Goal: Task Accomplishment & Management: Manage account settings

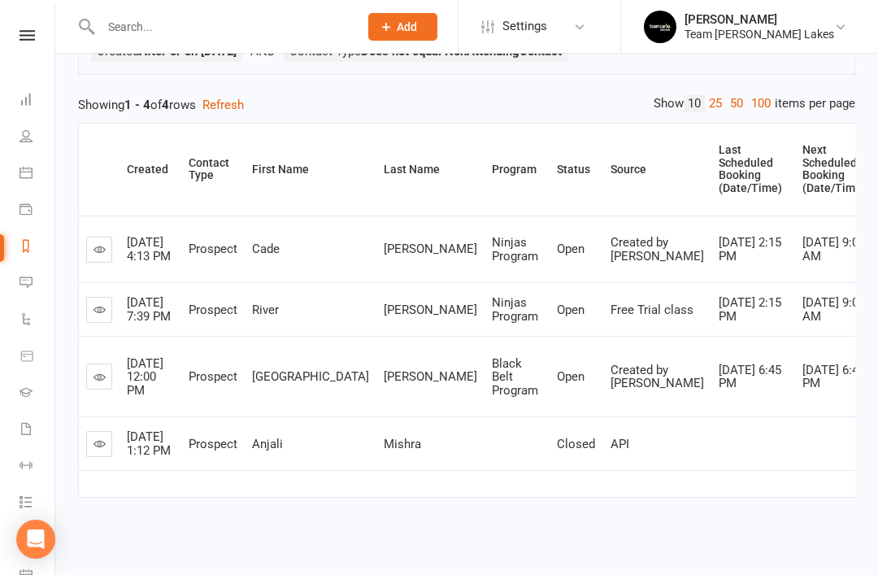
click at [795, 454] on td at bounding box center [837, 443] width 84 height 54
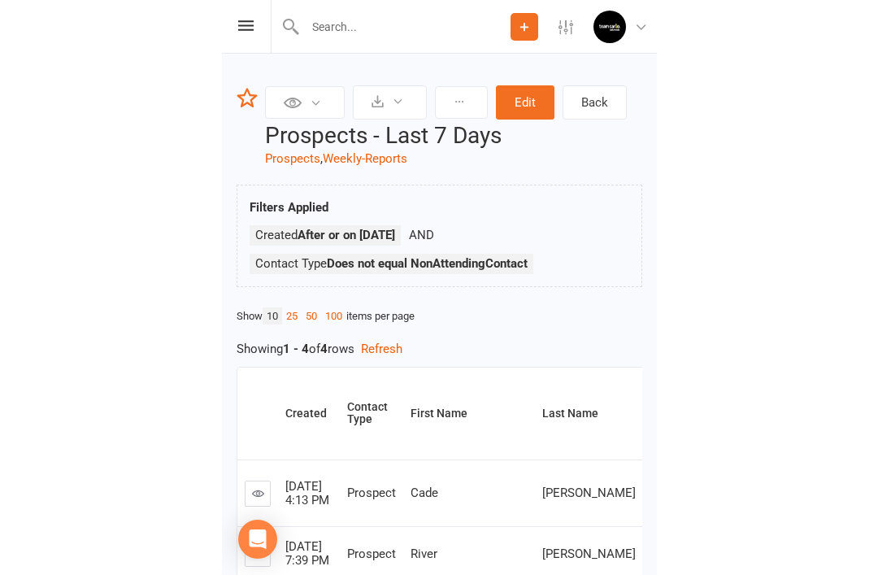
scroll to position [183, 0]
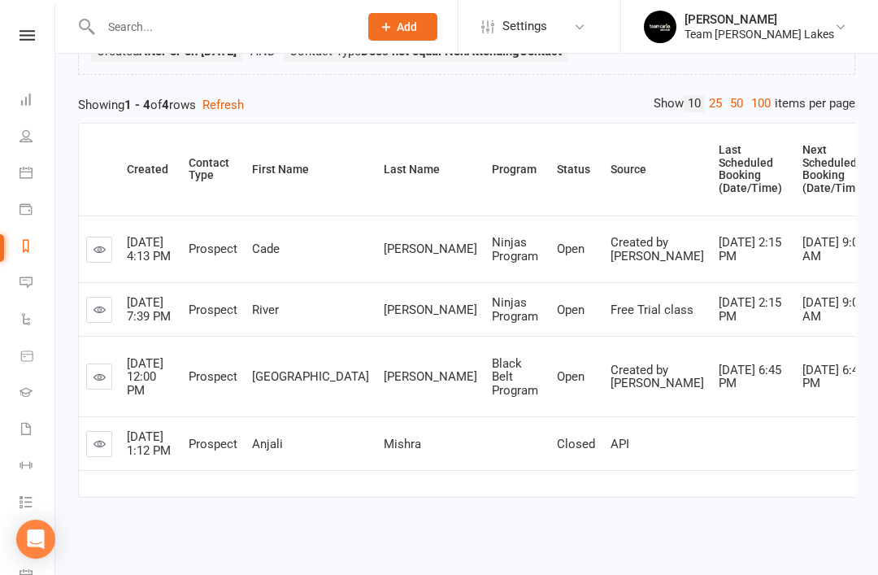
click at [33, 184] on link "Calendar" at bounding box center [38, 174] width 37 height 37
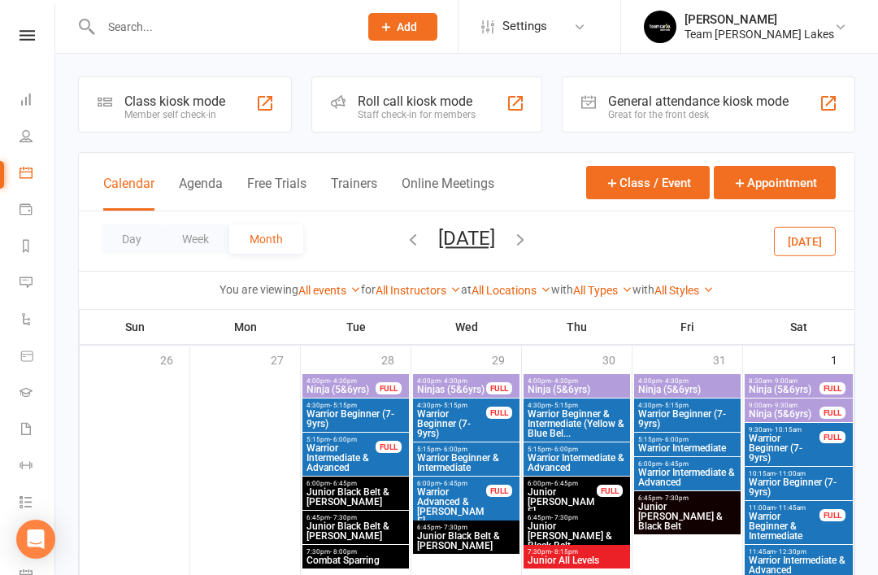
click at [404, 242] on icon "button" at bounding box center [413, 239] width 18 height 18
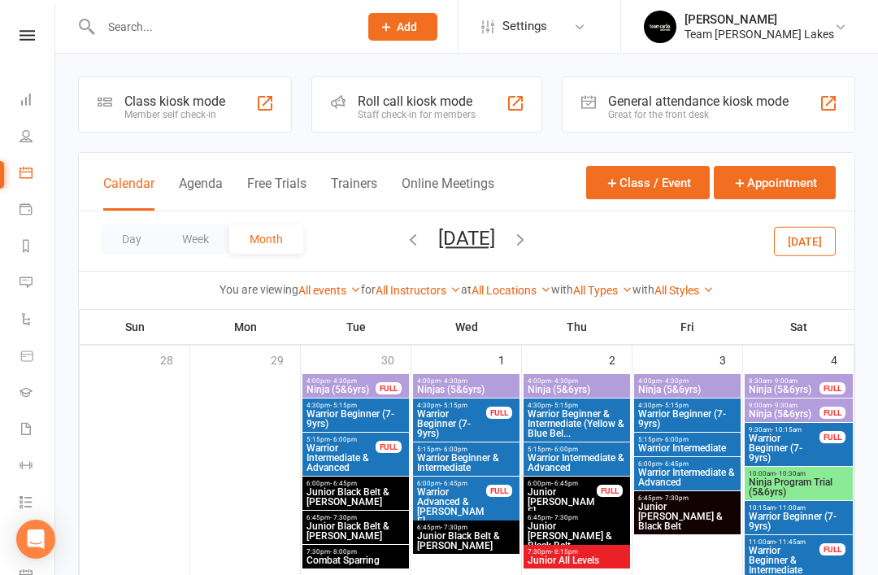
click at [404, 253] on button "button" at bounding box center [413, 241] width 18 height 28
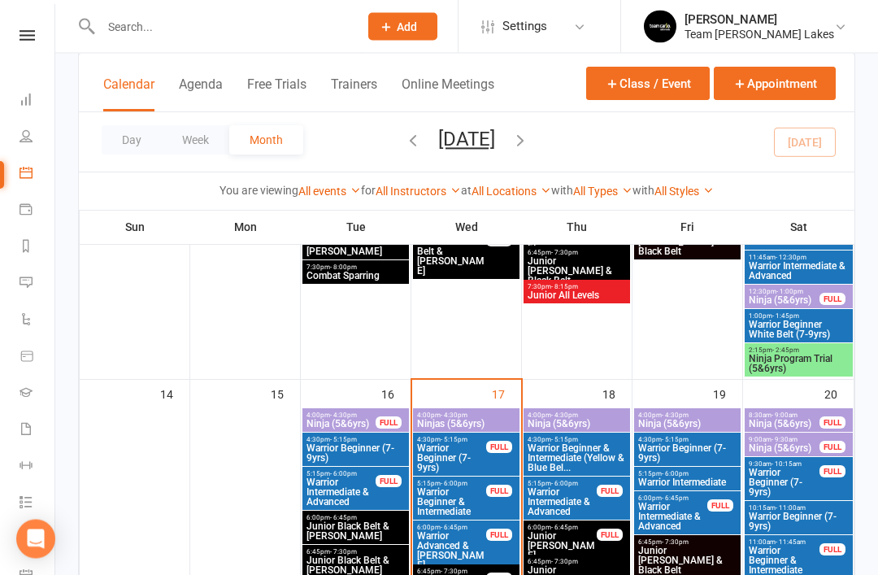
scroll to position [621, 0]
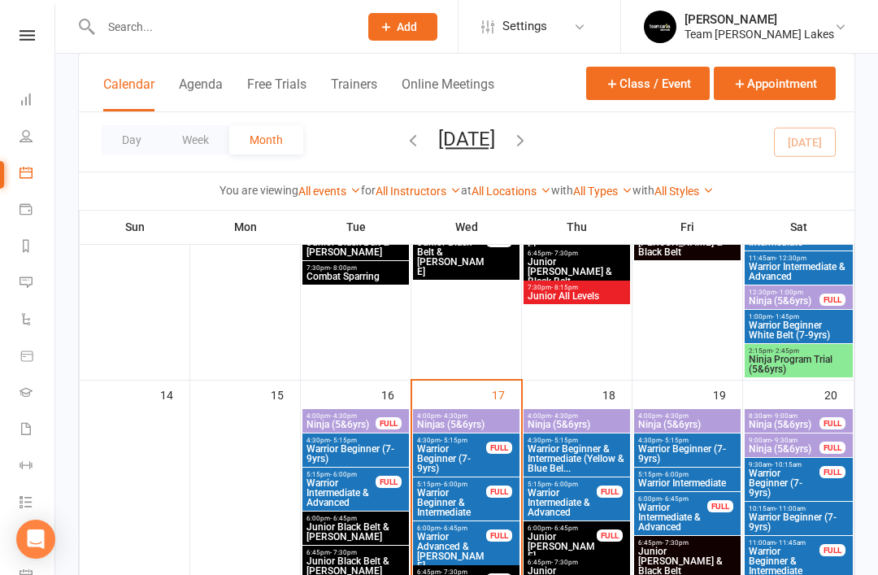
click at [462, 421] on span "Ninjas (5&6yrs)" at bounding box center [466, 424] width 100 height 10
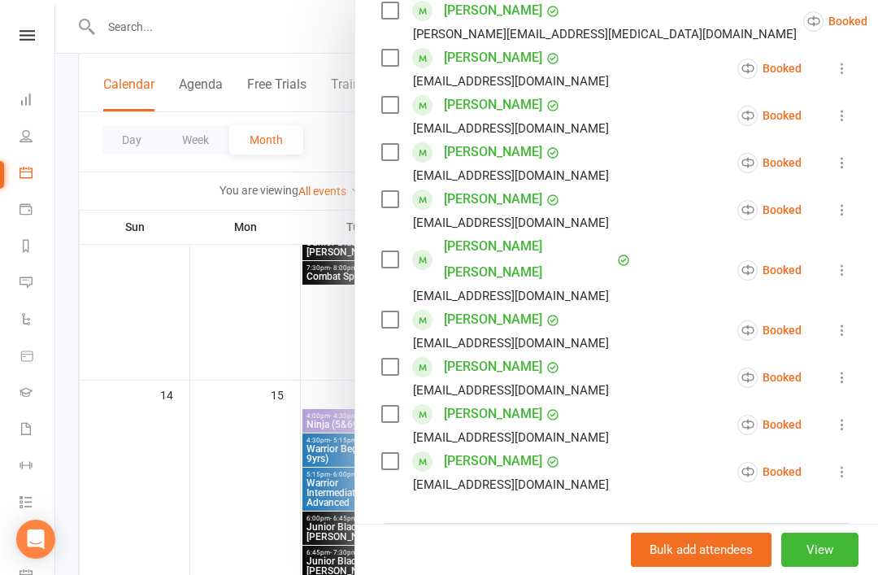
scroll to position [494, 0]
click at [847, 215] on icon at bounding box center [842, 209] width 16 height 16
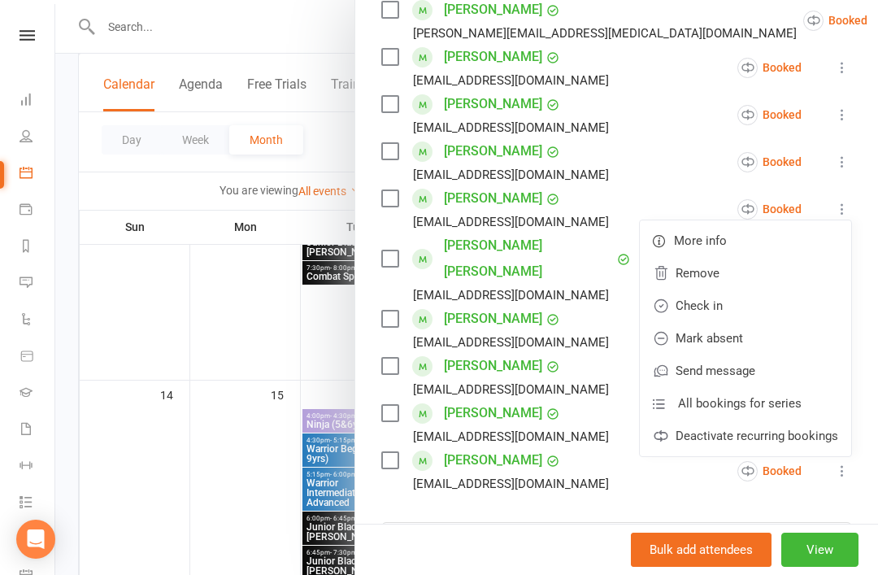
click at [748, 340] on link "Mark absent" at bounding box center [745, 338] width 211 height 33
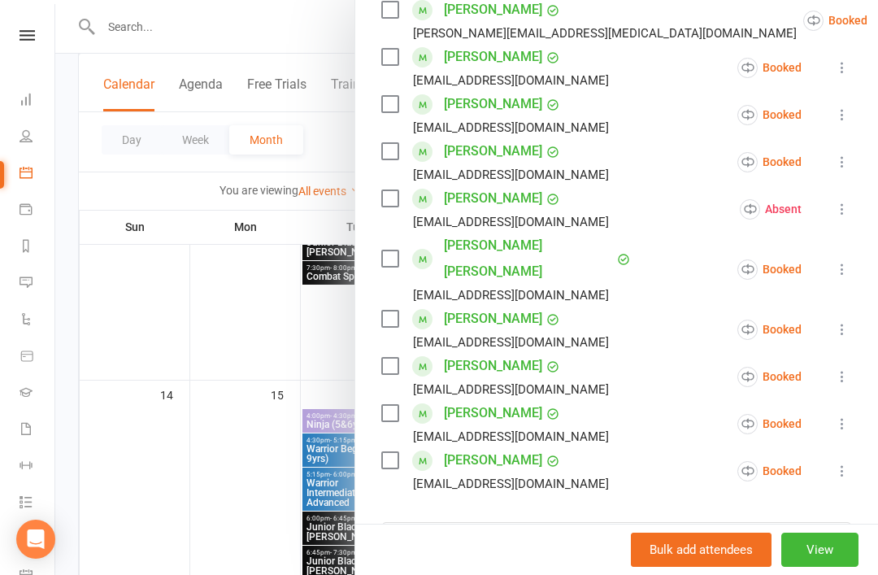
click at [838, 262] on icon at bounding box center [842, 269] width 16 height 16
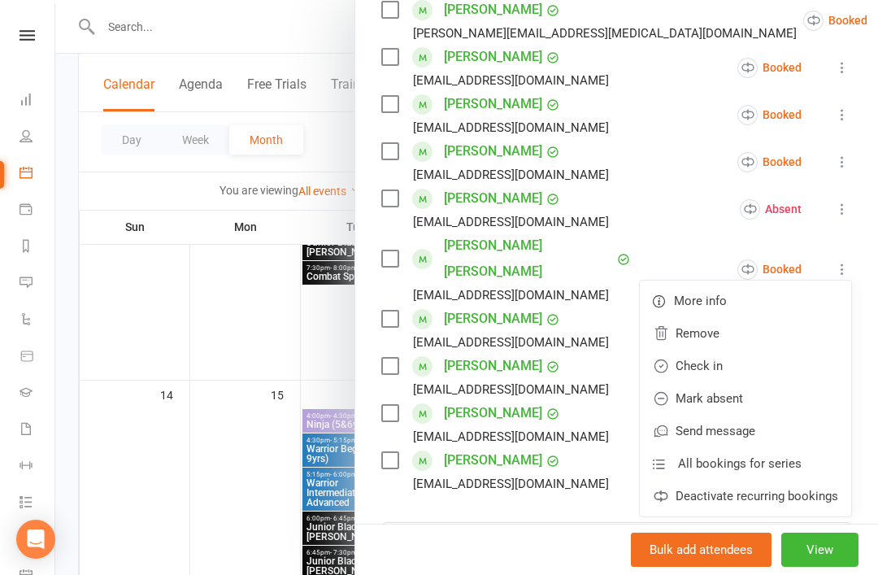
click at [761, 387] on link "Mark absent" at bounding box center [745, 398] width 211 height 33
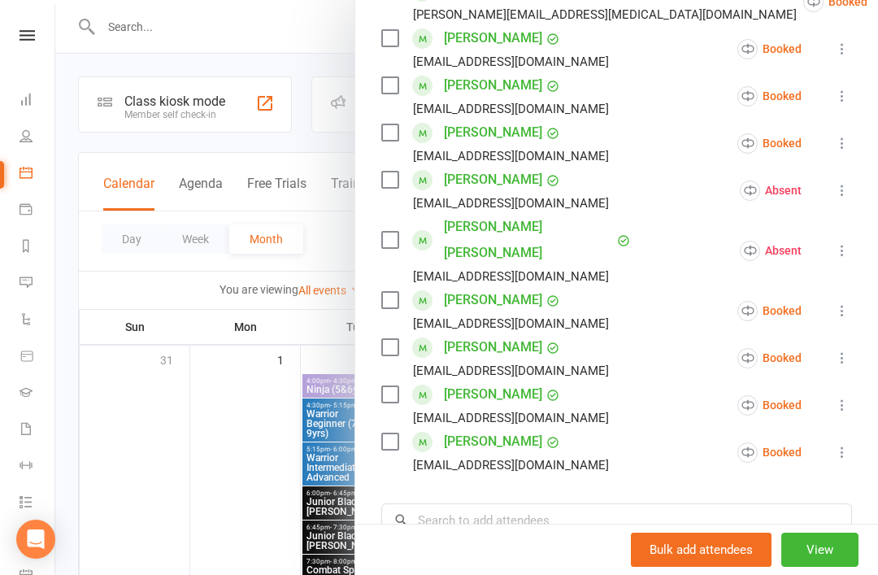
scroll to position [506, 0]
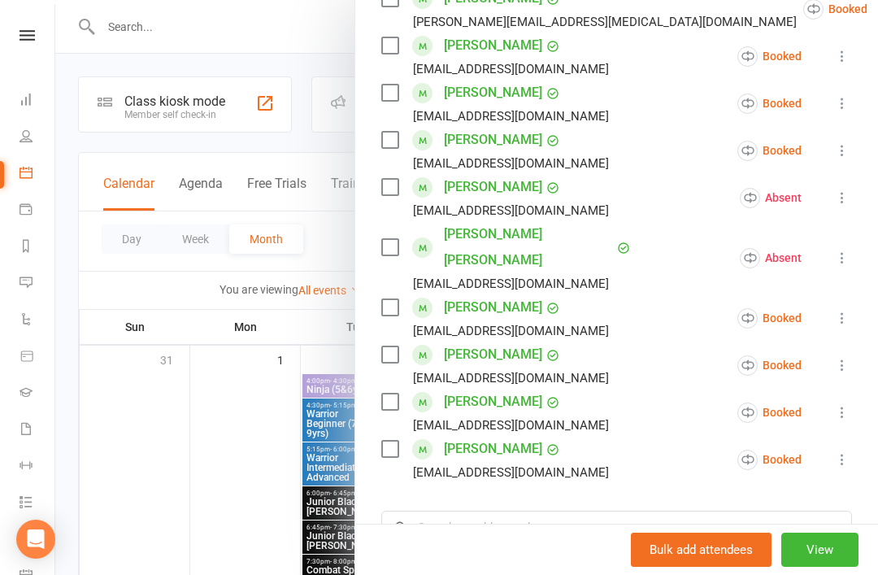
click at [846, 404] on icon at bounding box center [842, 412] width 16 height 16
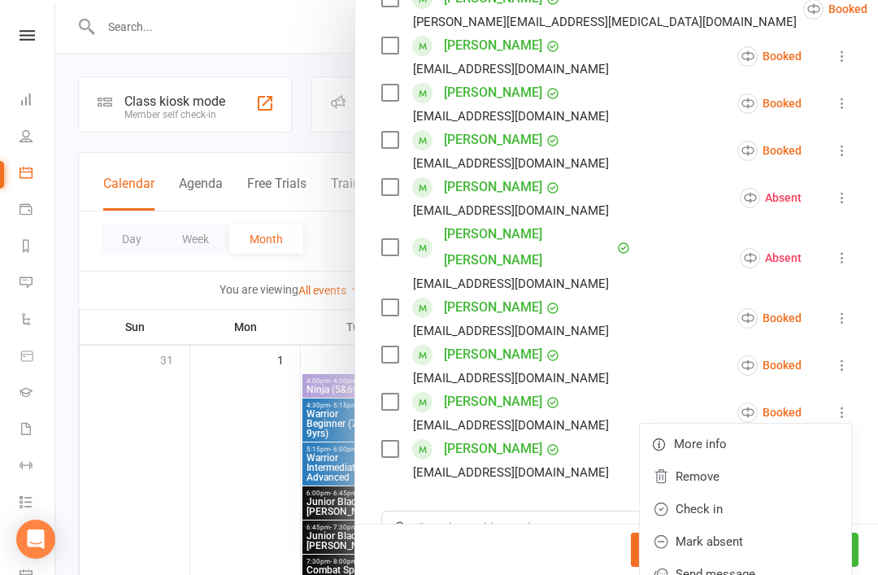
click at [731, 493] on link "Check in" at bounding box center [745, 509] width 211 height 33
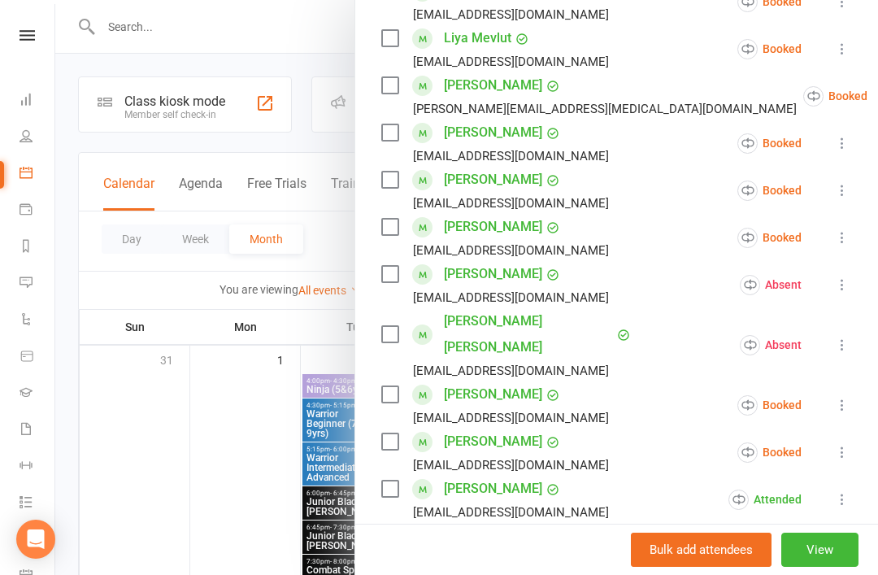
scroll to position [417, 0]
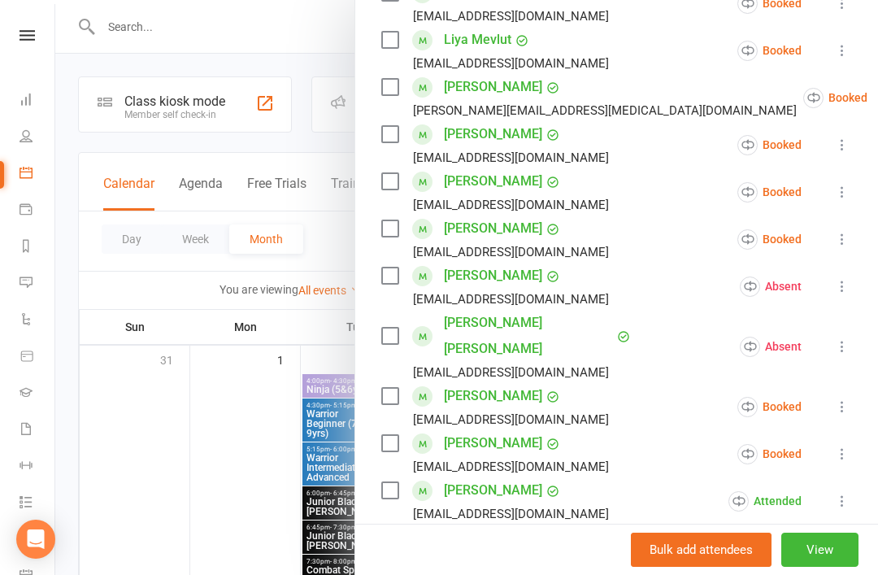
click at [841, 241] on icon at bounding box center [842, 239] width 16 height 16
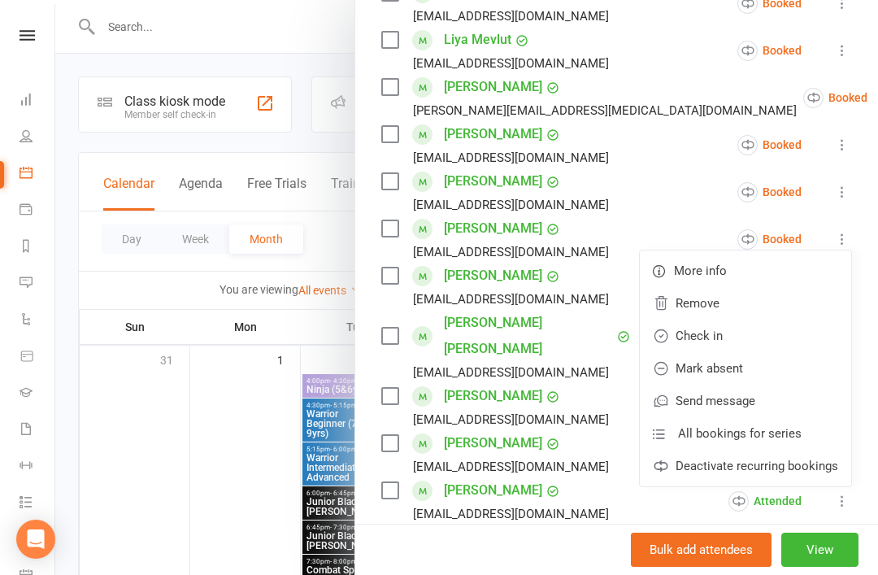
click at [735, 338] on link "Check in" at bounding box center [745, 335] width 211 height 33
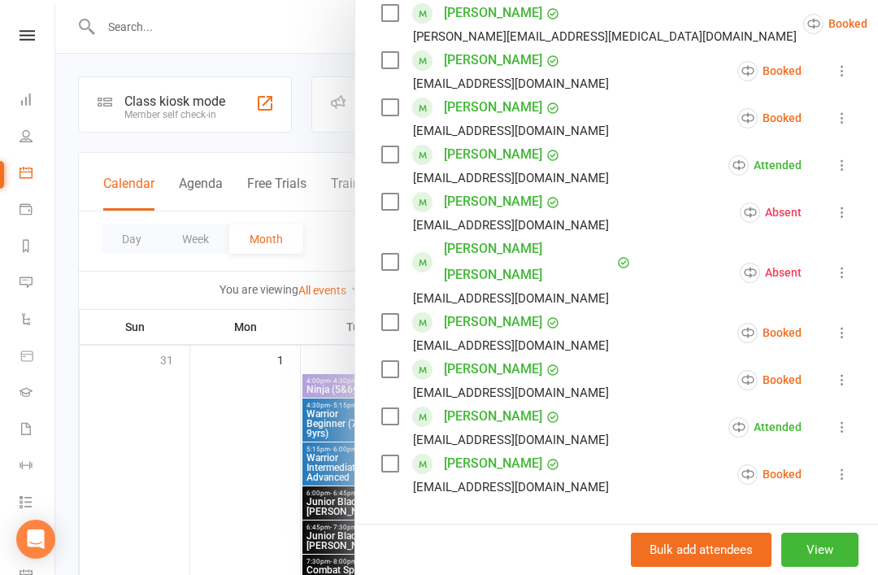
scroll to position [493, 0]
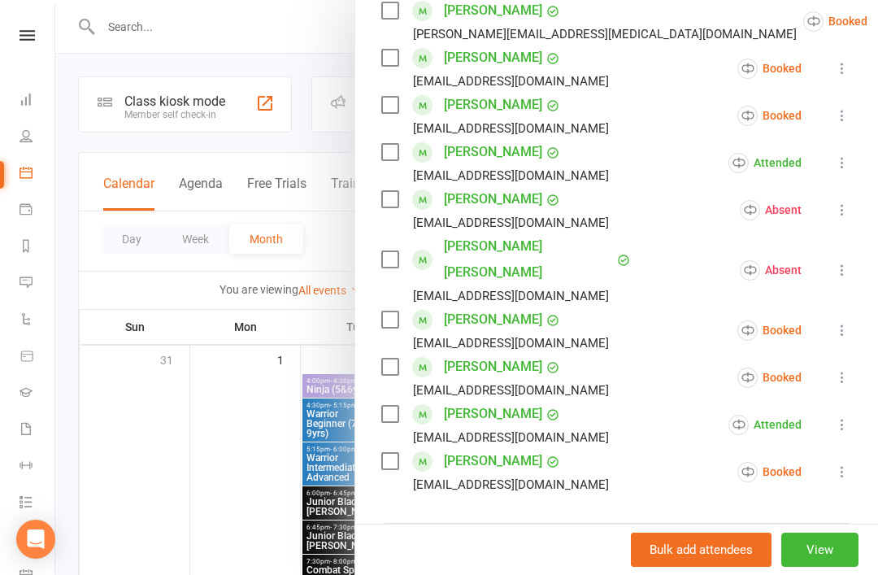
click at [850, 322] on icon at bounding box center [842, 330] width 16 height 16
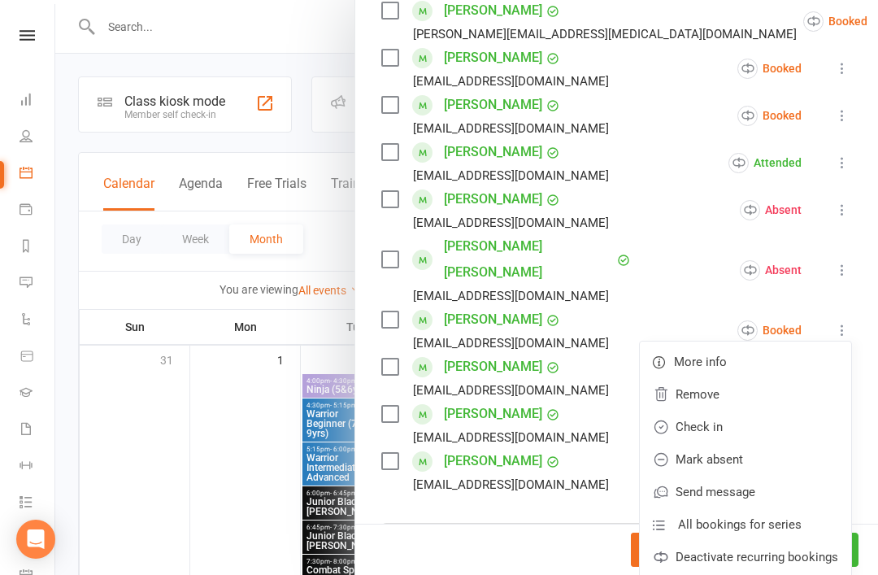
click at [727, 410] on link "Check in" at bounding box center [745, 426] width 211 height 33
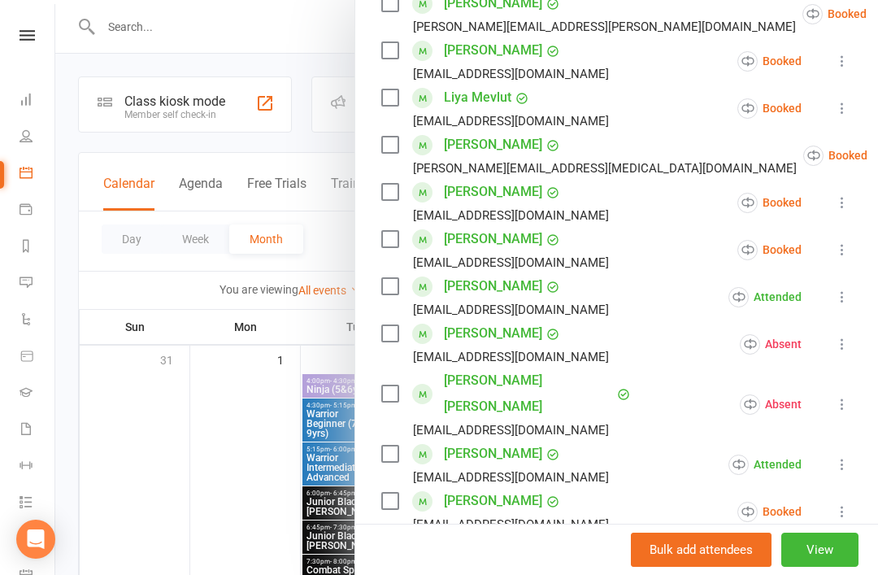
scroll to position [357, 0]
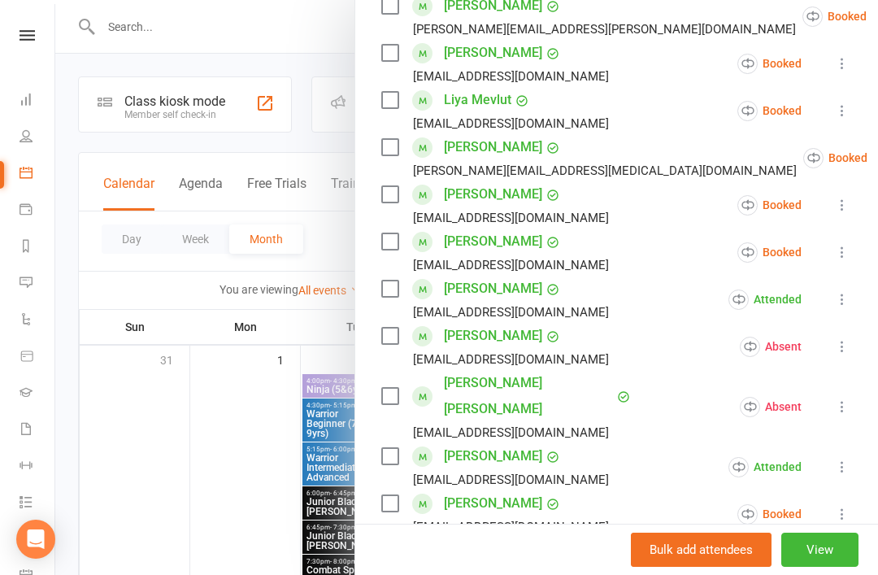
click at [847, 260] on icon at bounding box center [842, 252] width 16 height 16
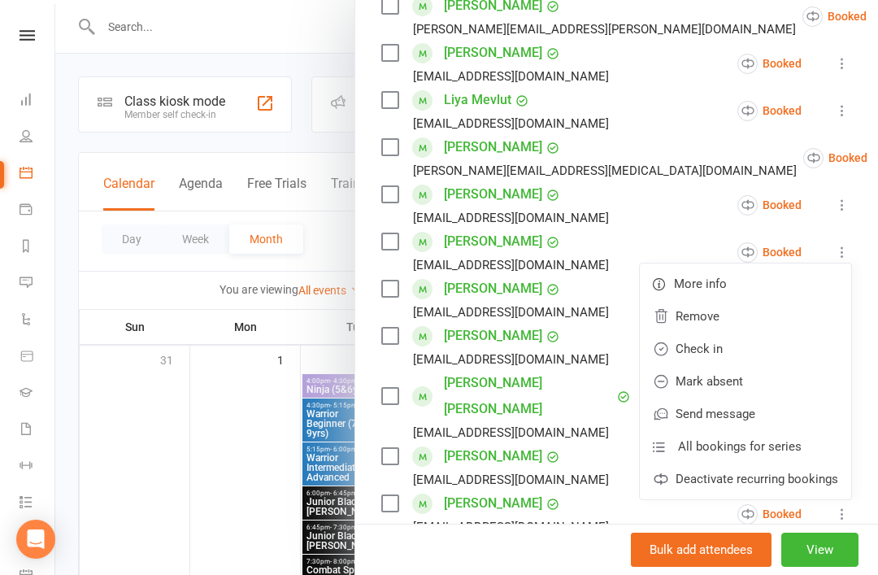
click at [728, 356] on link "Check in" at bounding box center [745, 348] width 211 height 33
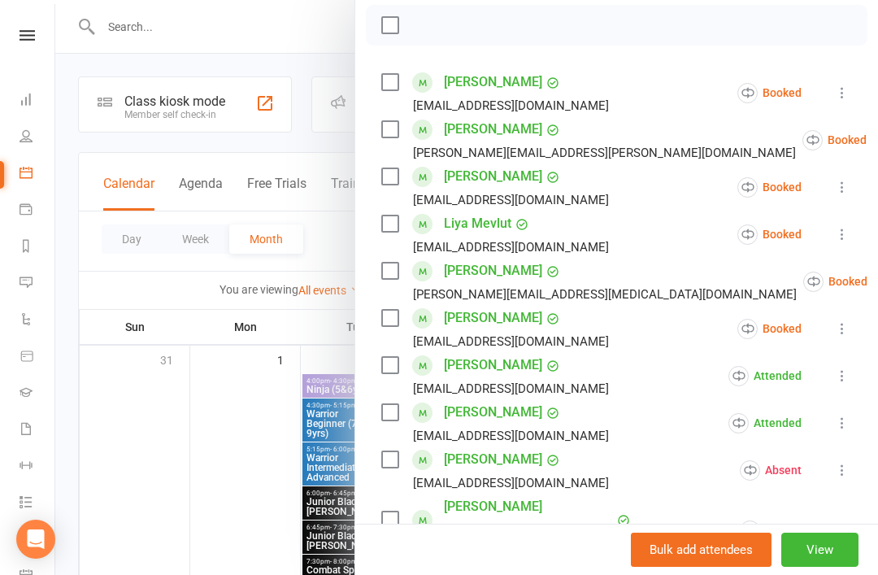
scroll to position [234, 0]
click at [840, 92] on icon at bounding box center [842, 92] width 16 height 16
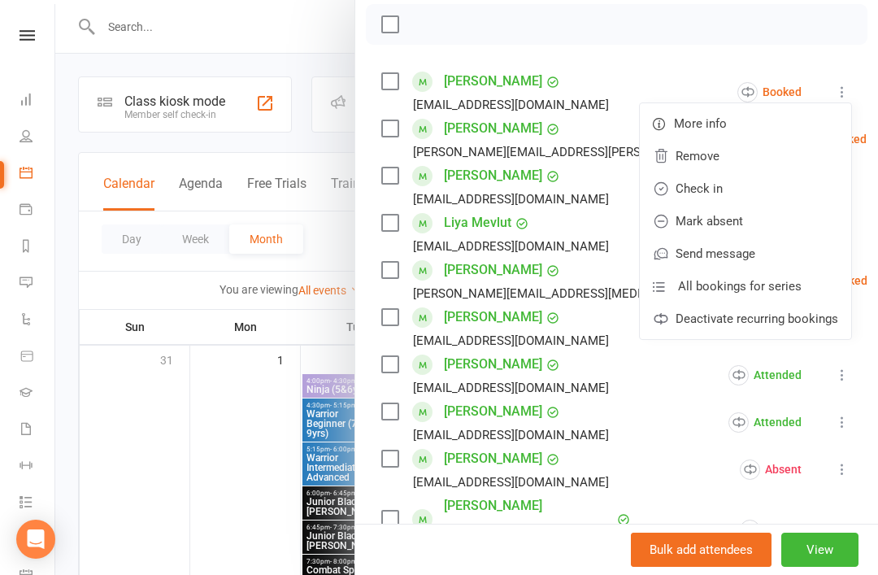
click at [734, 189] on link "Check in" at bounding box center [745, 188] width 211 height 33
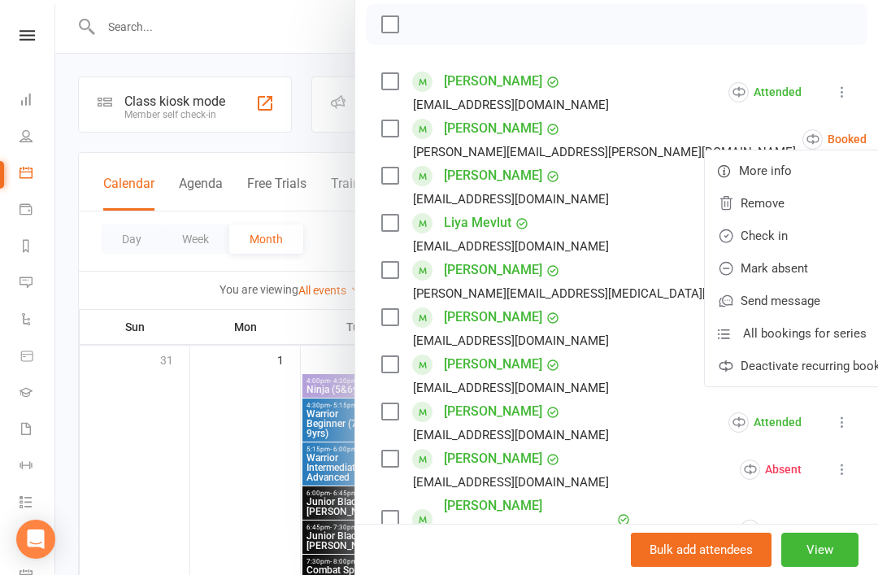
click at [735, 241] on link "Check in" at bounding box center [810, 235] width 211 height 33
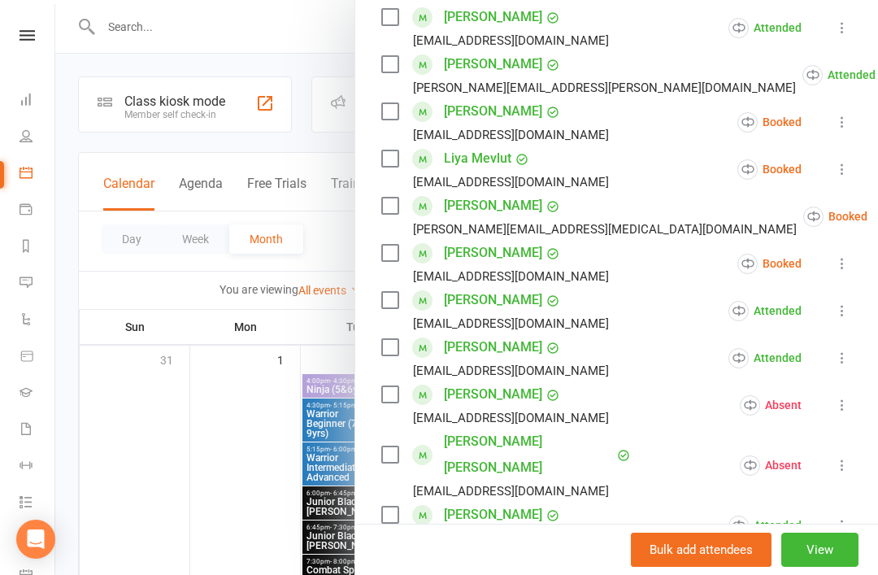
scroll to position [299, 0]
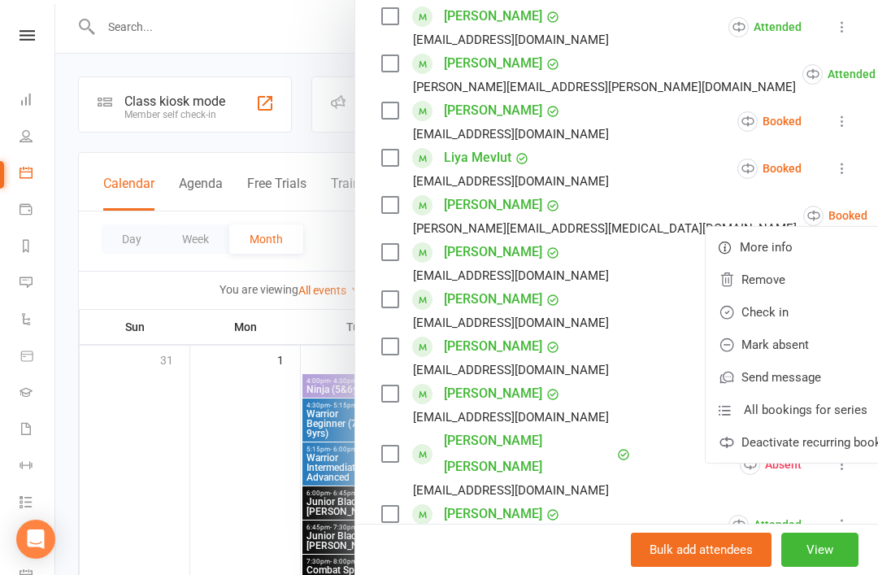
click at [723, 313] on link "Check in" at bounding box center [810, 312] width 211 height 33
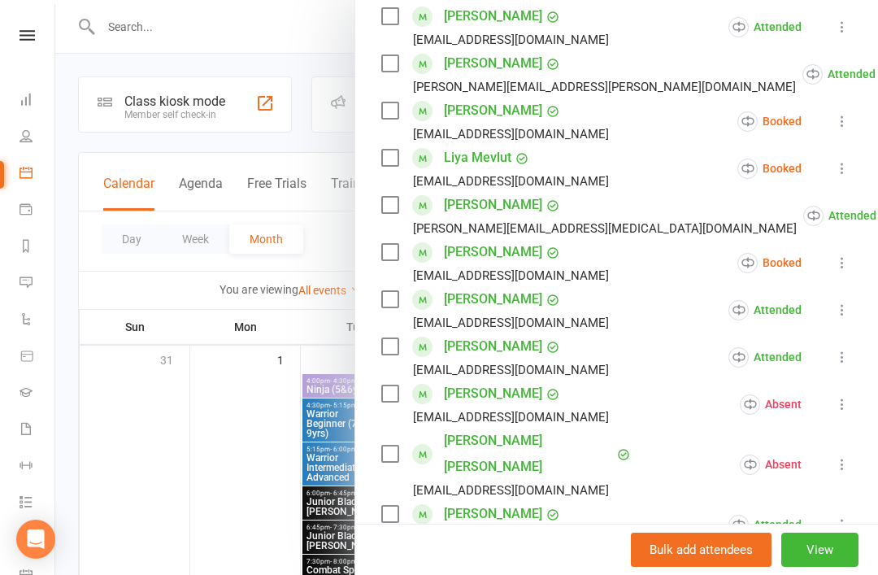
click at [850, 163] on icon at bounding box center [842, 168] width 16 height 16
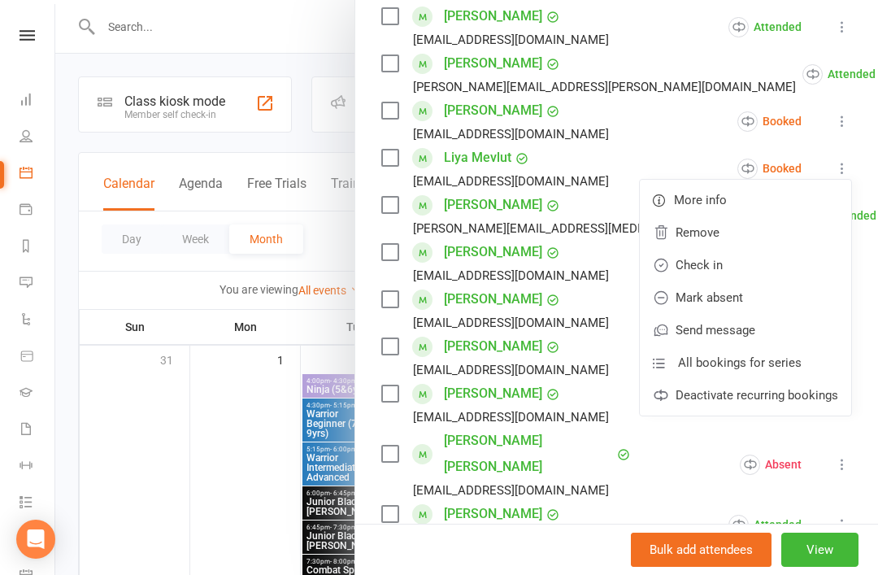
click at [717, 271] on link "Check in" at bounding box center [745, 265] width 211 height 33
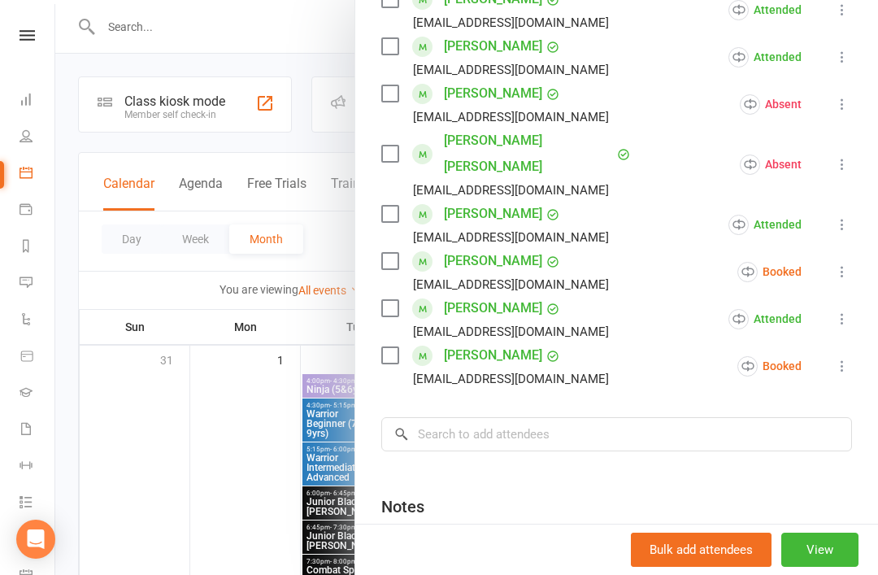
scroll to position [601, 0]
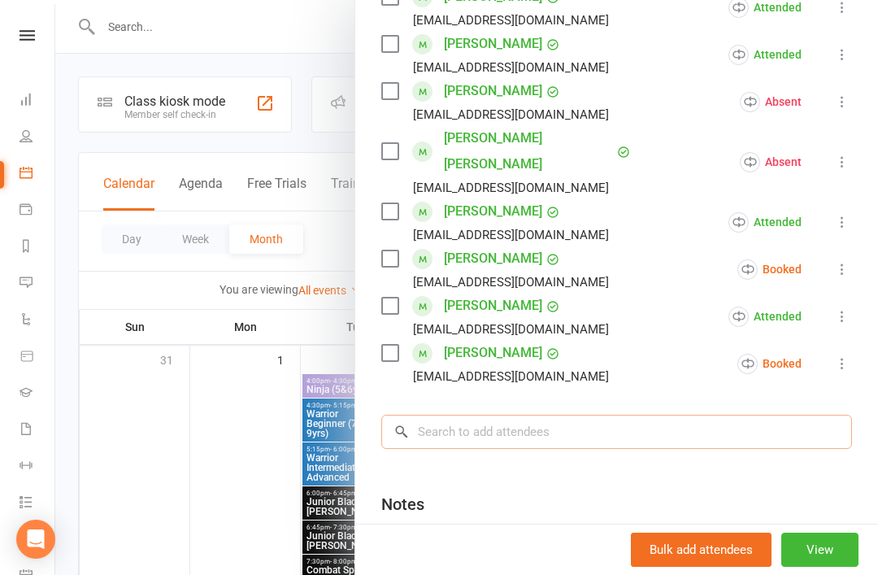
click at [584, 415] on input "search" at bounding box center [616, 432] width 471 height 34
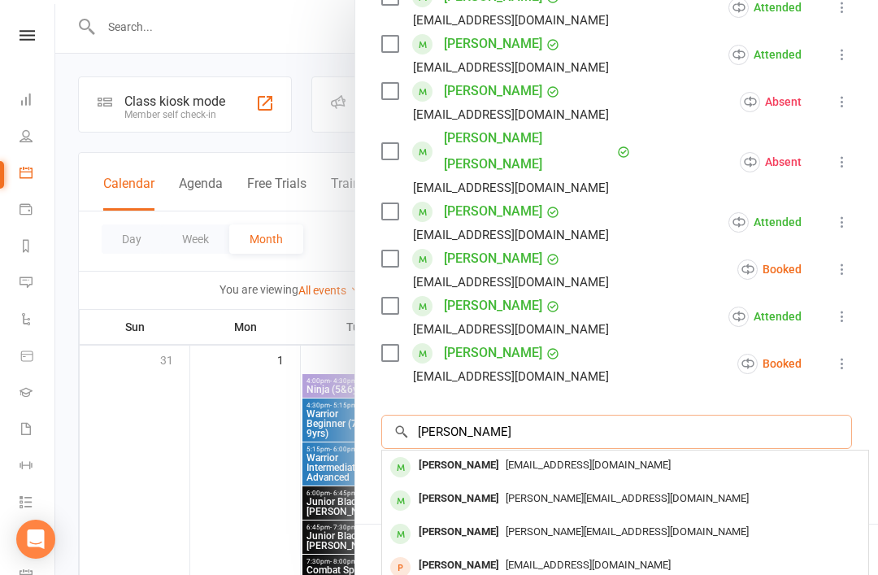
type input "[PERSON_NAME]"
click at [450, 454] on div "[PERSON_NAME]" at bounding box center [458, 466] width 93 height 24
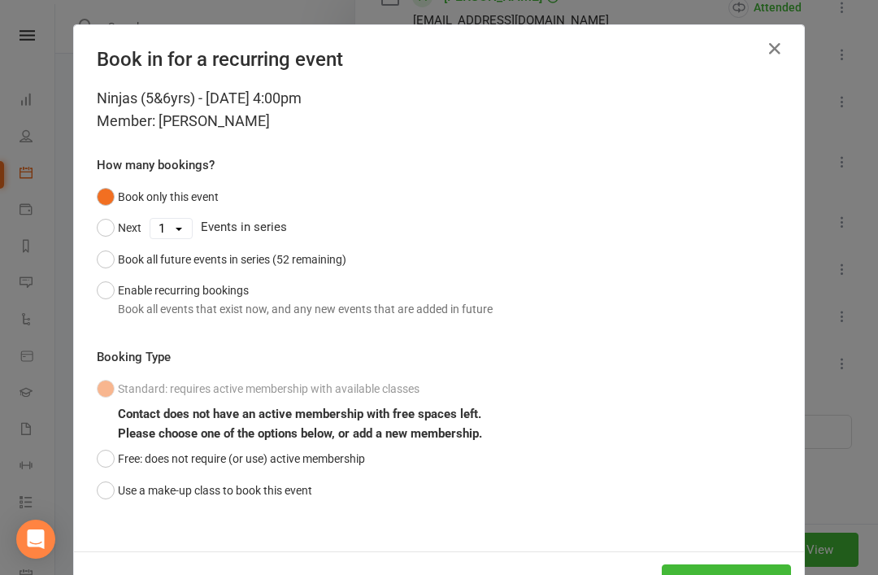
click at [111, 493] on button "Use a make-up class to book this event" at bounding box center [204, 490] width 215 height 31
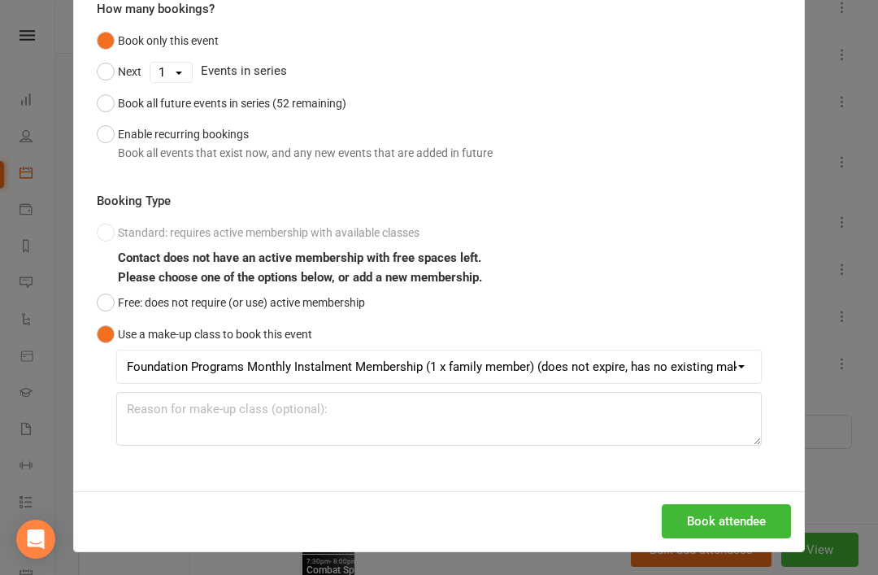
scroll to position [155, 0]
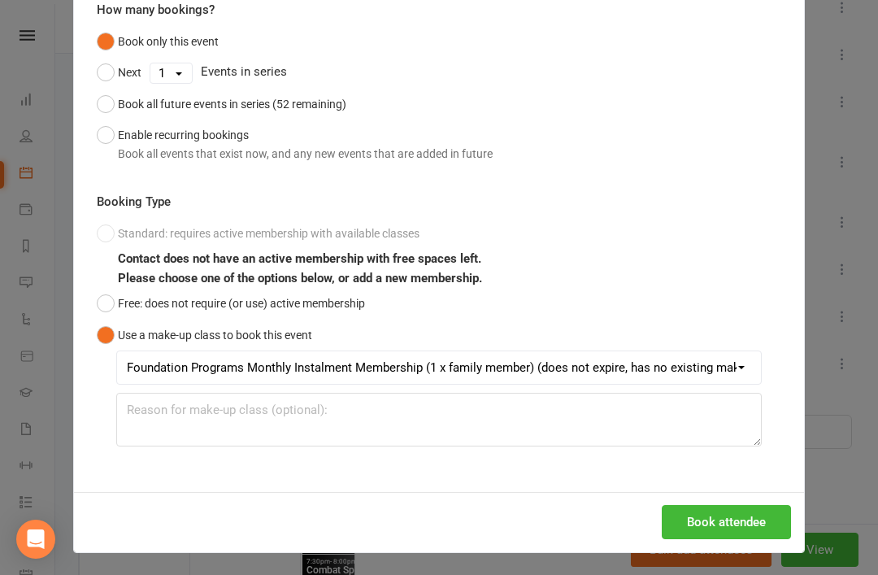
click at [727, 522] on button "Book attendee" at bounding box center [726, 522] width 129 height 34
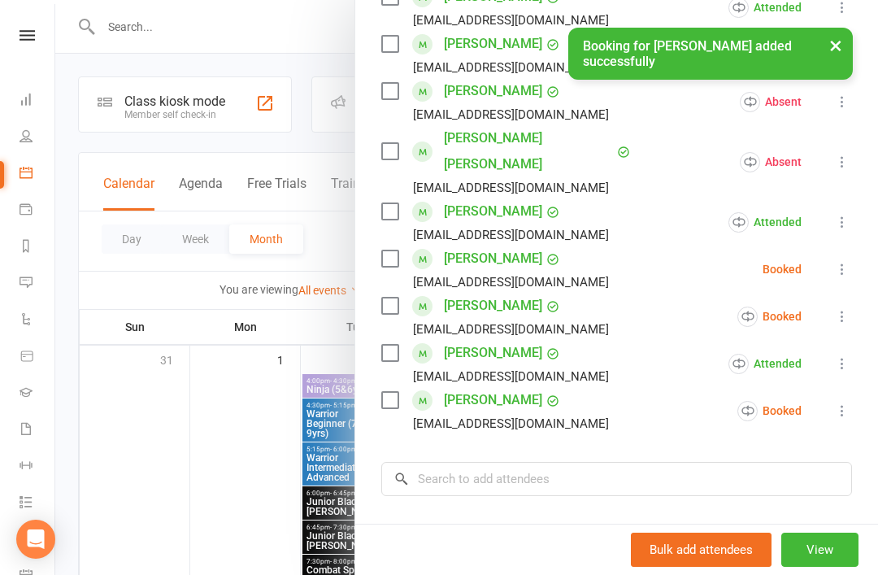
click at [850, 261] on icon at bounding box center [842, 269] width 16 height 16
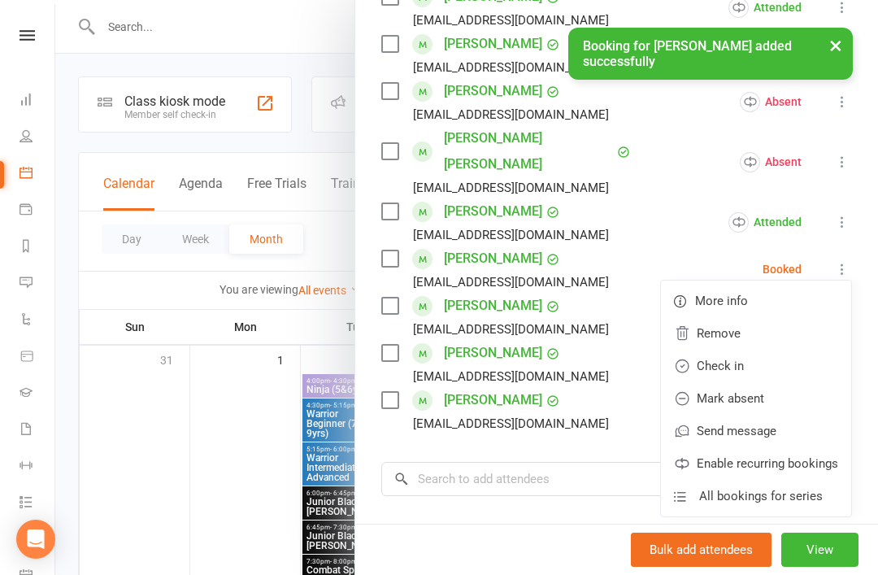
click at [751, 349] on link "Check in" at bounding box center [756, 365] width 190 height 33
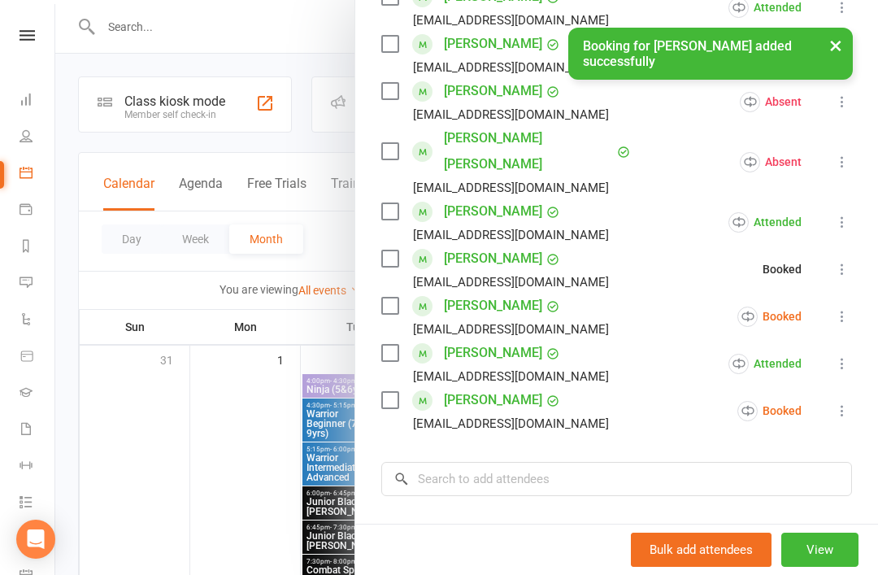
click at [480, 245] on link "[PERSON_NAME]" at bounding box center [493, 258] width 98 height 26
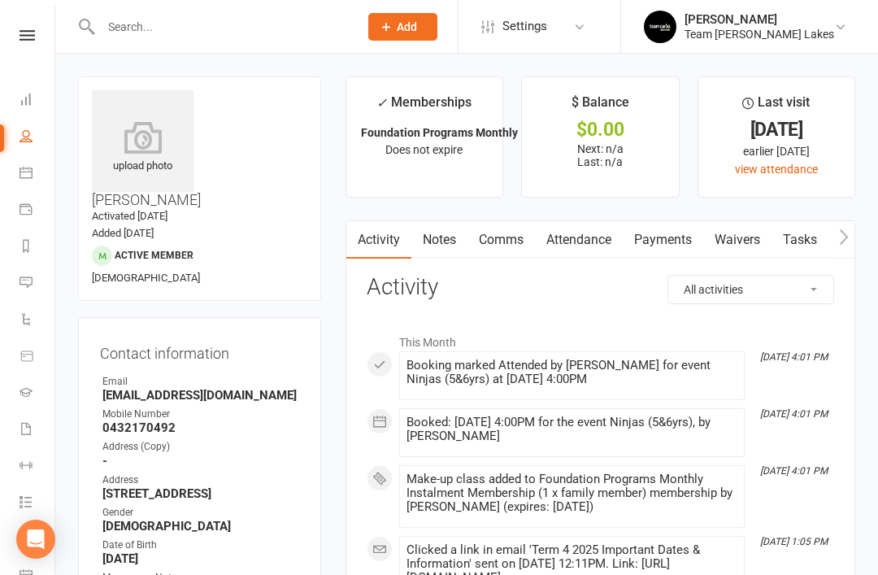
click at [28, 168] on icon at bounding box center [26, 172] width 13 height 13
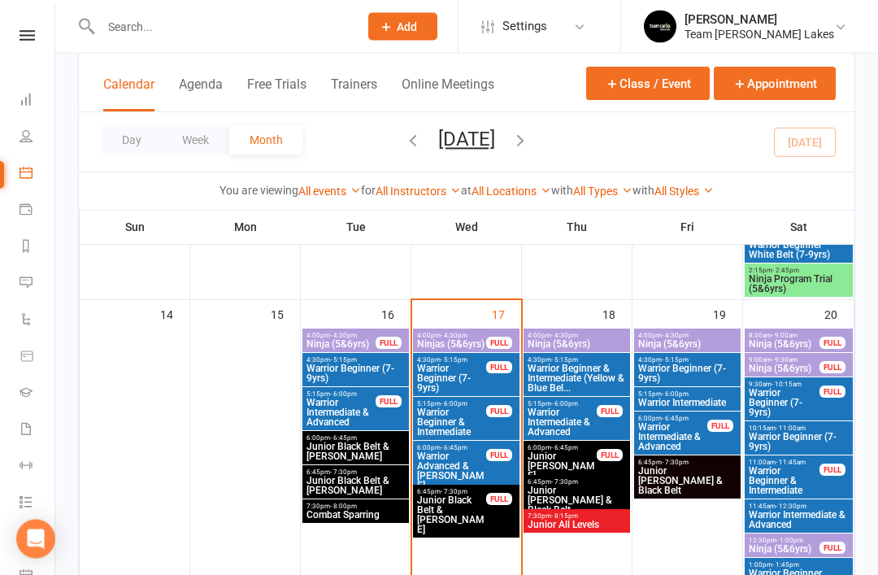
scroll to position [701, 0]
click at [461, 346] on span "Ninjas (5&6yrs)" at bounding box center [451, 344] width 71 height 10
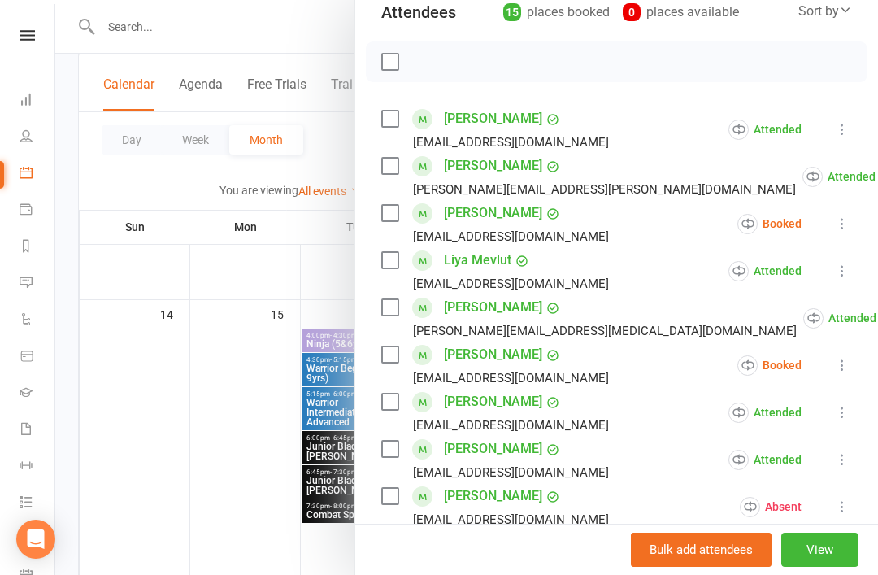
scroll to position [199, 0]
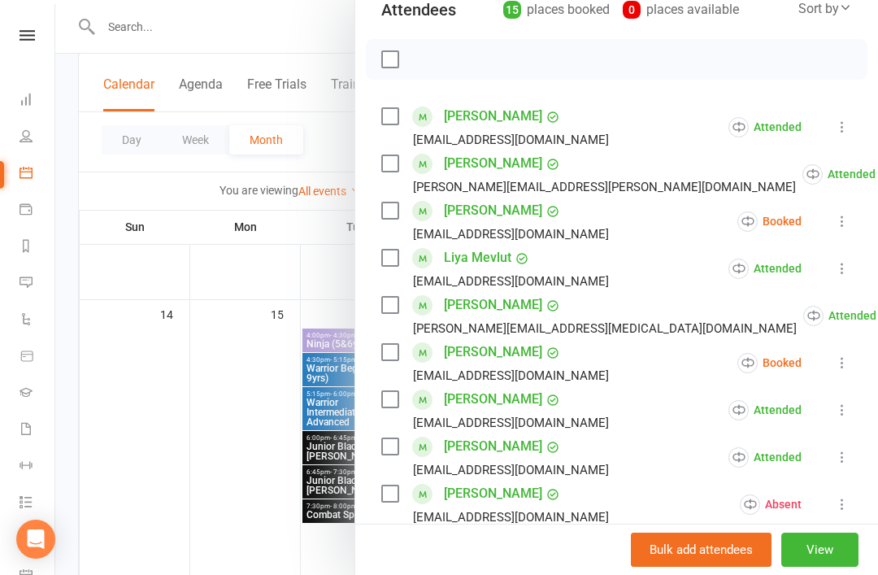
click at [849, 222] on icon at bounding box center [842, 221] width 16 height 16
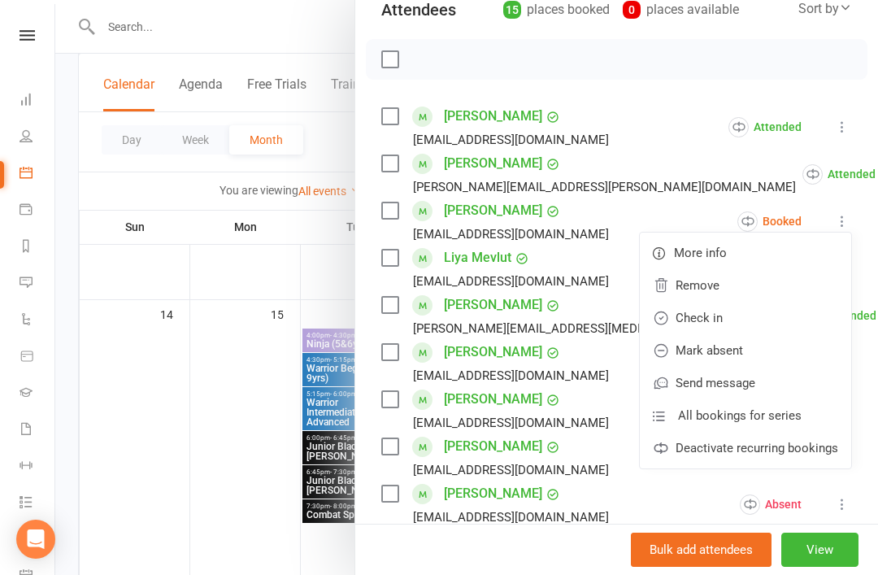
click at [744, 355] on link "Mark absent" at bounding box center [745, 350] width 211 height 33
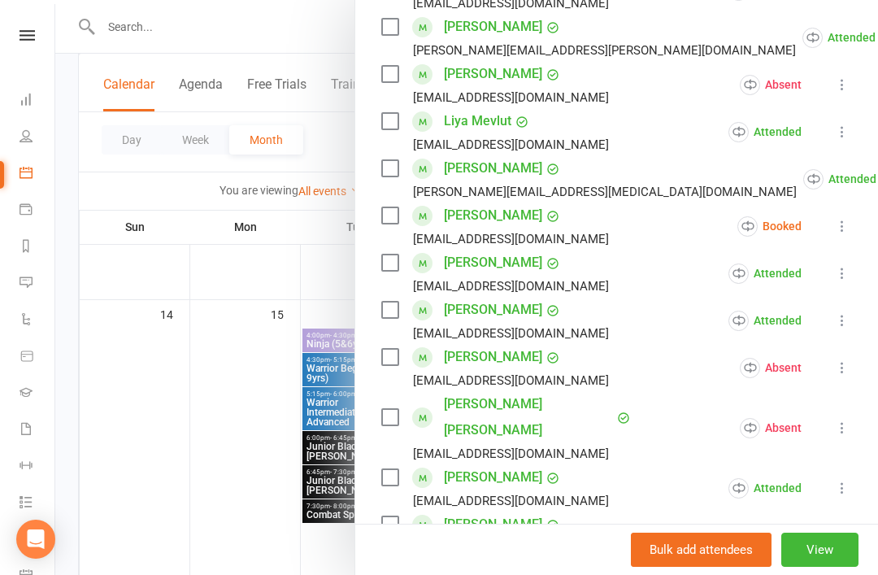
scroll to position [337, 0]
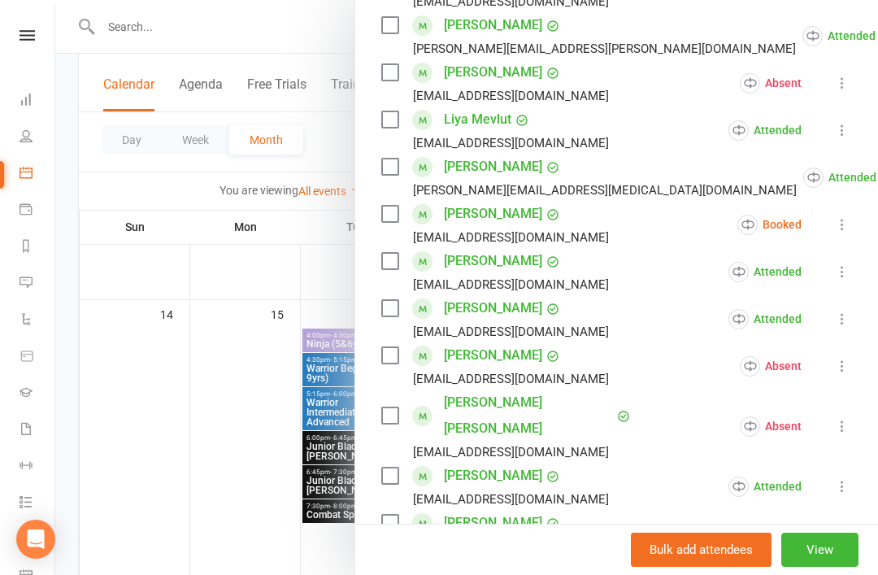
click at [848, 231] on icon at bounding box center [842, 224] width 16 height 16
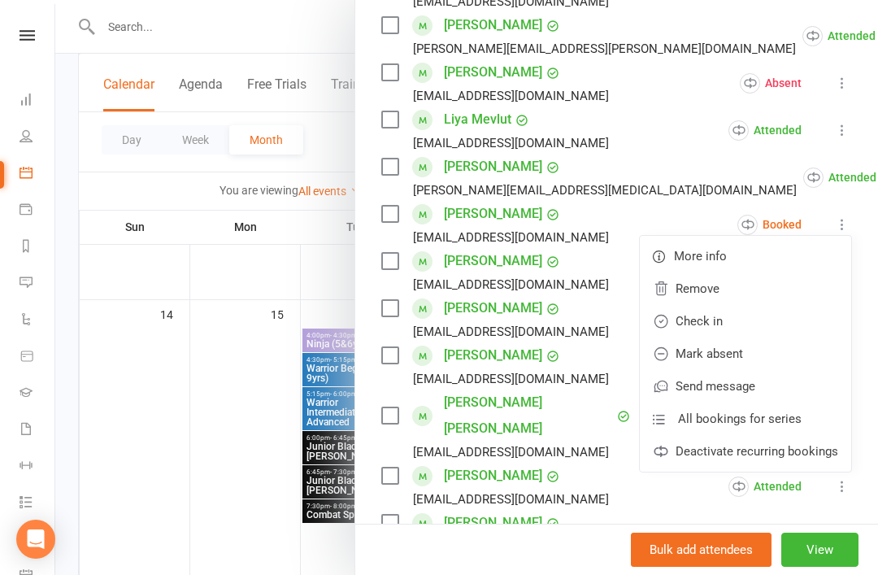
click at [759, 358] on link "Mark absent" at bounding box center [745, 353] width 211 height 33
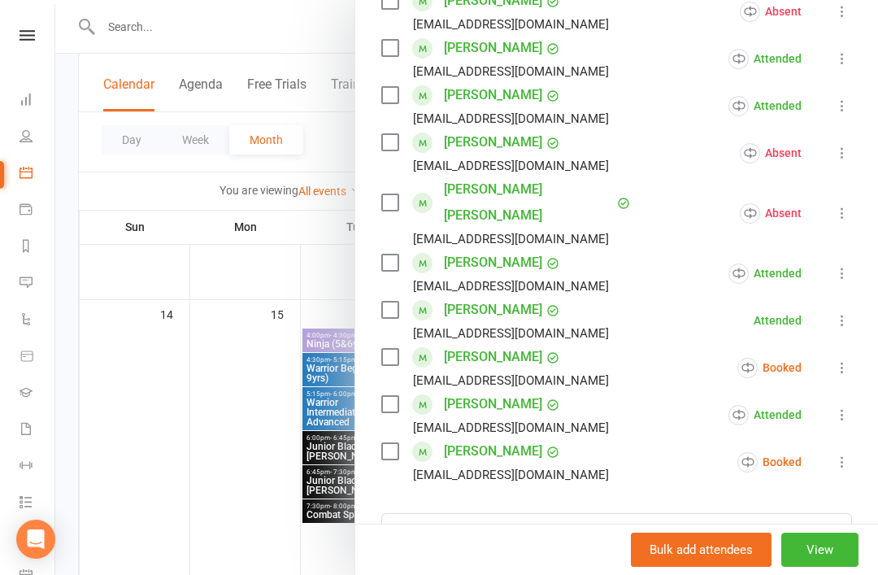
scroll to position [553, 0]
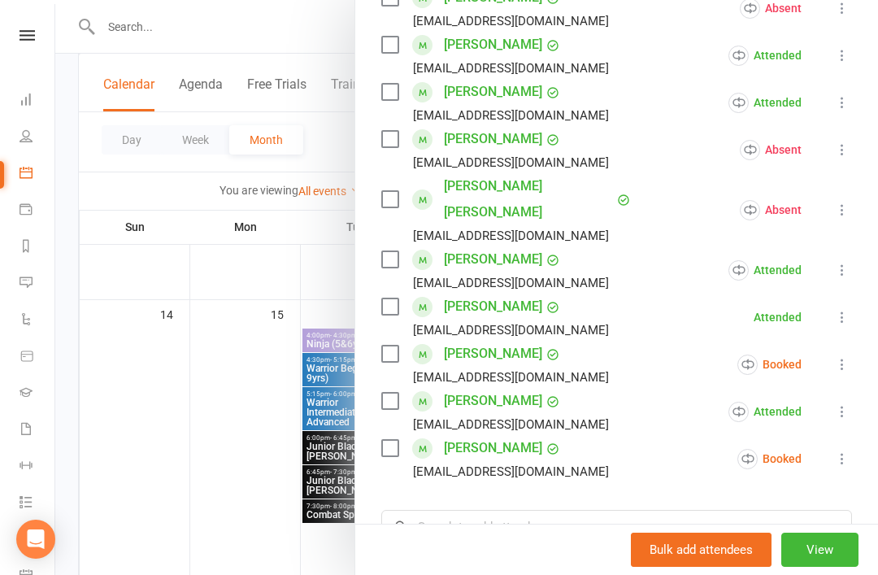
click at [850, 356] on icon at bounding box center [842, 364] width 16 height 16
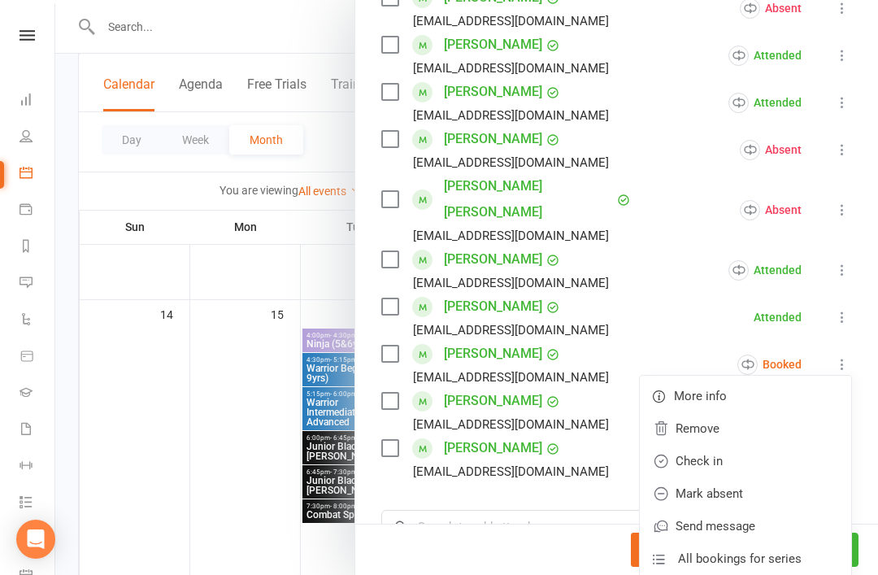
click at [753, 477] on link "Mark absent" at bounding box center [745, 493] width 211 height 33
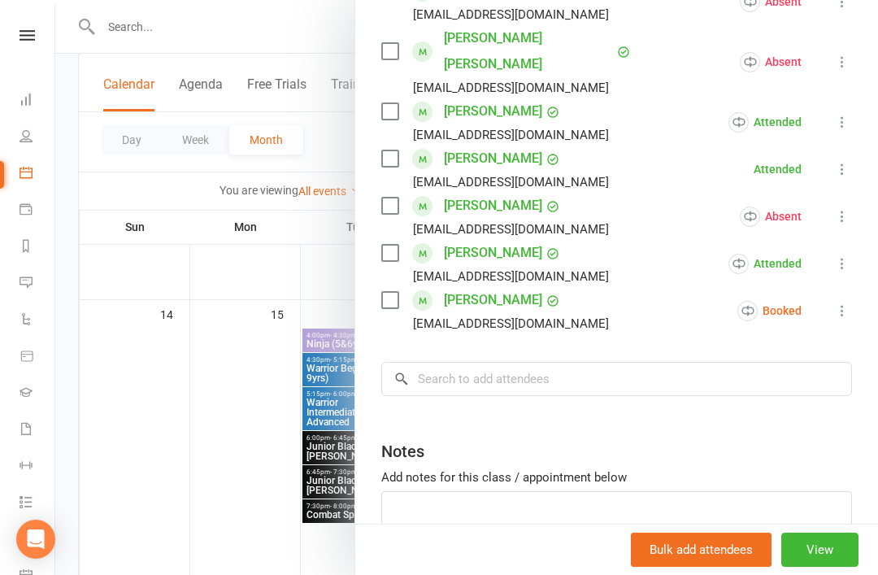
scroll to position [704, 0]
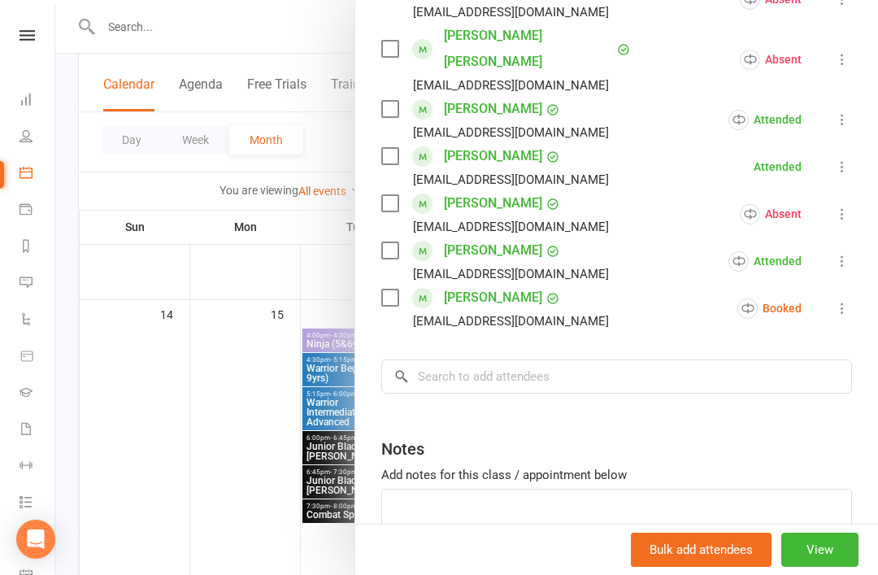
click at [844, 300] on icon at bounding box center [842, 308] width 16 height 16
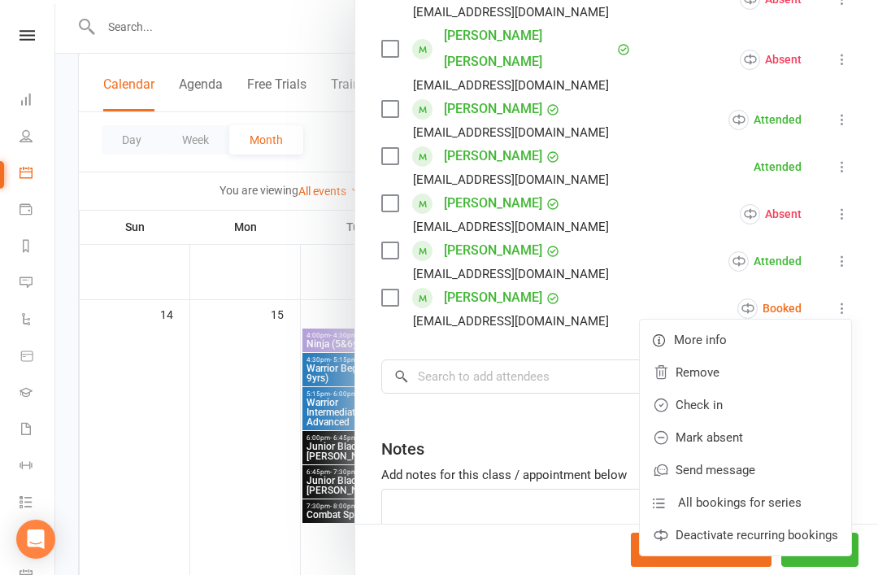
click at [766, 421] on link "Mark absent" at bounding box center [745, 437] width 211 height 33
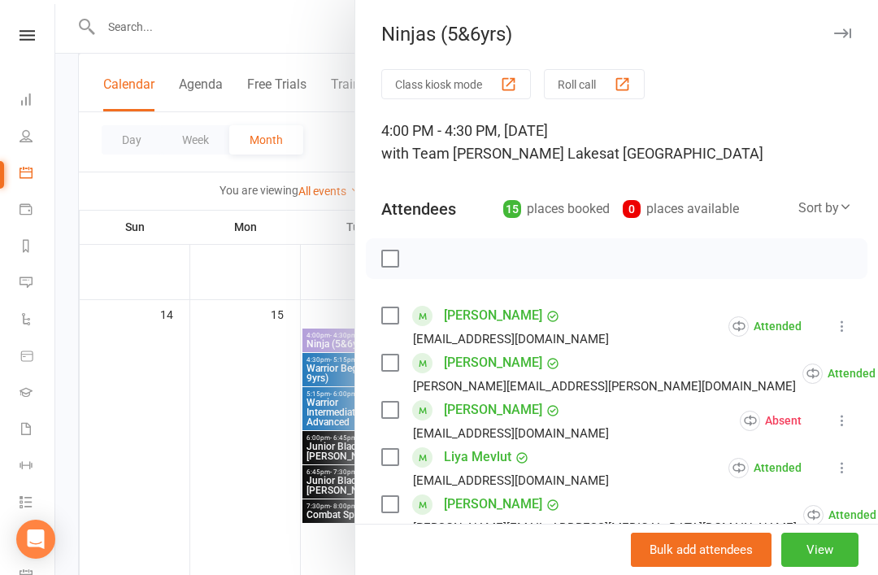
scroll to position [0, 0]
click at [851, 33] on button "button" at bounding box center [842, 34] width 20 height 20
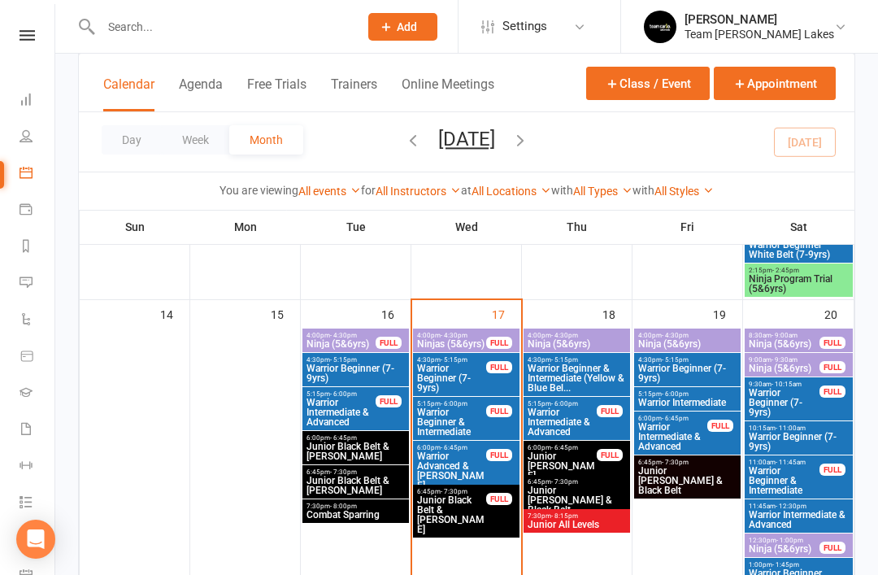
click at [455, 339] on span "Ninjas (5&6yrs)" at bounding box center [451, 344] width 71 height 10
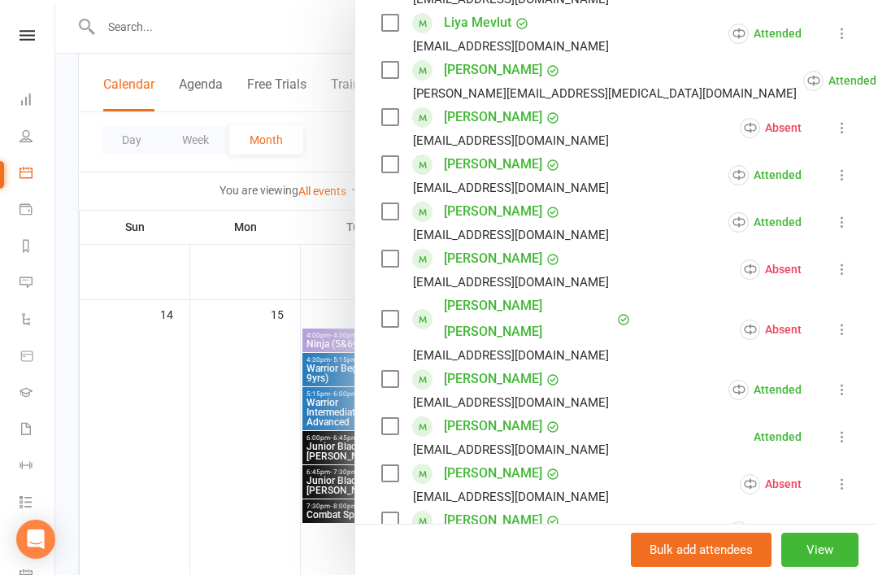
scroll to position [437, 0]
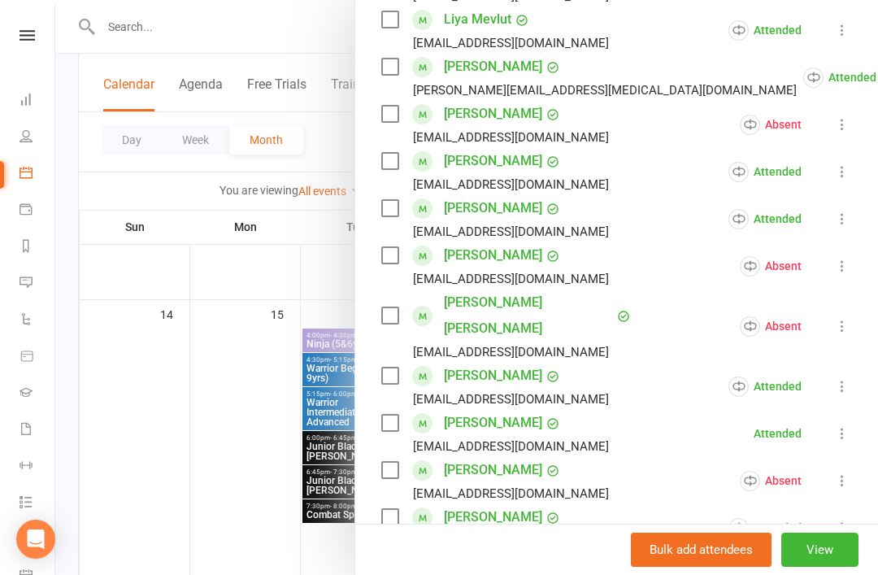
click at [514, 362] on link "[PERSON_NAME]" at bounding box center [493, 375] width 98 height 26
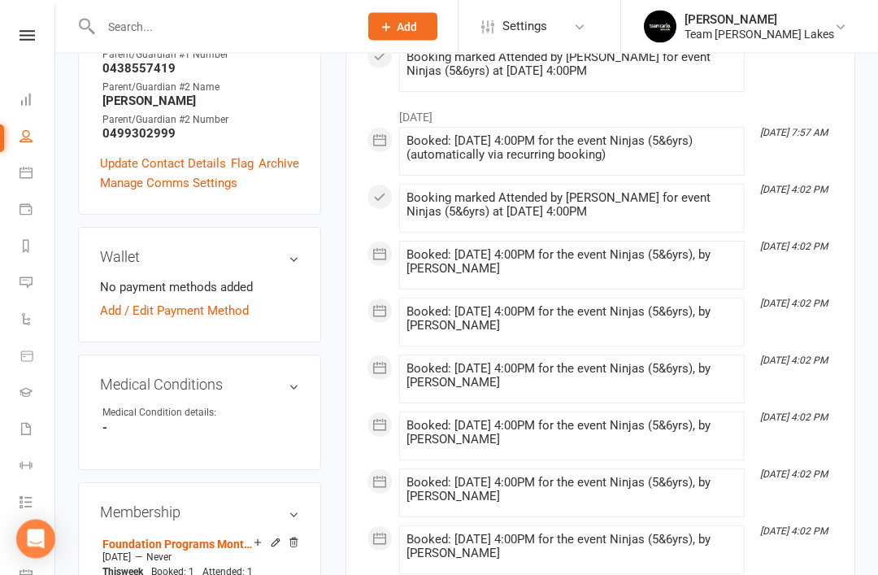
scroll to position [668, 0]
click at [41, 181] on link "Calendar" at bounding box center [38, 174] width 37 height 37
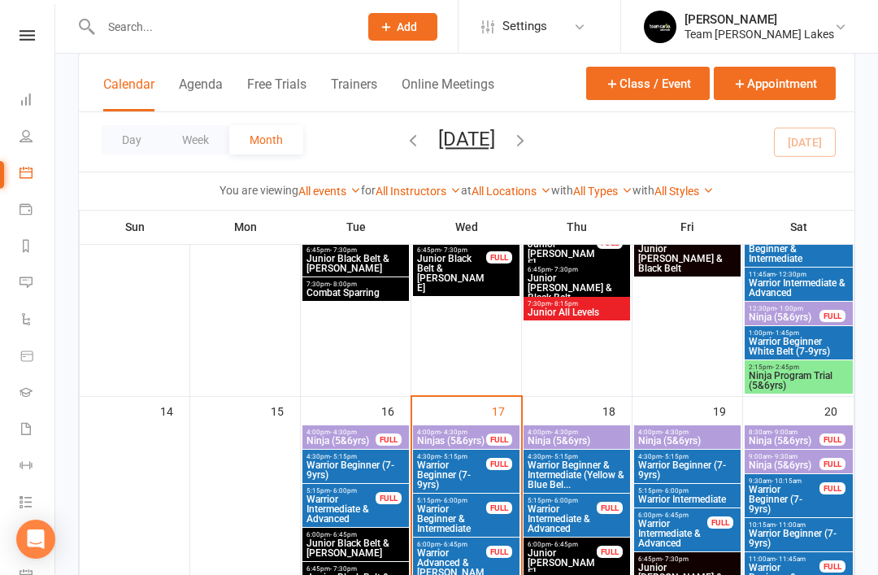
scroll to position [605, 0]
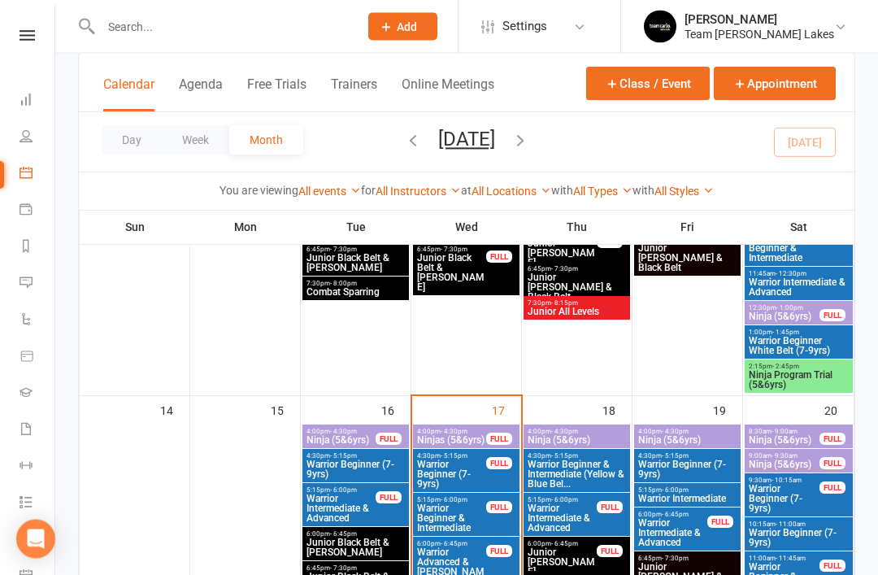
click at [450, 471] on span "Warrior Beginner (7-9yrs)" at bounding box center [451, 474] width 71 height 29
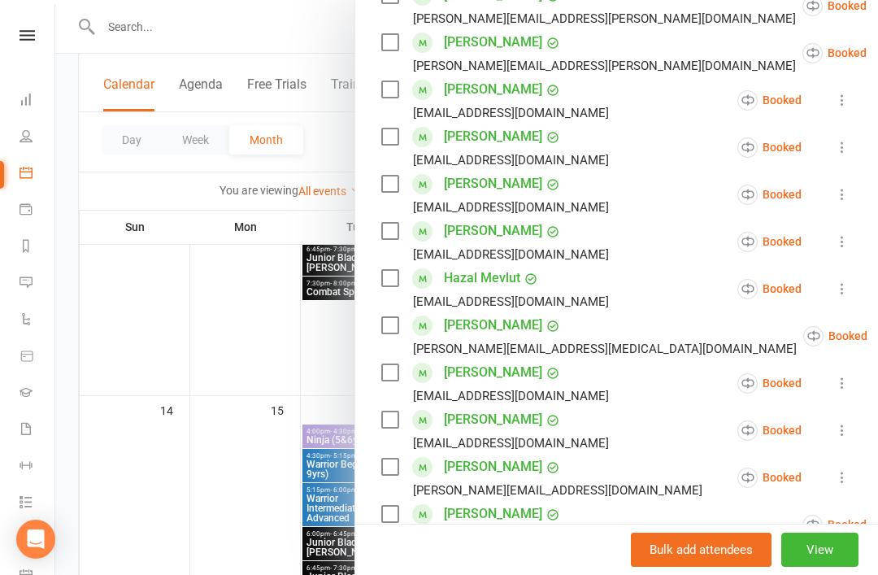
scroll to position [418, 0]
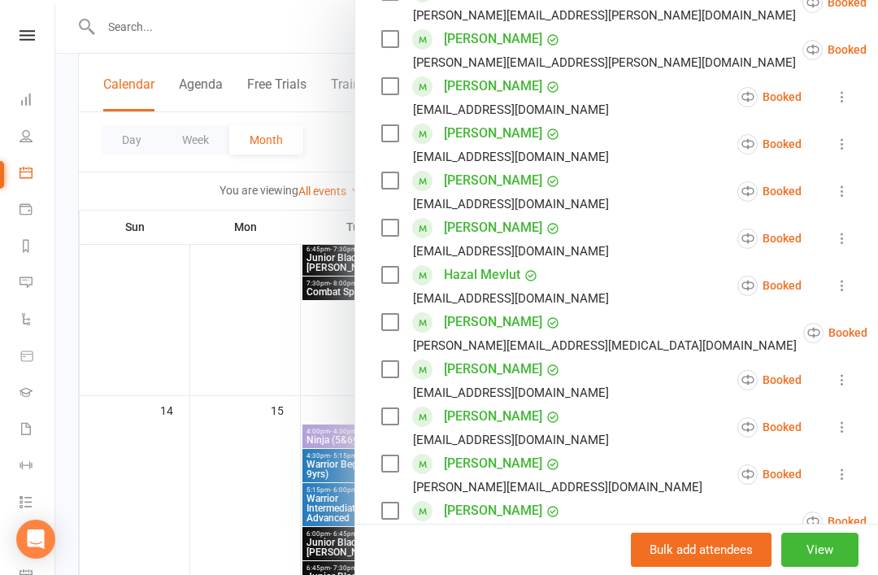
click at [840, 245] on icon at bounding box center [842, 238] width 16 height 16
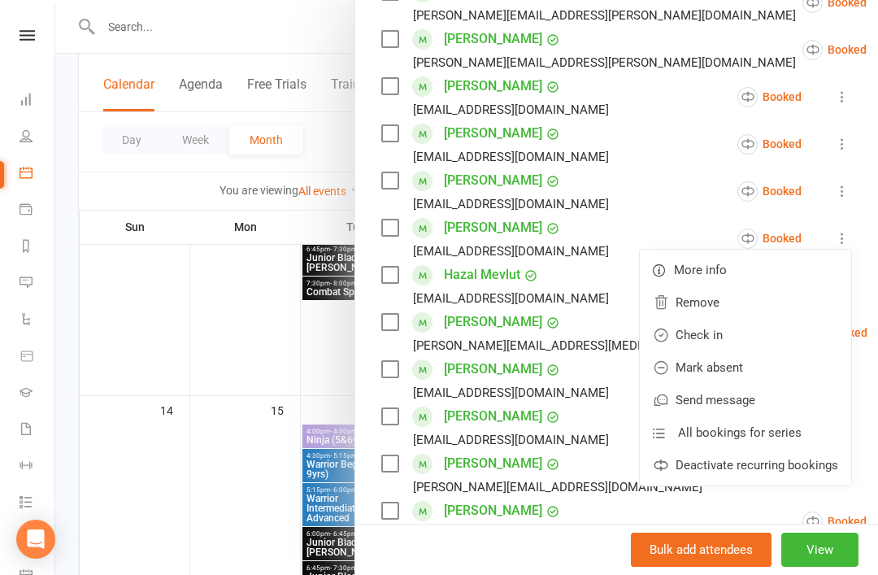
click at [766, 338] on link "Check in" at bounding box center [745, 335] width 211 height 33
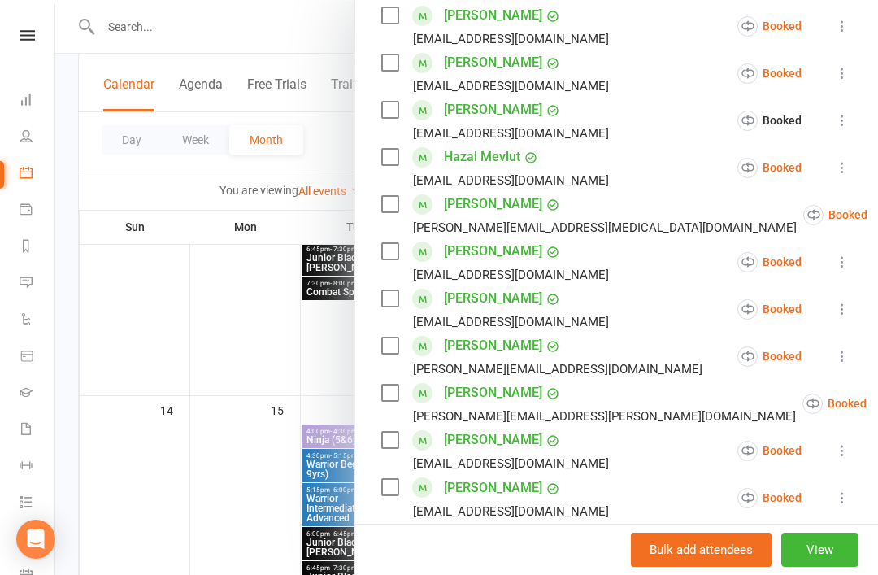
scroll to position [546, 0]
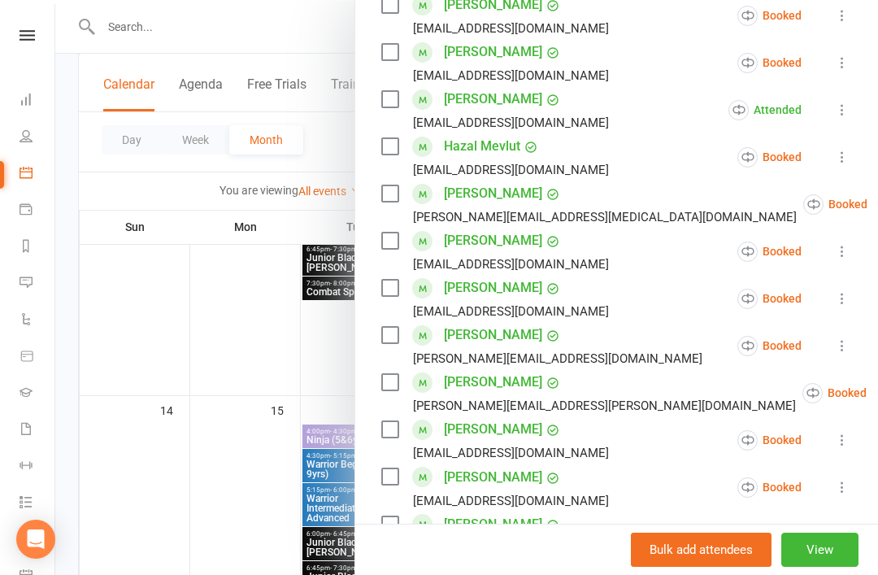
click at [867, 393] on div "Class kiosk mode Roll call 4:30 PM - 5:15 PM, [DATE] with Team [PERSON_NAME] La…" at bounding box center [616, 233] width 523 height 1421
click at [850, 163] on icon at bounding box center [842, 157] width 16 height 16
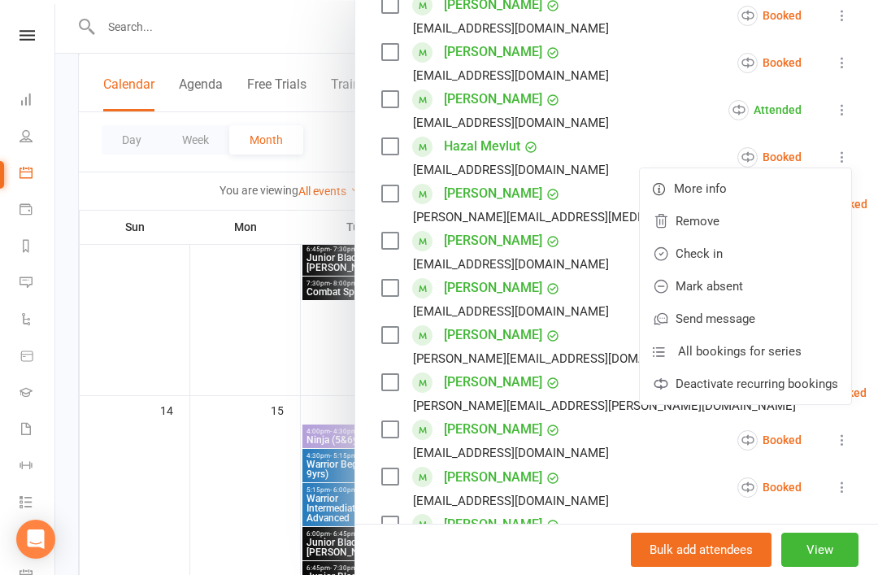
click at [756, 254] on link "Check in" at bounding box center [745, 253] width 211 height 33
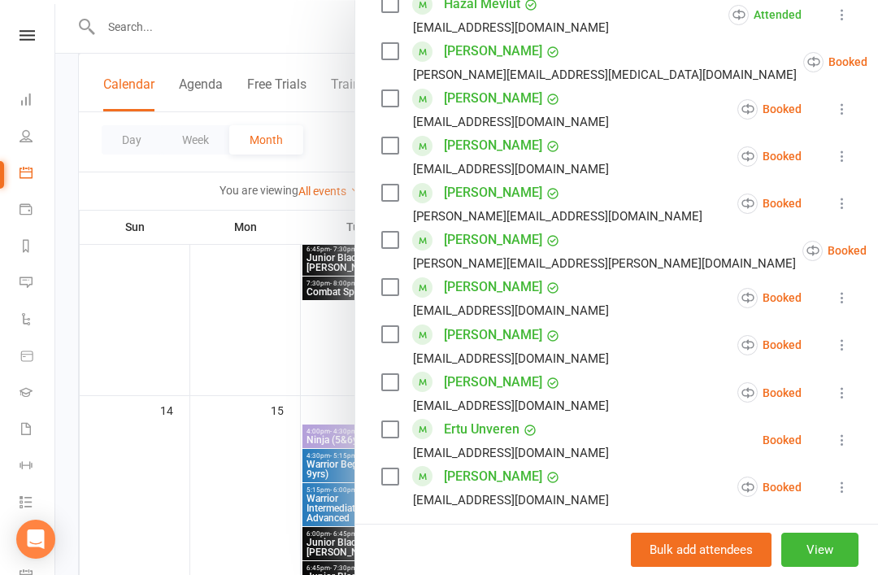
scroll to position [669, 0]
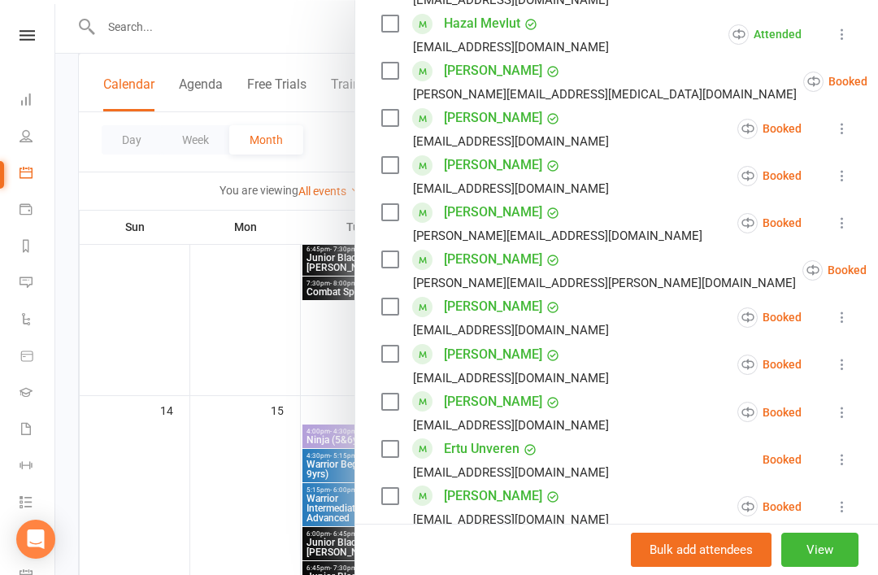
click at [230, 377] on div at bounding box center [466, 287] width 823 height 575
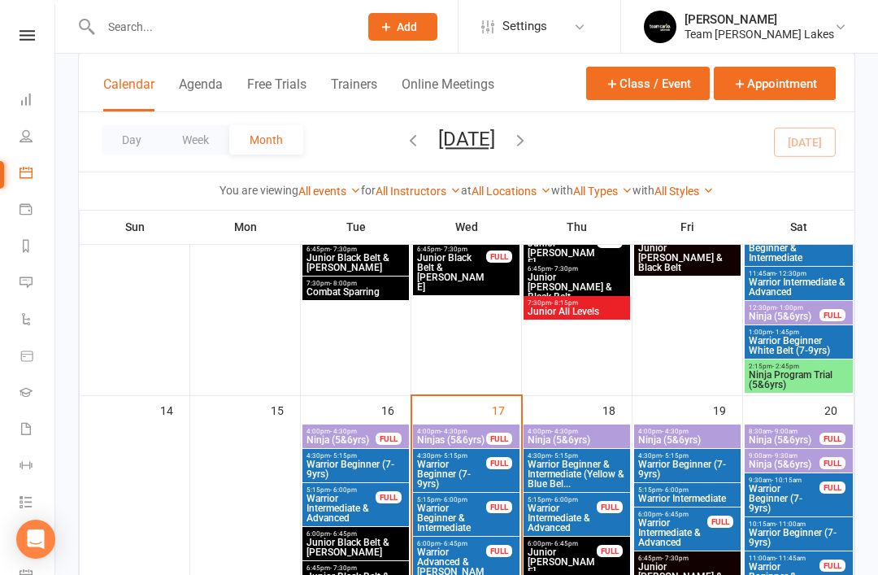
scroll to position [587, 0]
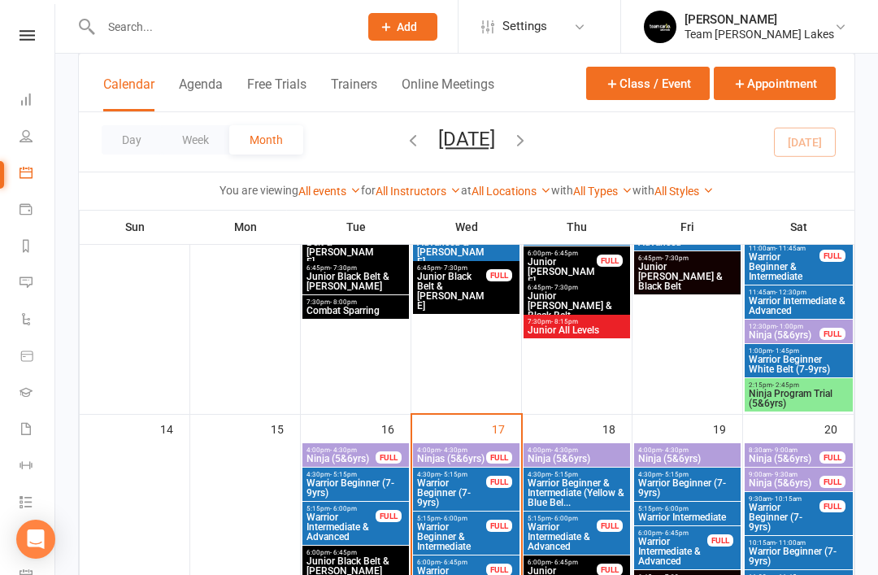
click at [462, 493] on span "Warrior Beginner (7-9yrs)" at bounding box center [451, 492] width 71 height 29
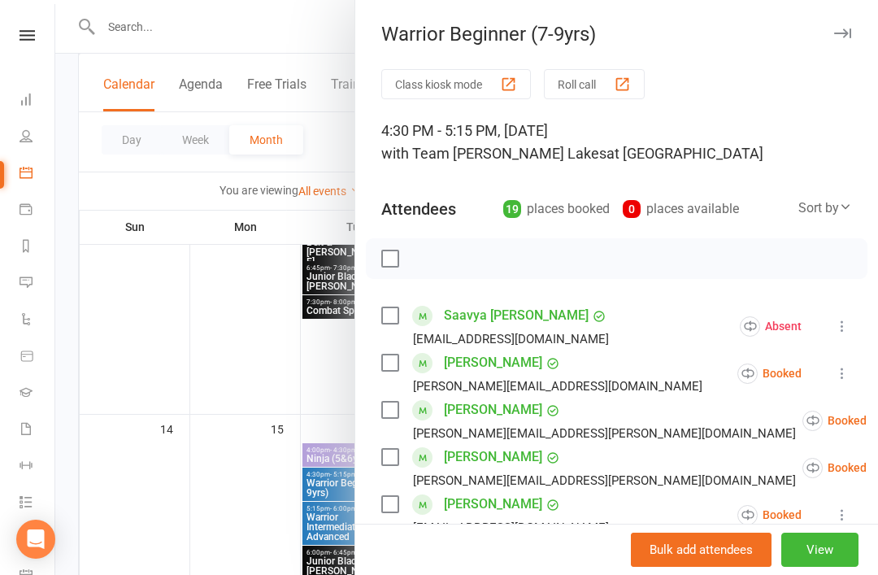
scroll to position [0, 0]
click at [192, 312] on div at bounding box center [466, 287] width 823 height 575
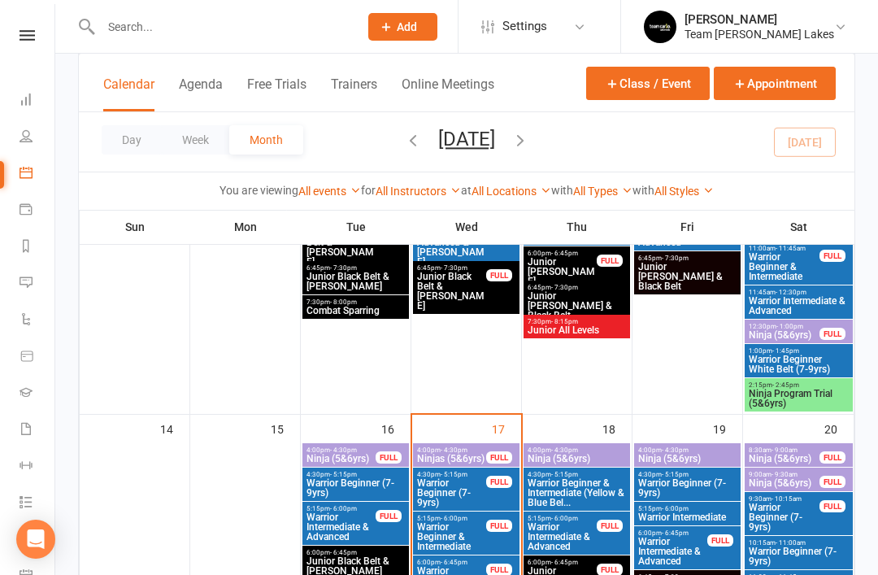
click at [270, 37] on input "text" at bounding box center [221, 26] width 251 height 23
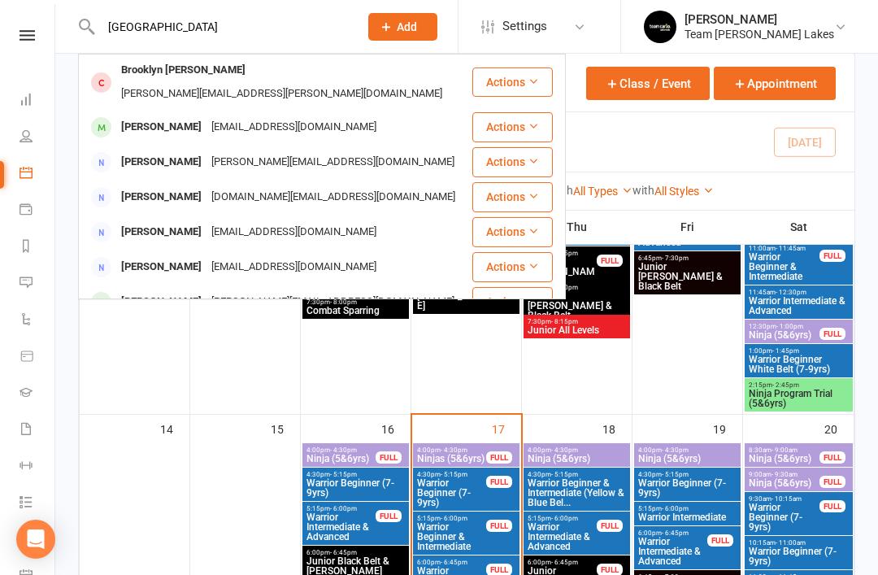
type input "[GEOGRAPHIC_DATA]"
click at [203, 115] on div "[PERSON_NAME]" at bounding box center [161, 127] width 90 height 24
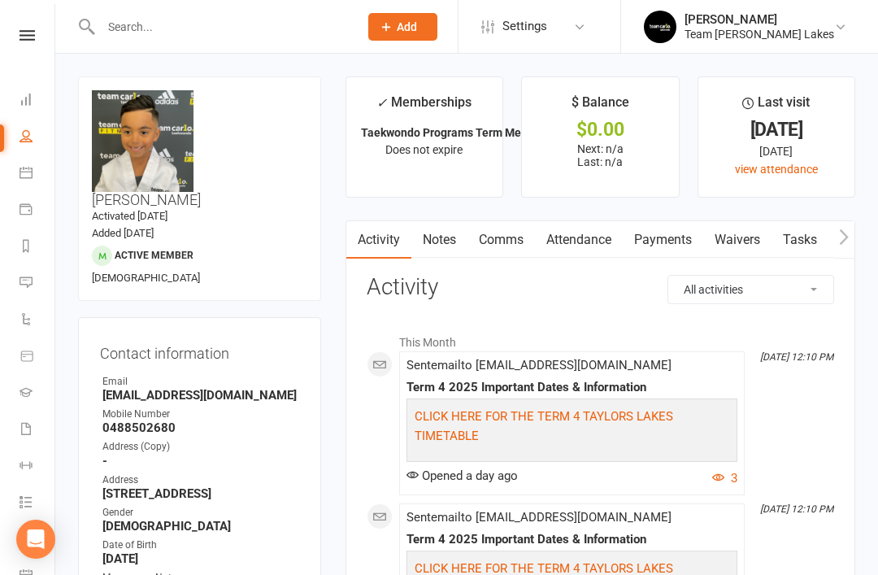
click at [36, 179] on link "Calendar" at bounding box center [38, 174] width 37 height 37
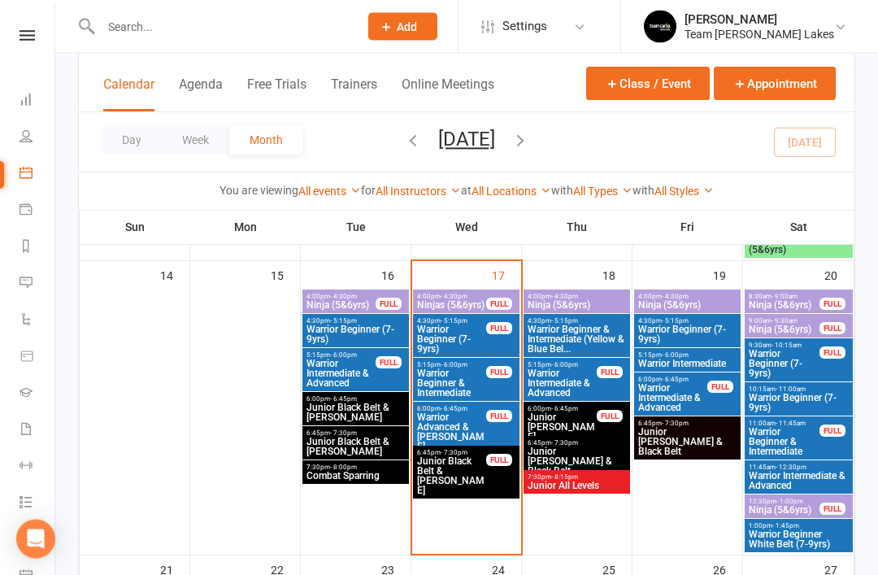
scroll to position [740, 0]
click at [458, 333] on span "Warrior Beginner (7-9yrs)" at bounding box center [451, 338] width 71 height 29
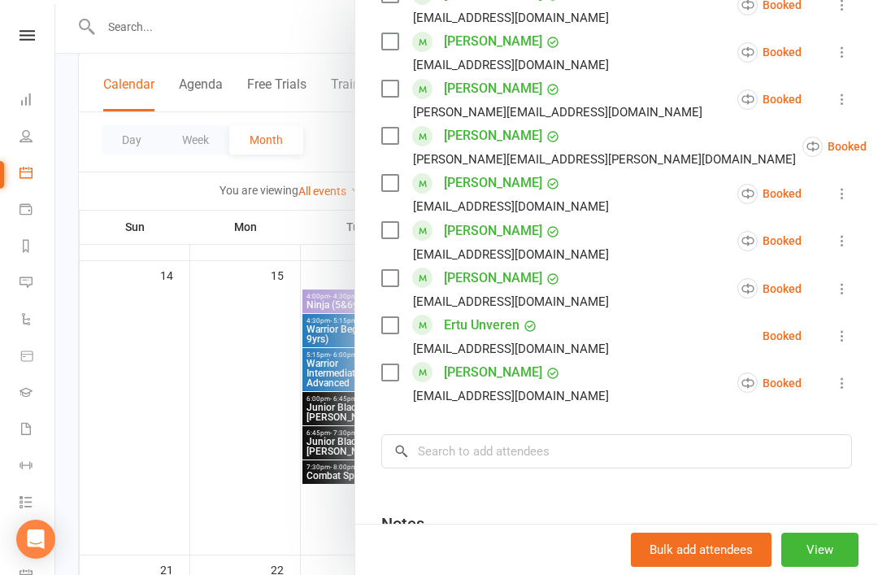
scroll to position [876, 0]
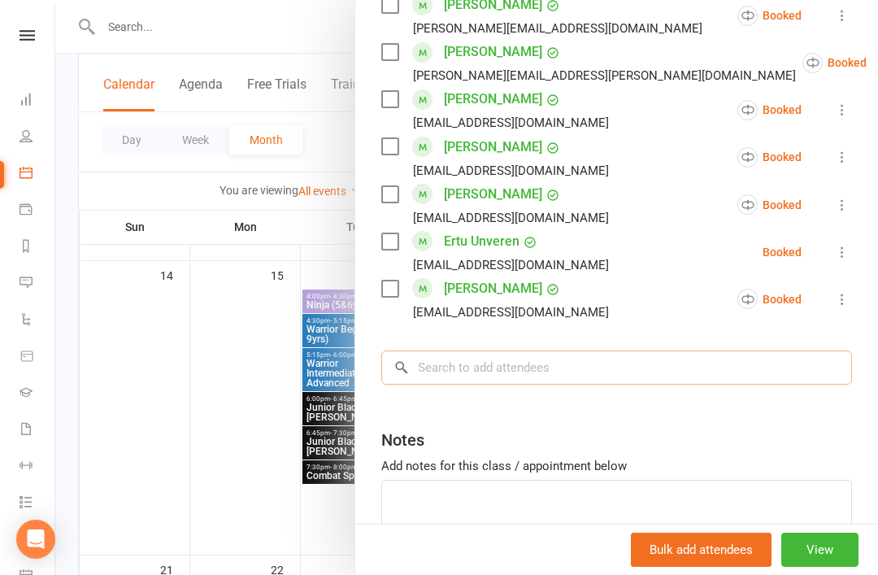
click at [578, 365] on input "search" at bounding box center [616, 367] width 471 height 34
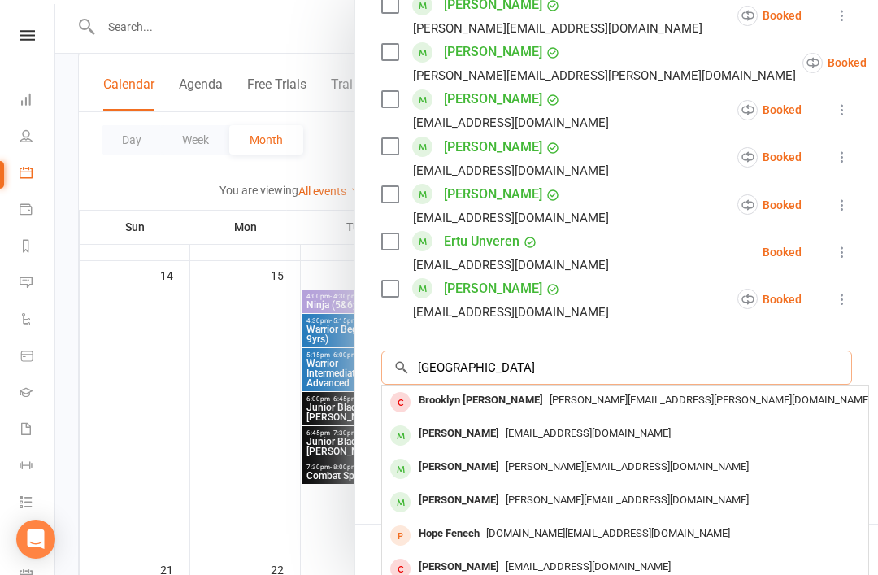
type input "[GEOGRAPHIC_DATA]"
click at [485, 436] on div "[PERSON_NAME]" at bounding box center [458, 434] width 93 height 24
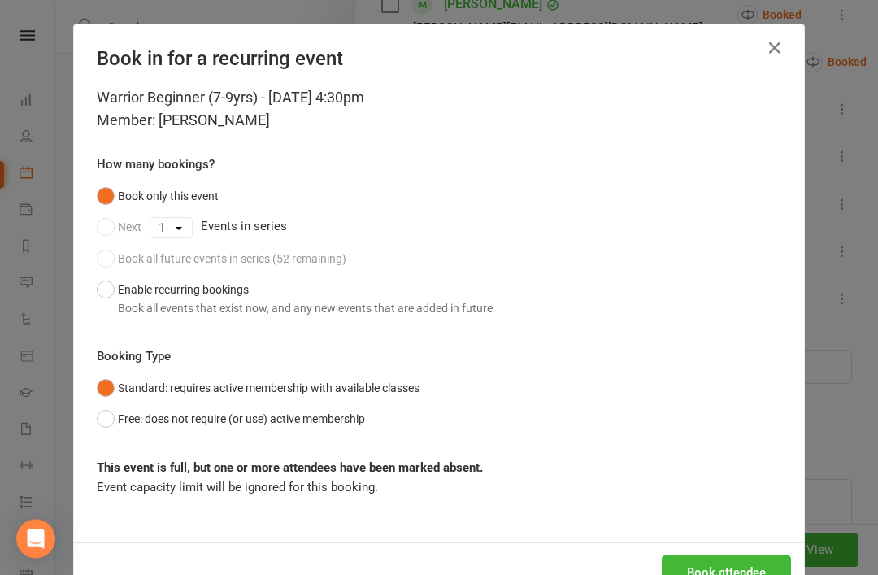
scroll to position [804, 0]
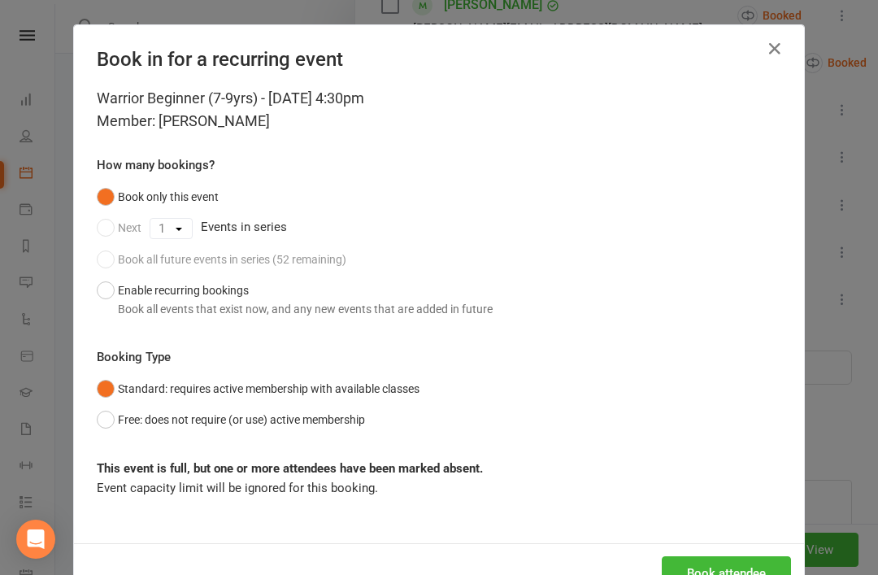
click at [780, 49] on icon "button" at bounding box center [775, 49] width 20 height 20
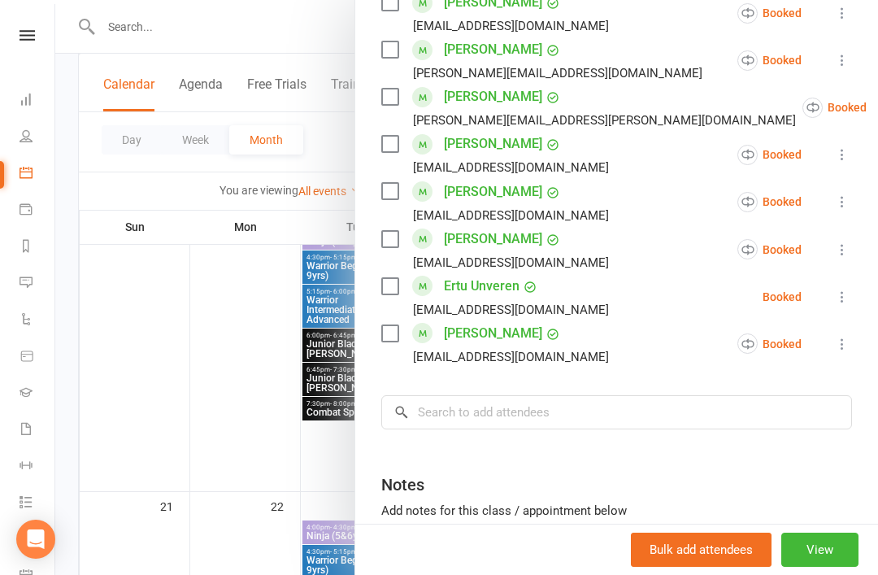
scroll to position [827, 0]
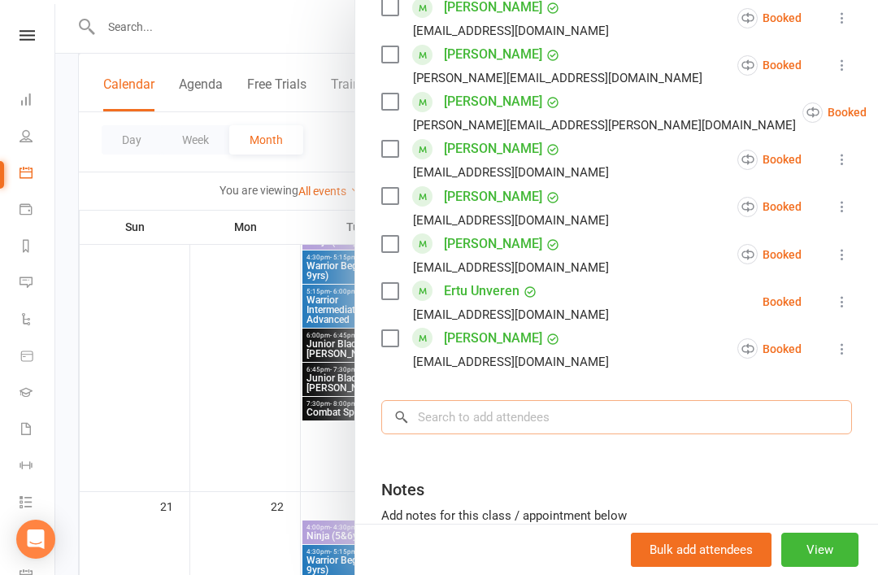
click at [549, 419] on input "search" at bounding box center [616, 417] width 471 height 34
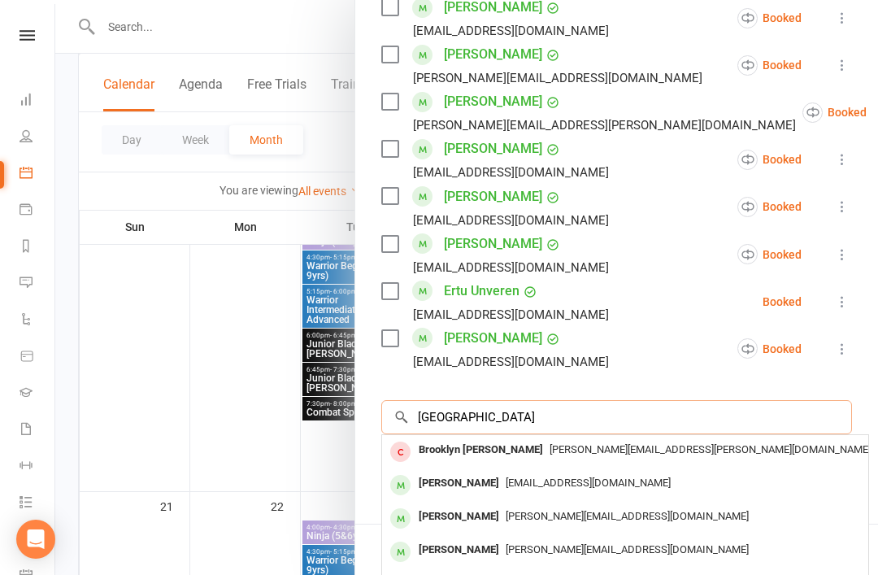
type input "[GEOGRAPHIC_DATA]"
click at [499, 488] on div "[PERSON_NAME]" at bounding box center [458, 483] width 93 height 24
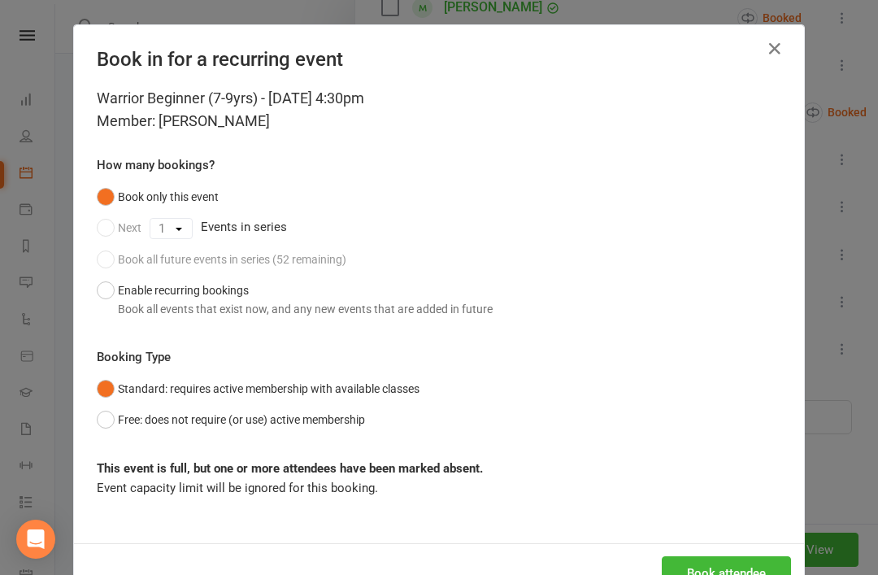
click at [782, 47] on icon "button" at bounding box center [775, 49] width 20 height 20
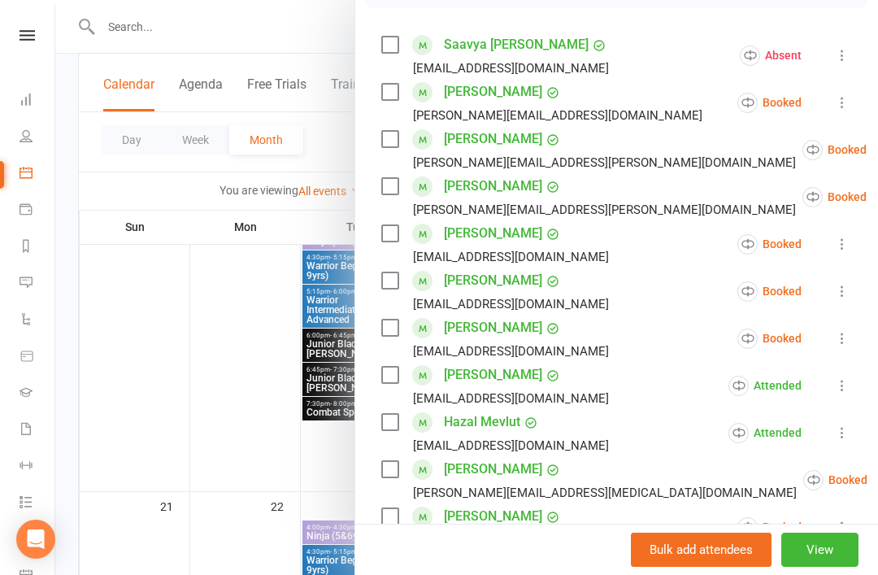
scroll to position [263, 0]
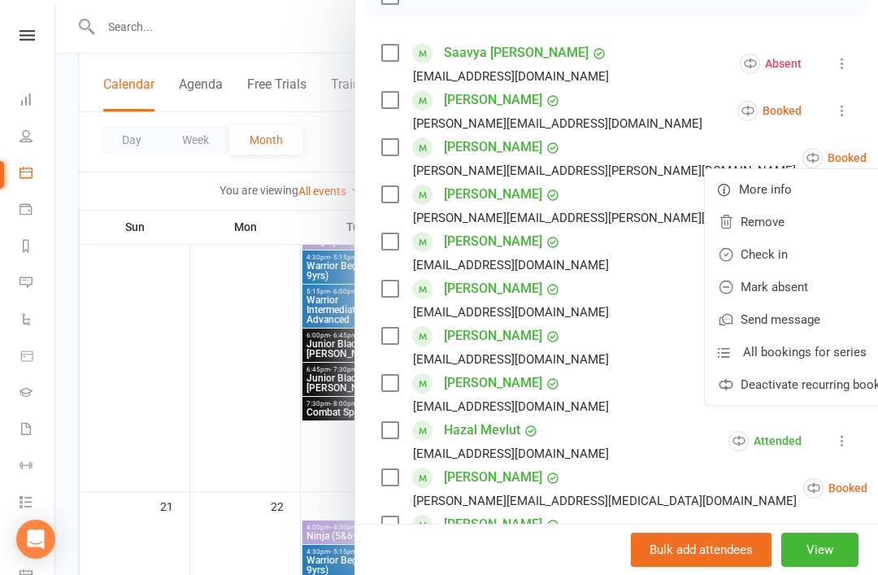
click at [738, 253] on link "Check in" at bounding box center [810, 254] width 211 height 33
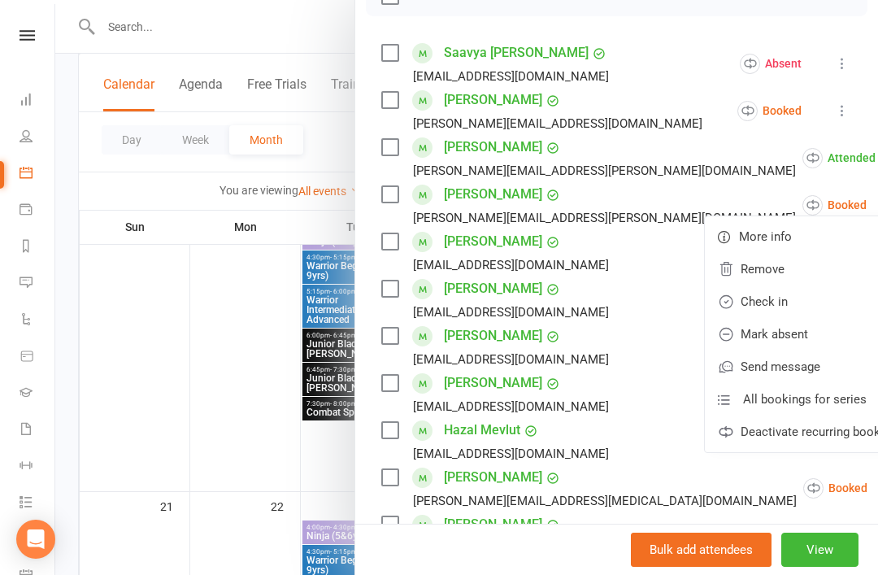
click at [748, 306] on link "Check in" at bounding box center [810, 301] width 211 height 33
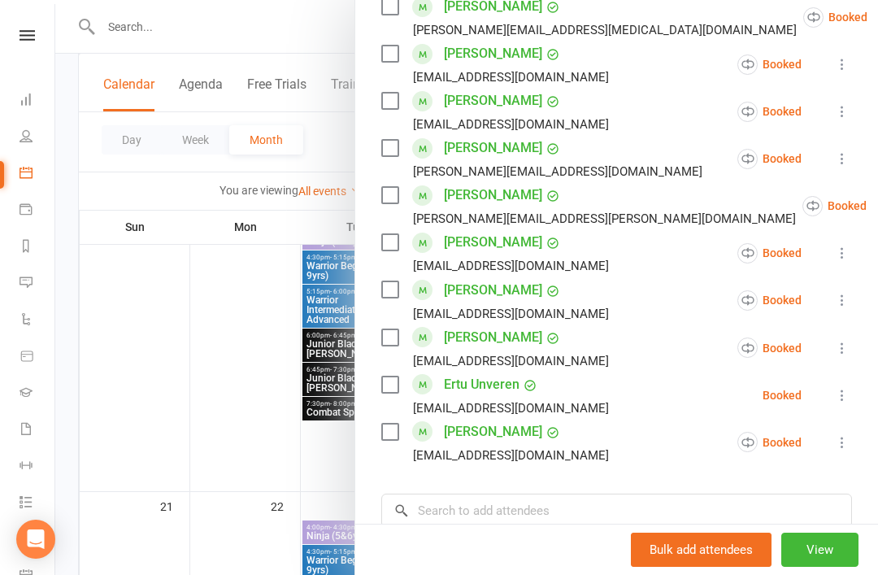
scroll to position [770, 0]
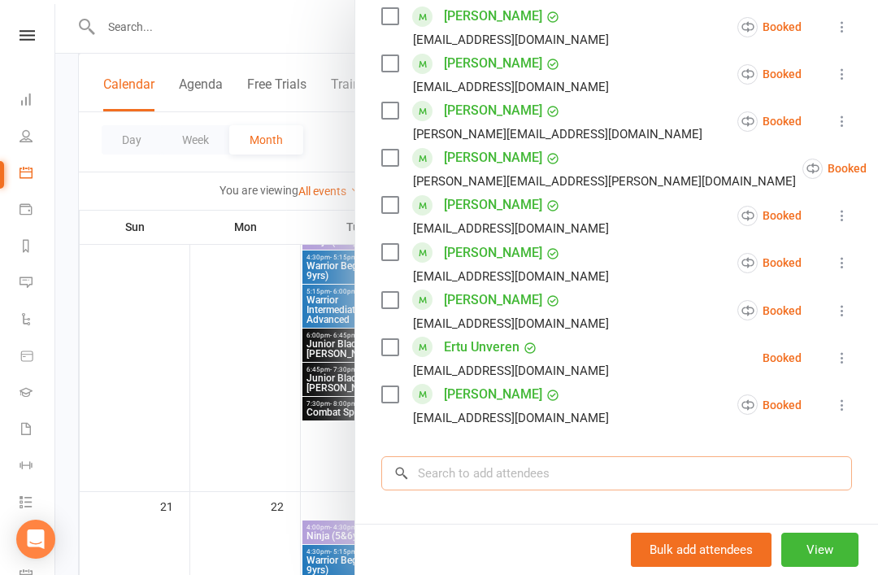
click at [532, 478] on input "search" at bounding box center [616, 473] width 471 height 34
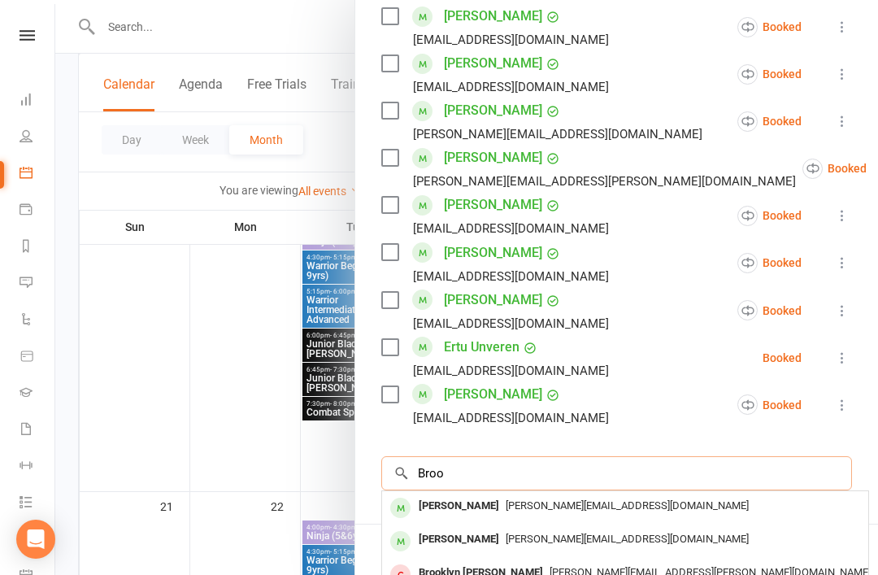
type input "Broo"
click at [506, 538] on span "[PERSON_NAME][EMAIL_ADDRESS][DOMAIN_NAME]" at bounding box center [627, 538] width 243 height 12
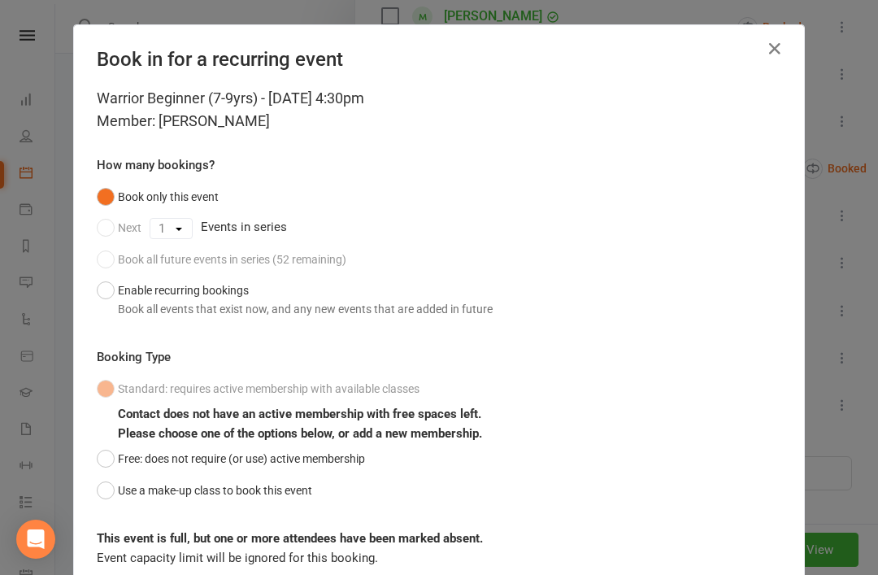
click at [778, 55] on icon "button" at bounding box center [775, 49] width 20 height 20
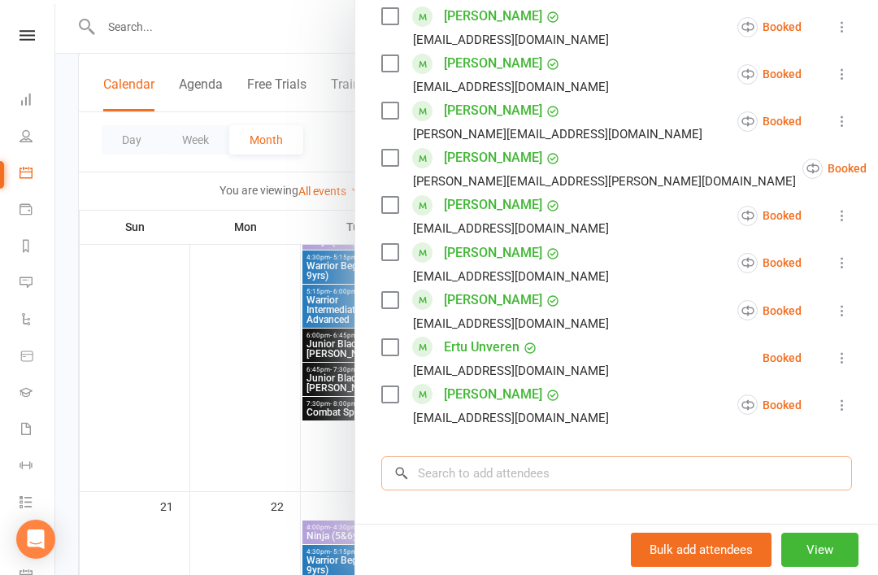
click at [572, 480] on input "search" at bounding box center [616, 473] width 471 height 34
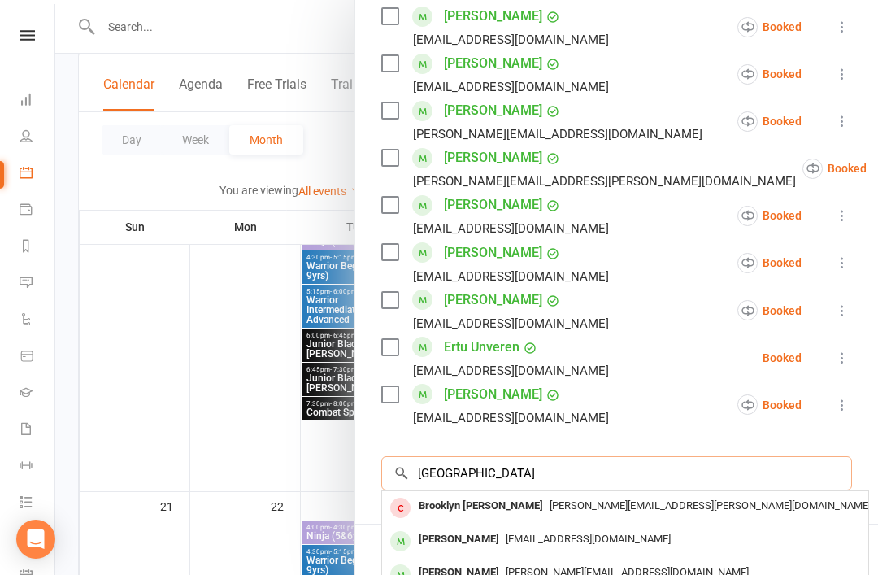
type input "[GEOGRAPHIC_DATA]"
click at [534, 541] on span "[EMAIL_ADDRESS][DOMAIN_NAME]" at bounding box center [588, 538] width 165 height 12
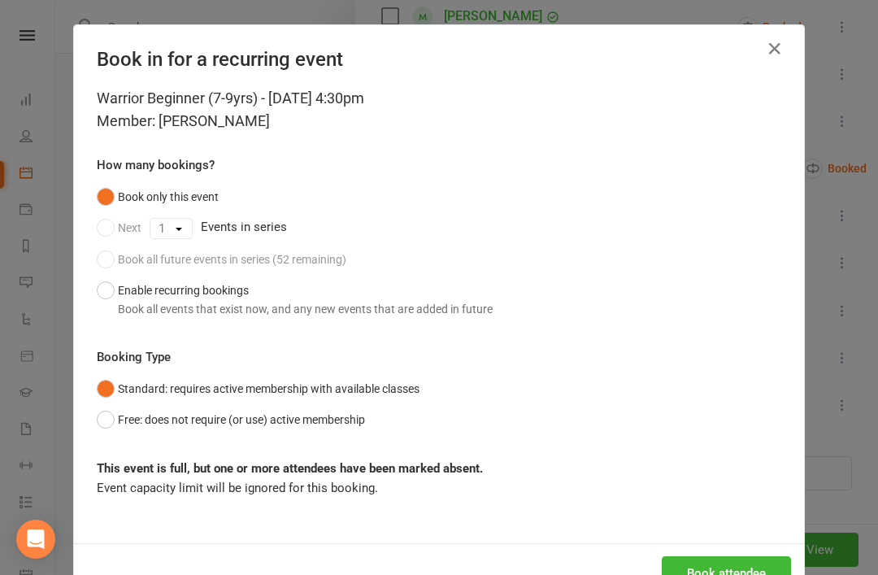
click at [785, 47] on button "button" at bounding box center [775, 49] width 26 height 26
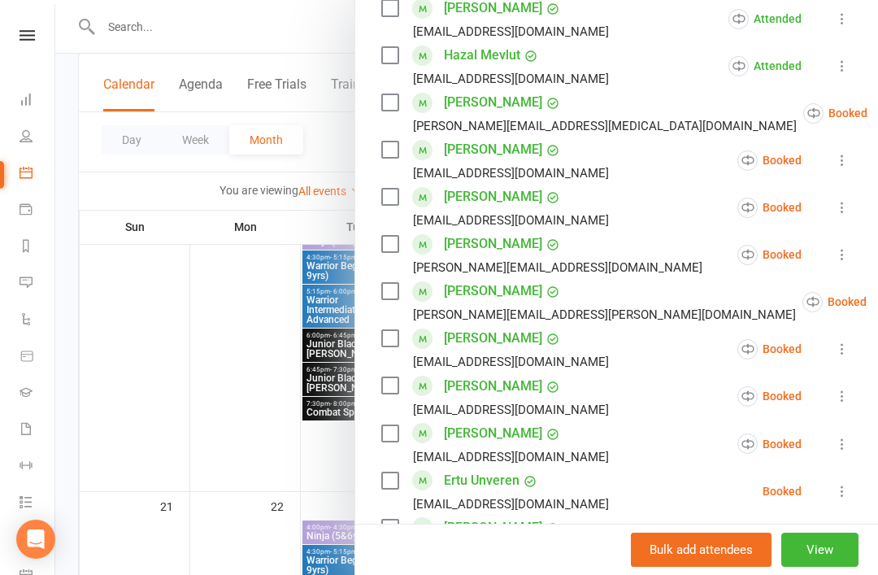
scroll to position [616, 0]
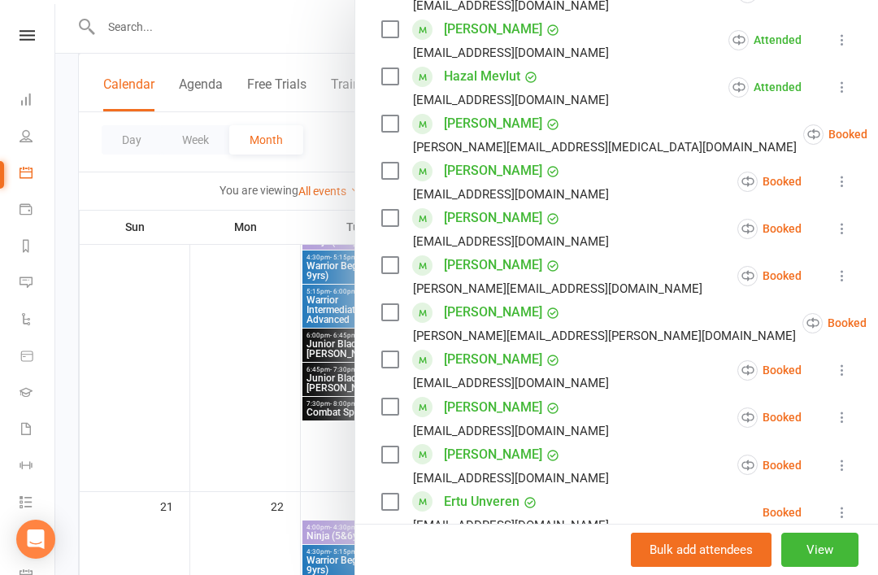
click at [507, 410] on link "[PERSON_NAME]" at bounding box center [493, 407] width 98 height 26
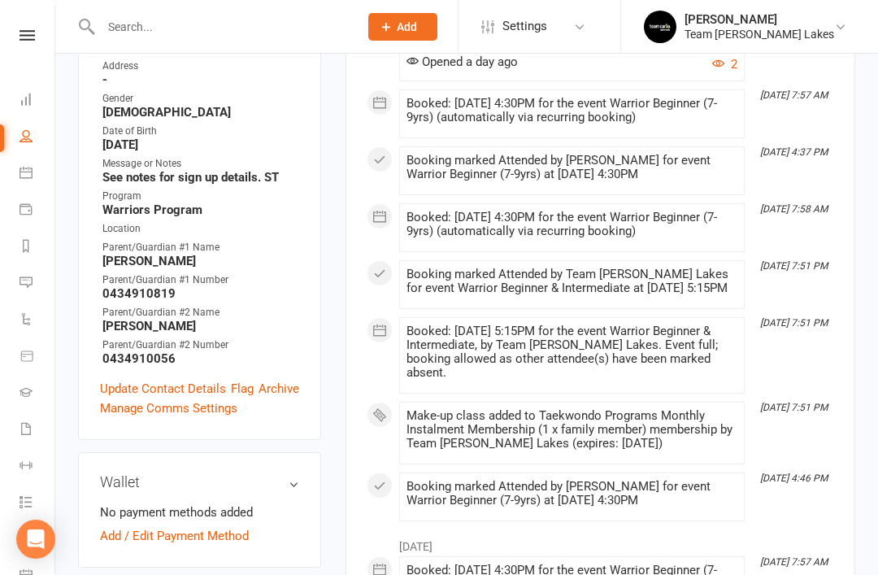
scroll to position [415, 0]
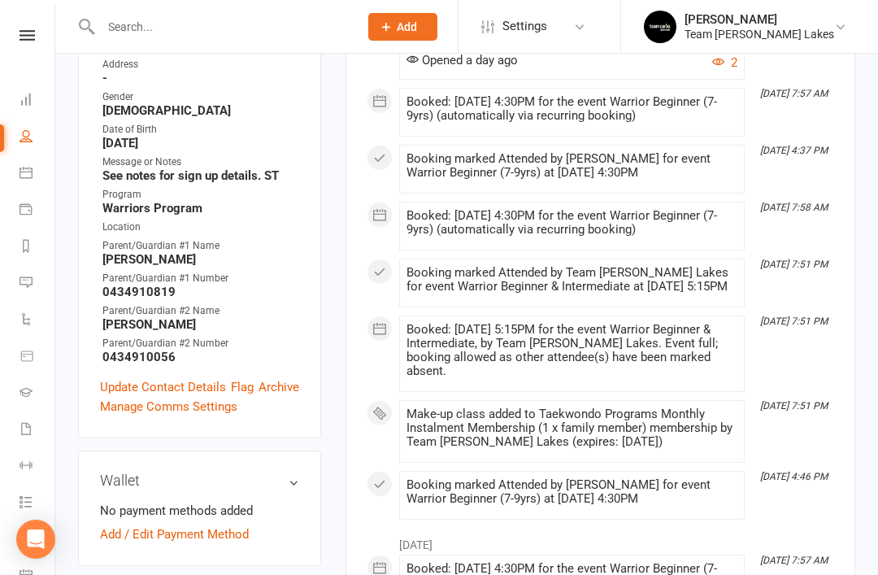
click at [28, 393] on icon at bounding box center [26, 391] width 13 height 13
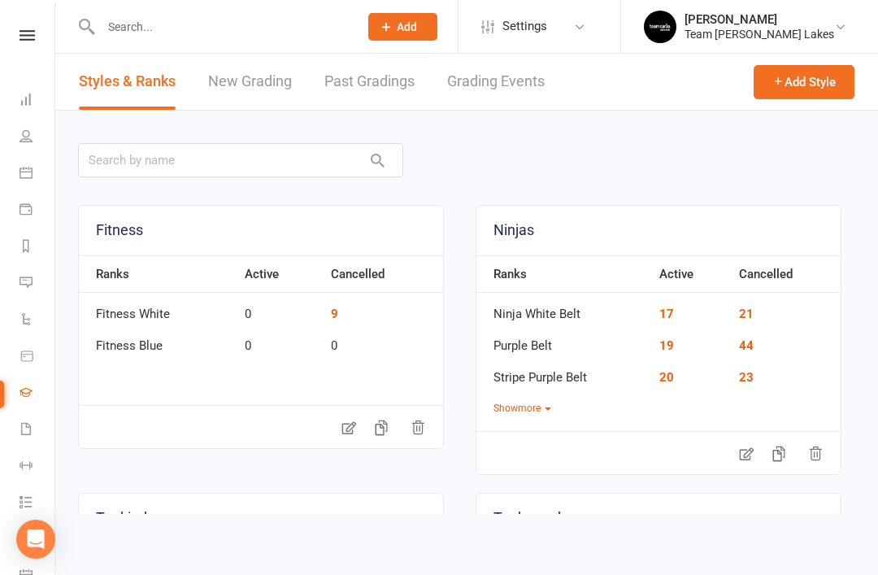
click at [504, 87] on link "Grading Events" at bounding box center [496, 82] width 98 height 56
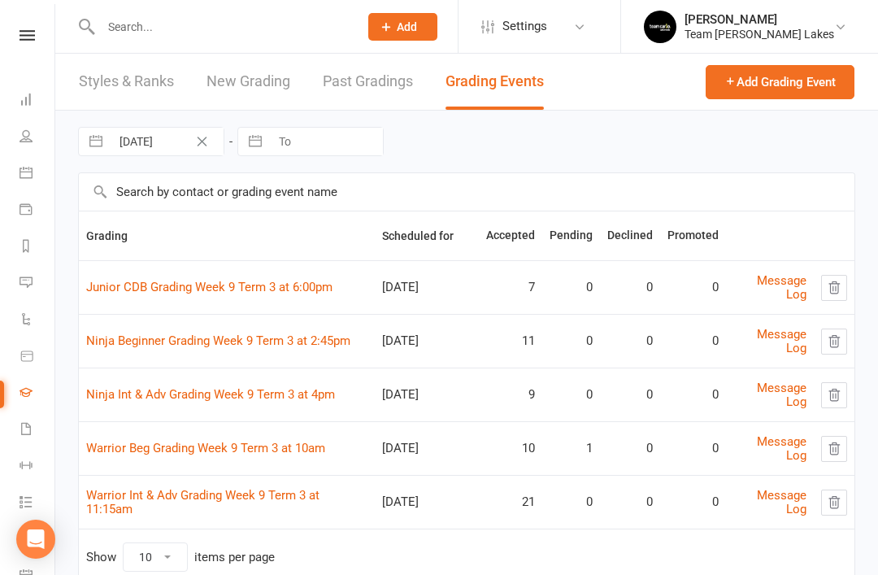
scroll to position [1, 0]
click at [277, 448] on link "Warrior Beg Grading Week 9 Term 3 at 10am" at bounding box center [205, 447] width 239 height 15
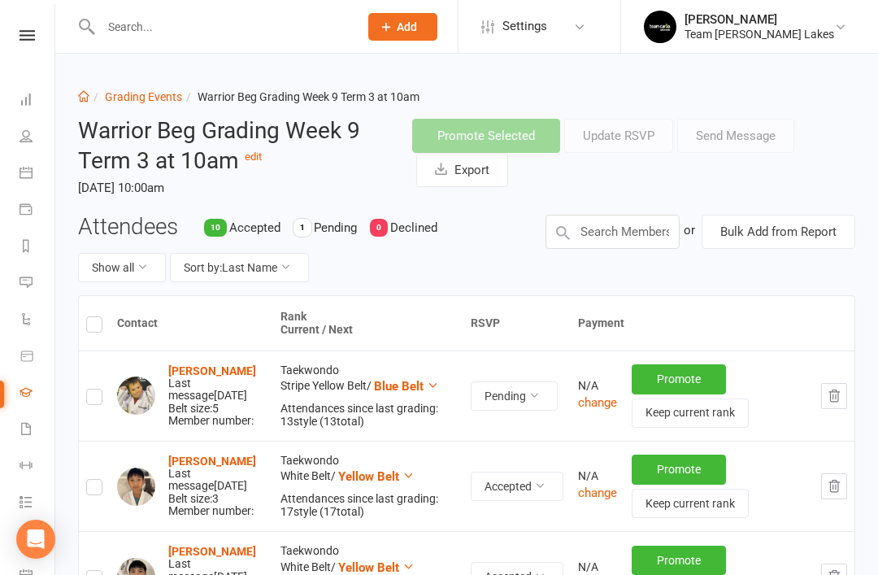
click at [152, 99] on link "Grading Events" at bounding box center [143, 96] width 77 height 13
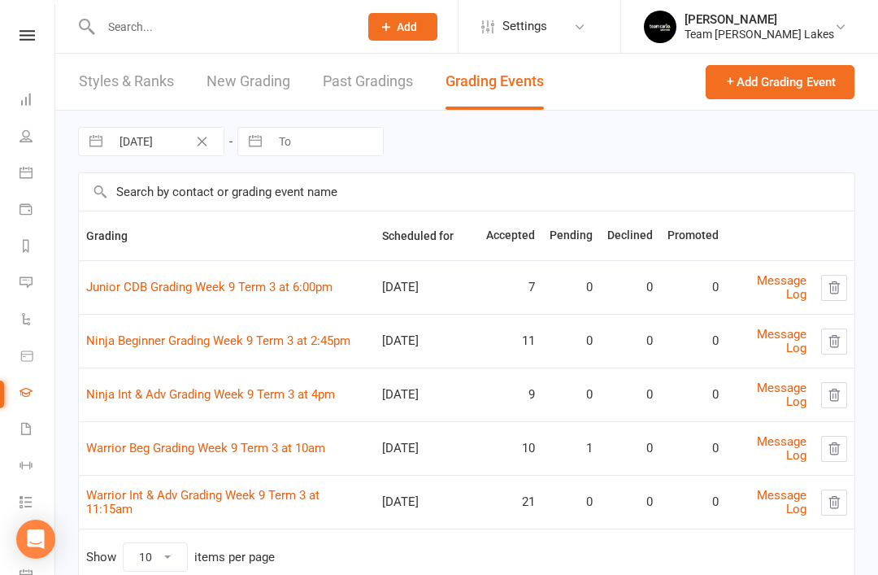
click at [41, 173] on link "Calendar" at bounding box center [38, 174] width 37 height 37
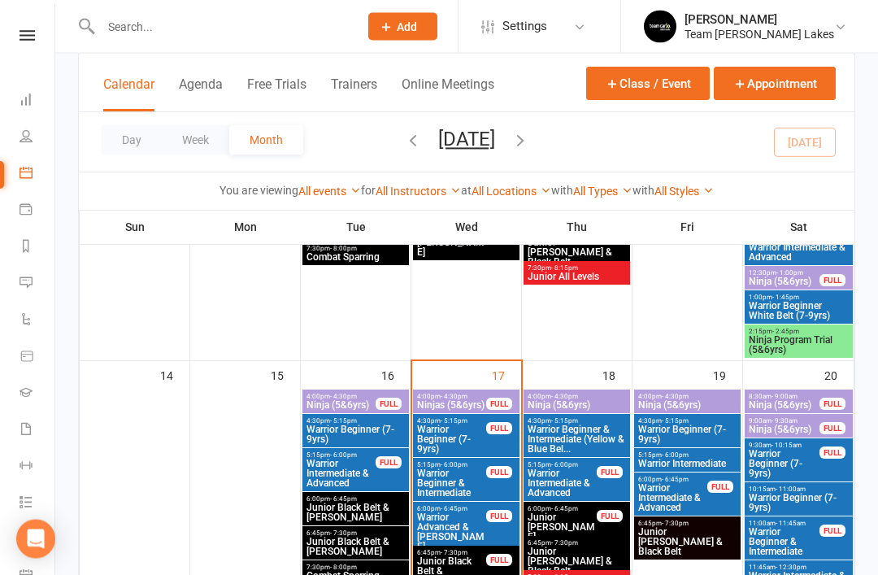
click at [456, 436] on span "Warrior Beginner (7-9yrs)" at bounding box center [451, 439] width 71 height 29
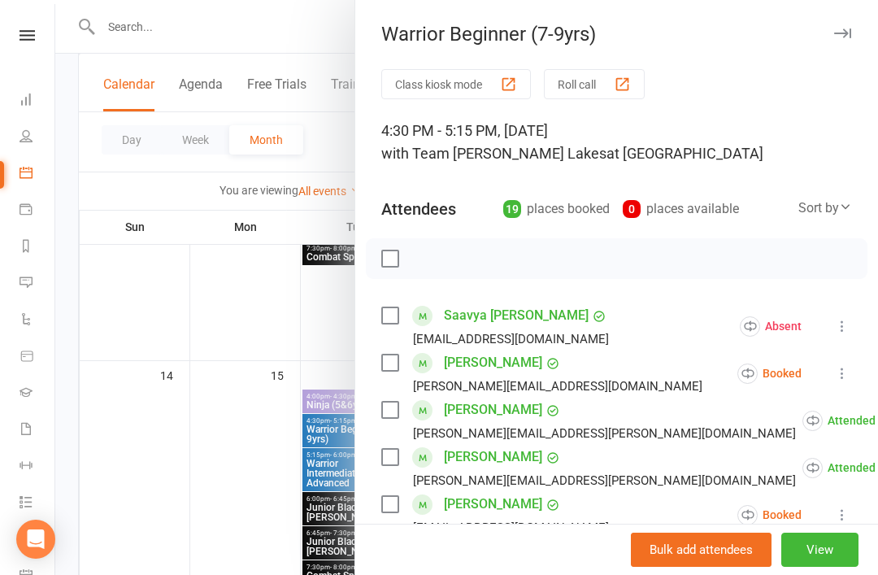
click at [842, 380] on icon at bounding box center [842, 373] width 16 height 16
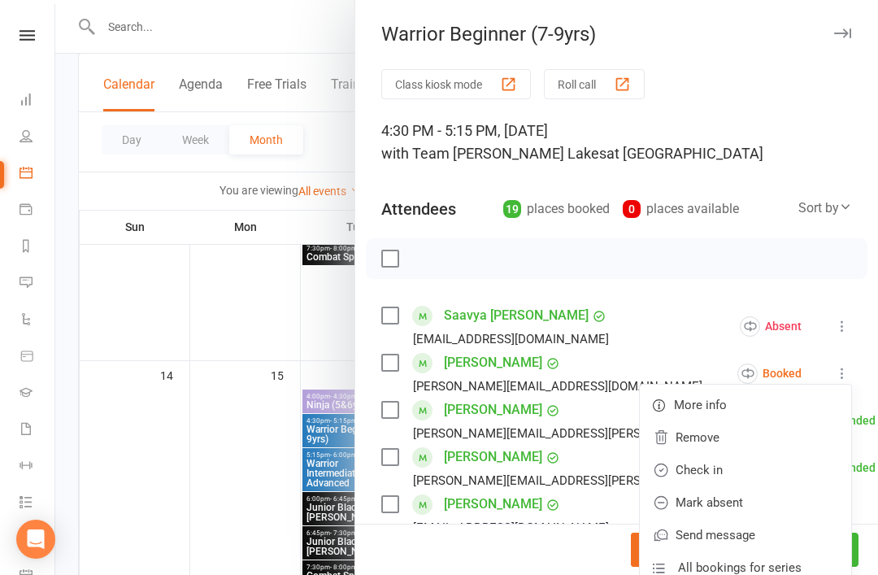
click at [739, 480] on link "Check in" at bounding box center [745, 470] width 211 height 33
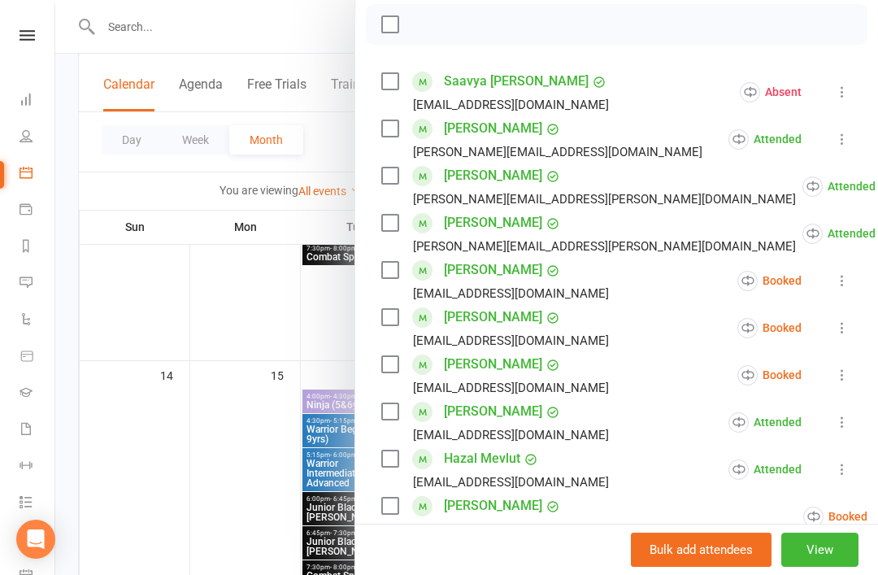
scroll to position [235, 0]
click at [836, 332] on icon at bounding box center [842, 327] width 16 height 16
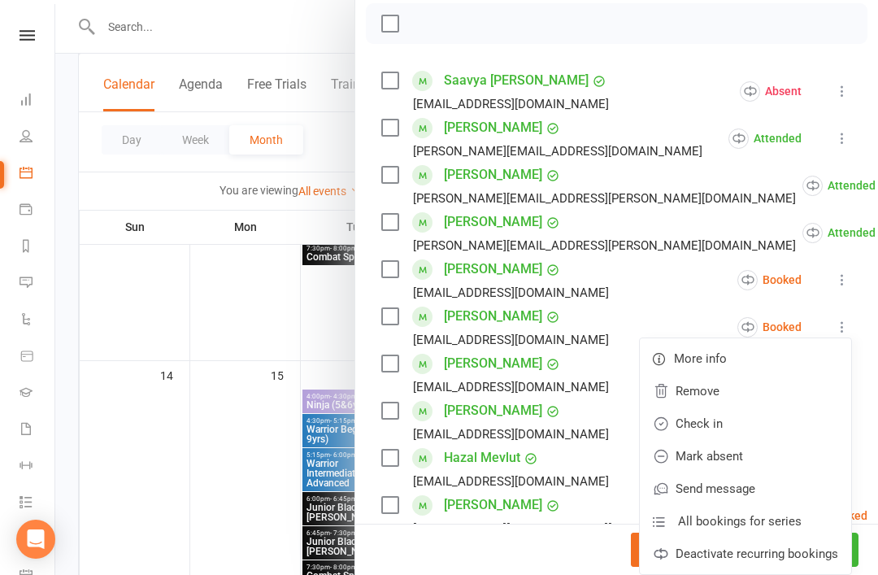
click at [758, 434] on link "Check in" at bounding box center [745, 423] width 211 height 33
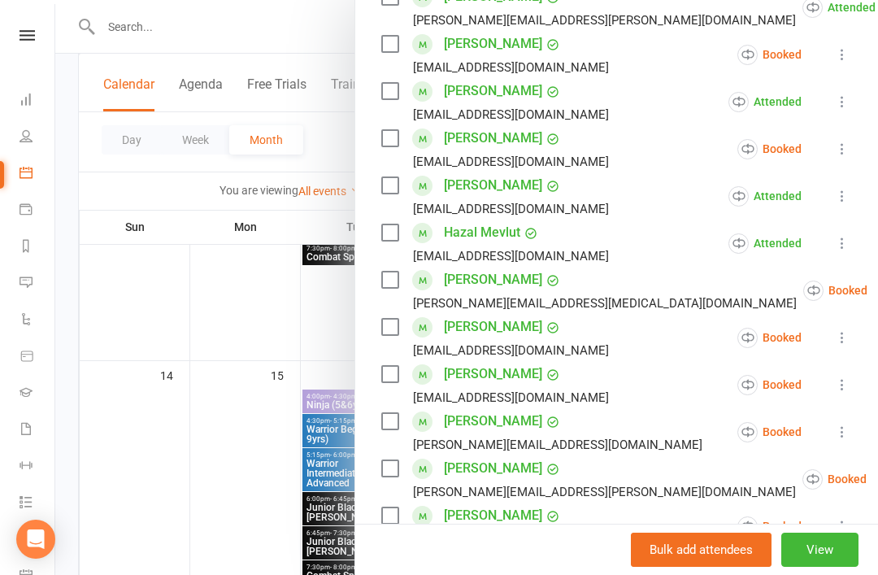
scroll to position [467, 0]
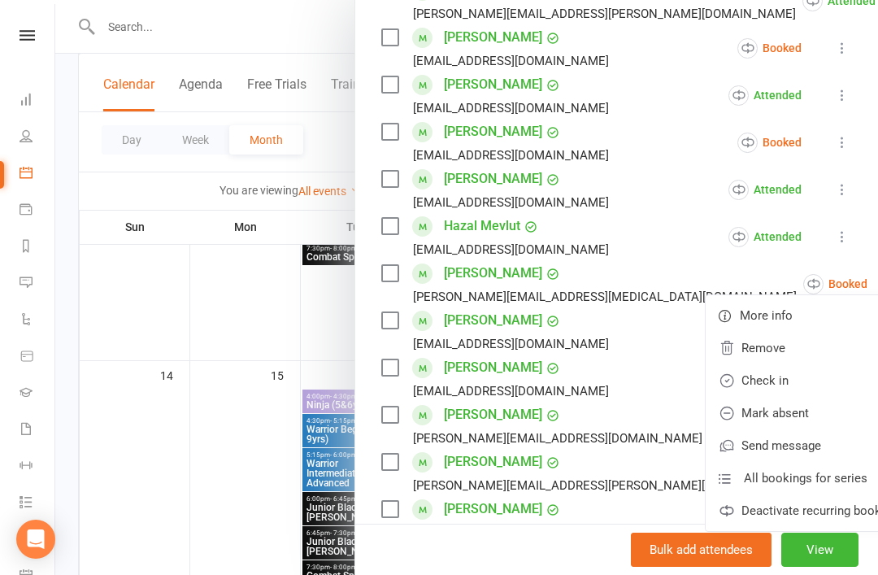
click at [772, 389] on link "Check in" at bounding box center [810, 380] width 211 height 33
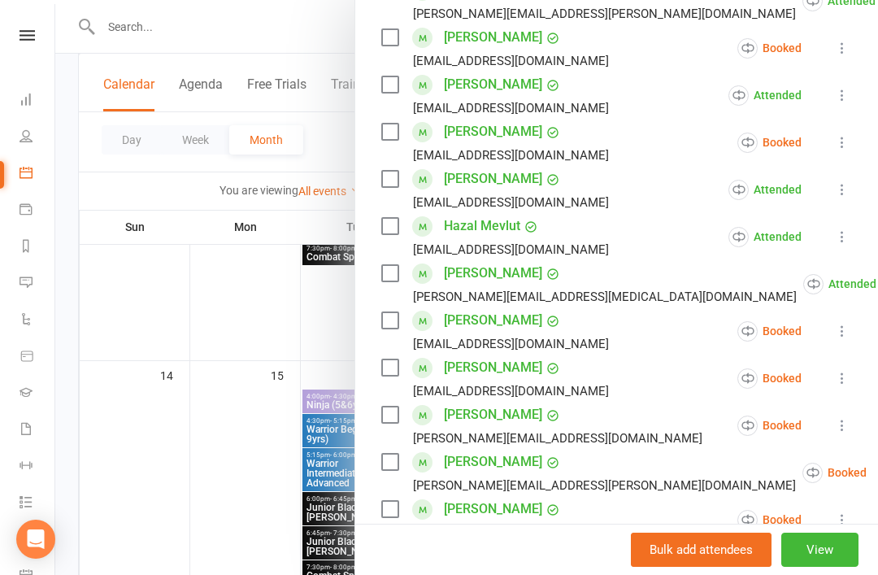
click at [840, 388] on button at bounding box center [842, 378] width 20 height 20
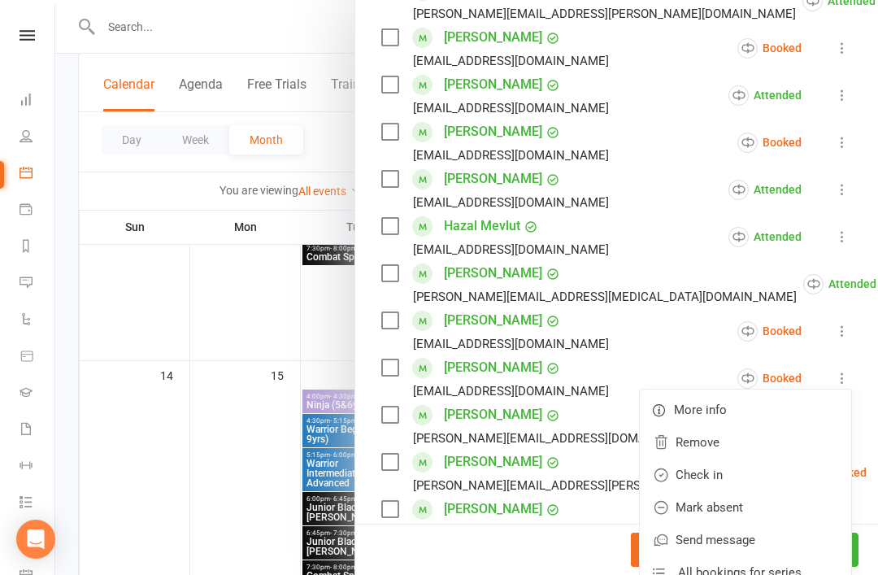
click at [766, 484] on link "Check in" at bounding box center [745, 474] width 211 height 33
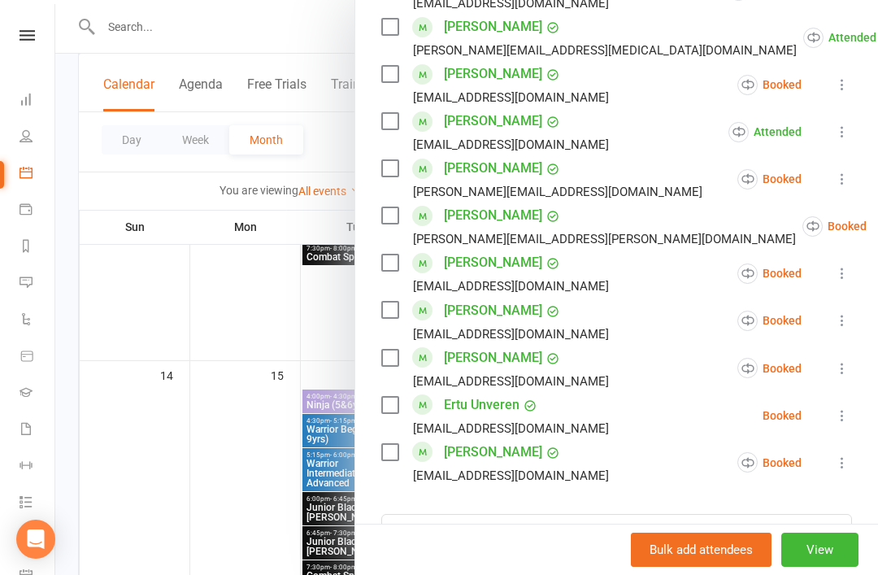
scroll to position [718, 0]
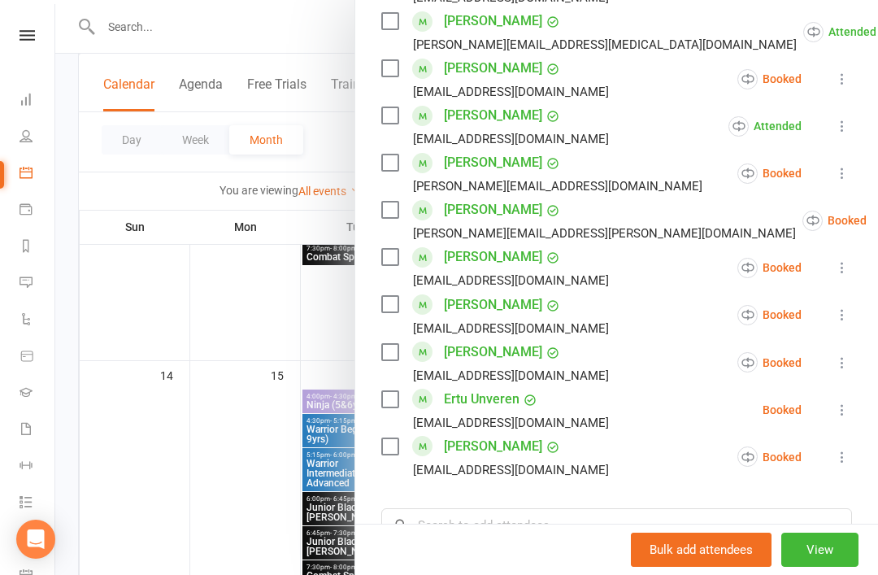
click at [843, 315] on icon at bounding box center [842, 314] width 16 height 16
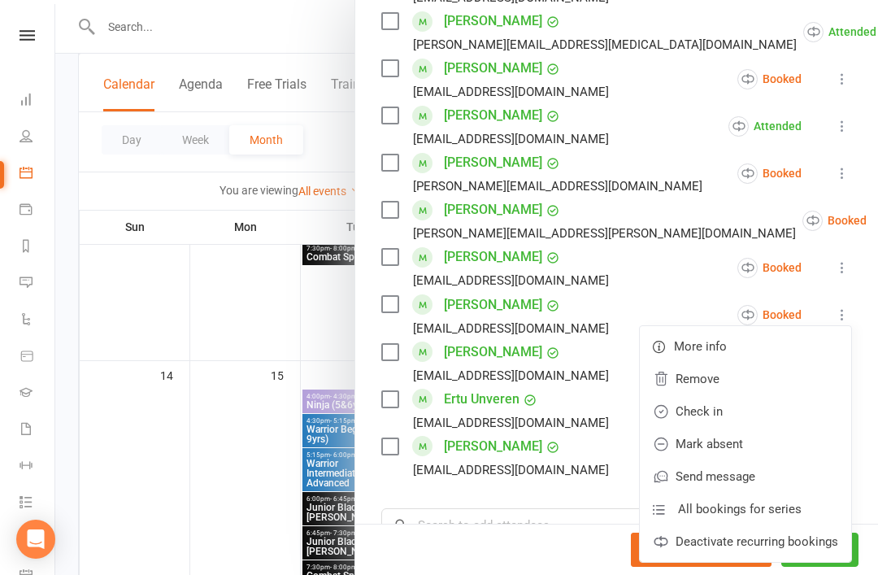
click at [762, 413] on link "Check in" at bounding box center [745, 411] width 211 height 33
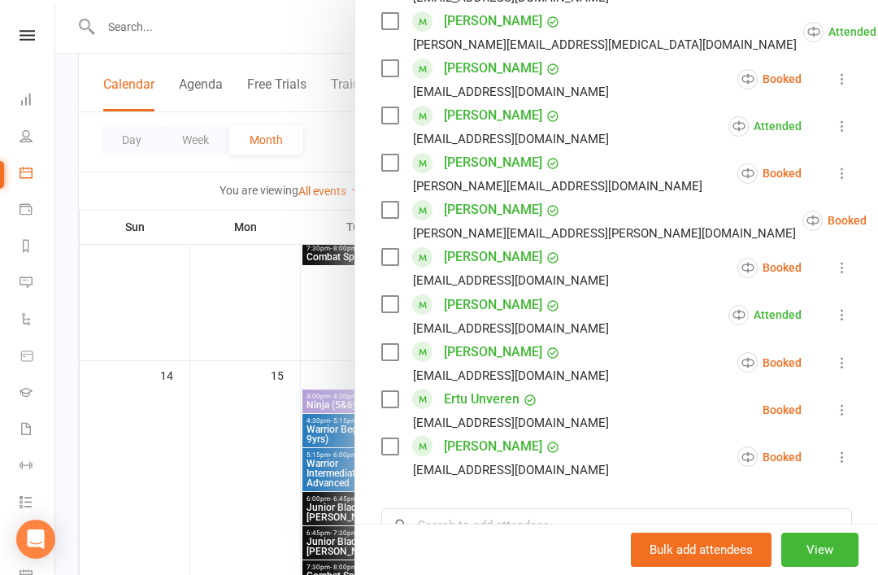
click at [844, 414] on icon at bounding box center [842, 409] width 16 height 16
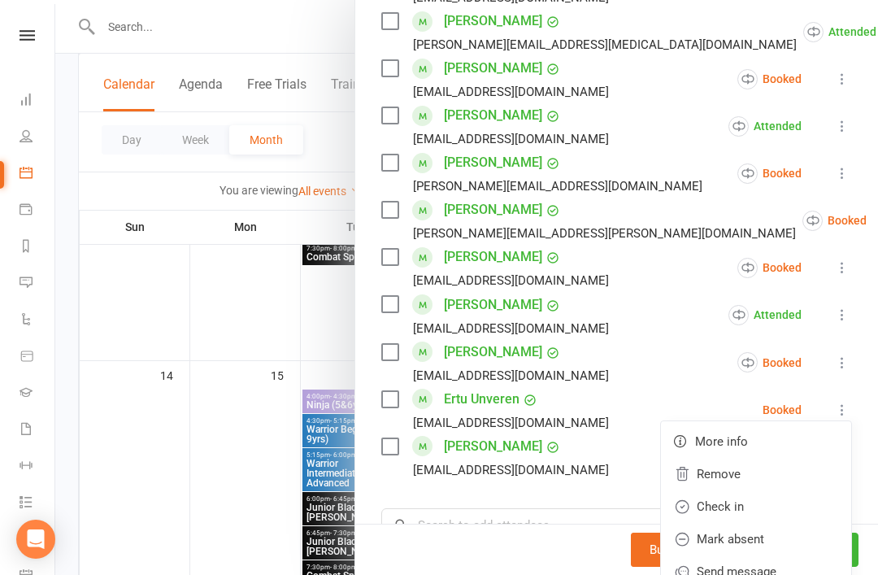
click at [769, 508] on link "Check in" at bounding box center [756, 506] width 190 height 33
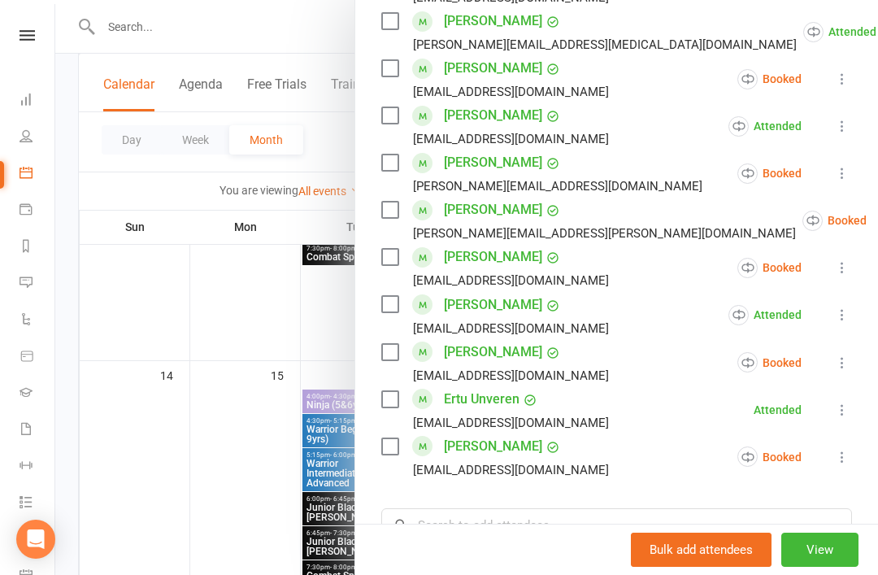
click at [844, 268] on icon at bounding box center [842, 267] width 16 height 16
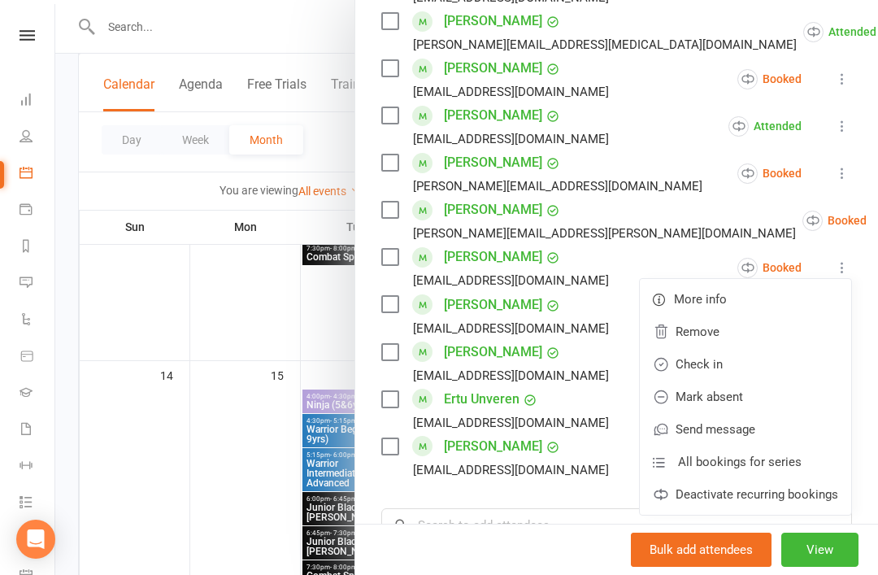
click at [749, 369] on link "Check in" at bounding box center [745, 364] width 211 height 33
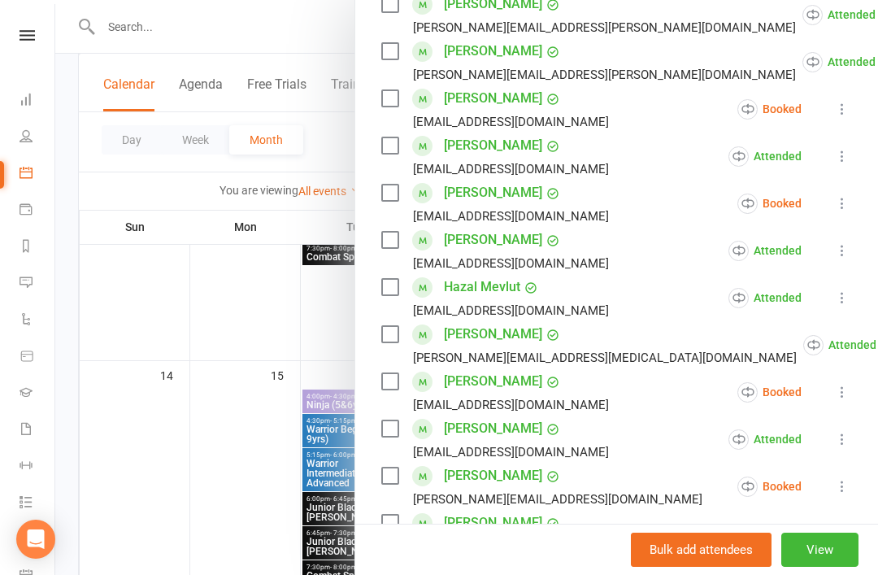
scroll to position [400, 0]
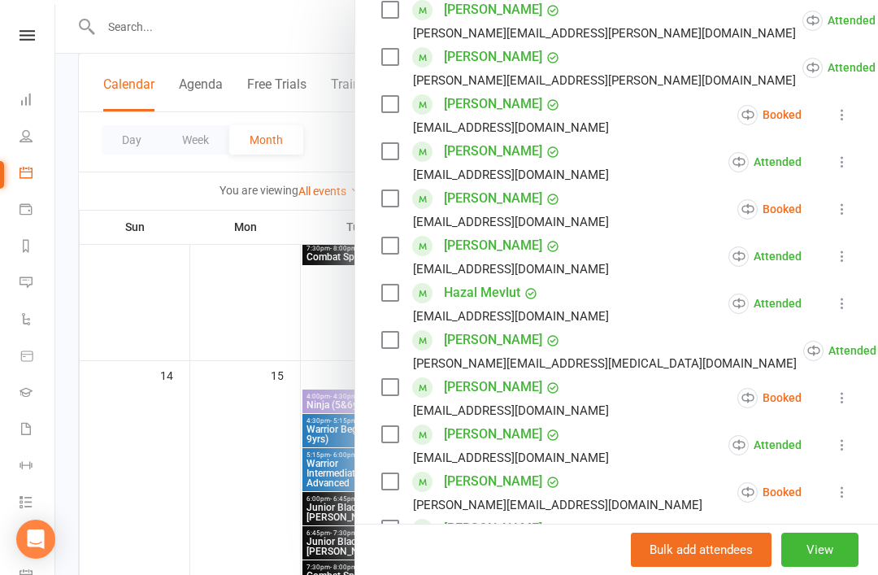
click at [847, 211] on icon at bounding box center [842, 209] width 16 height 16
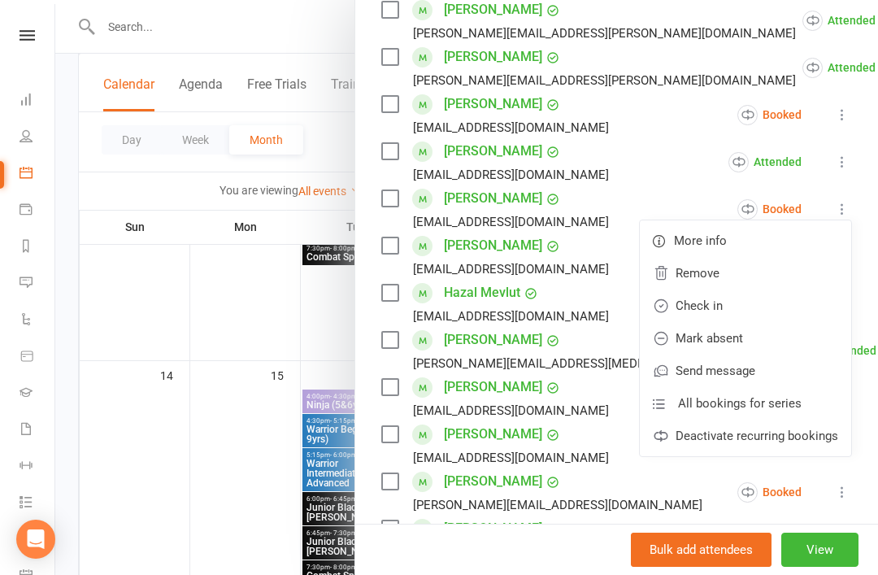
click at [762, 310] on link "Check in" at bounding box center [745, 305] width 211 height 33
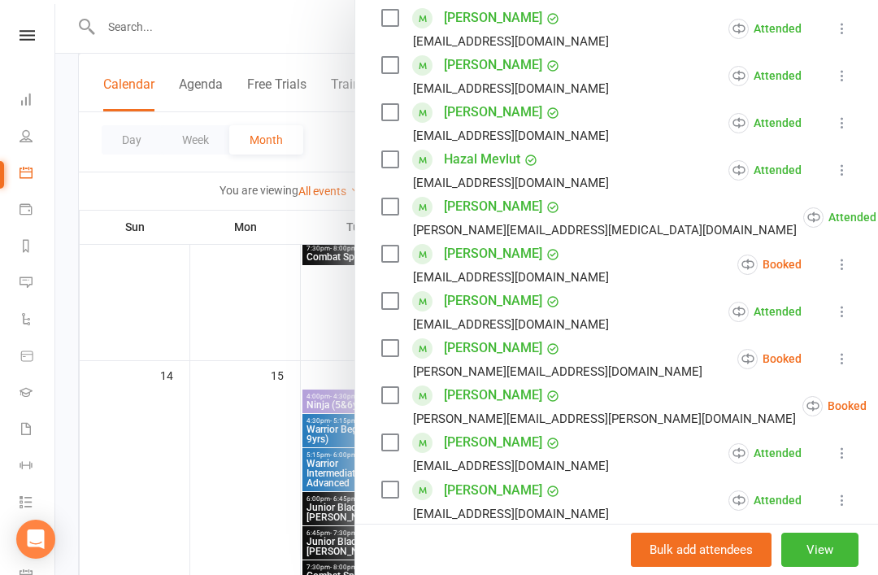
scroll to position [536, 0]
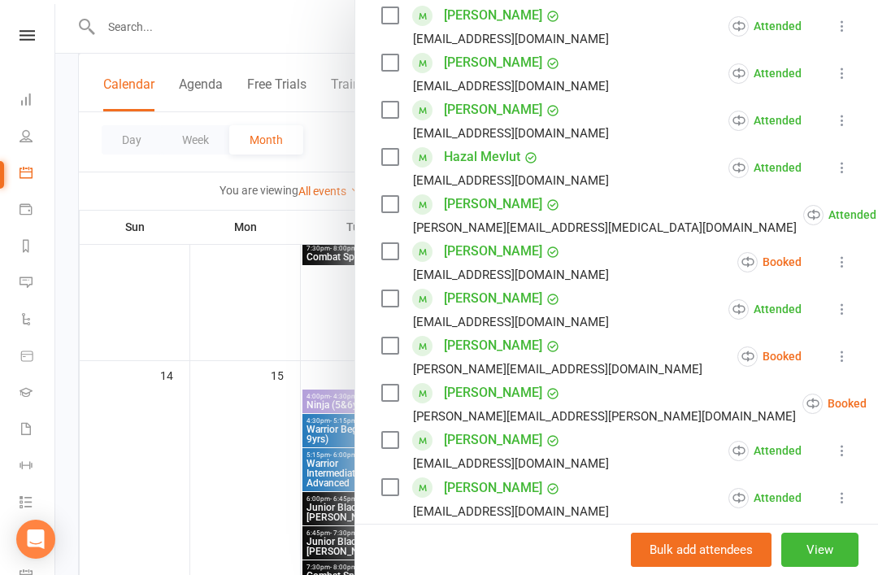
click at [844, 271] on button at bounding box center [842, 262] width 20 height 20
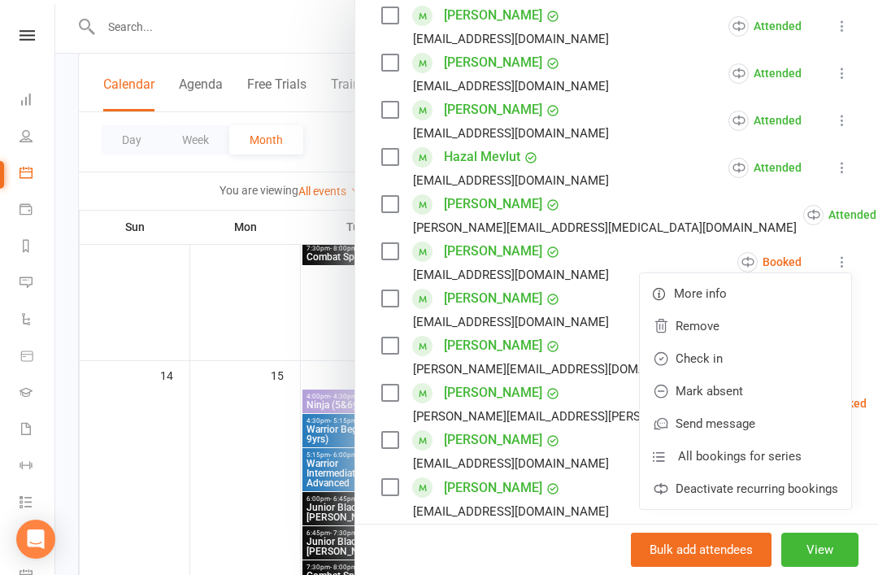
click at [771, 396] on link "Mark absent" at bounding box center [745, 391] width 211 height 33
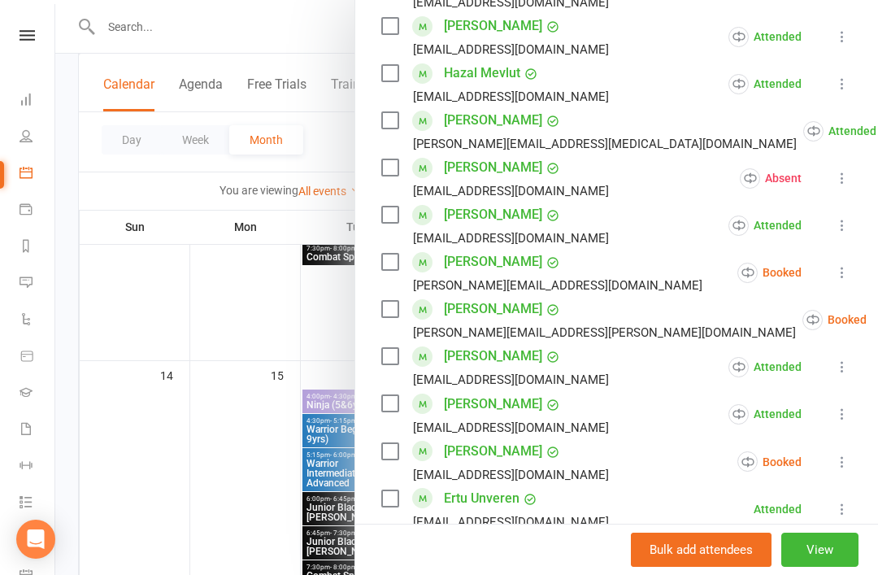
scroll to position [623, 0]
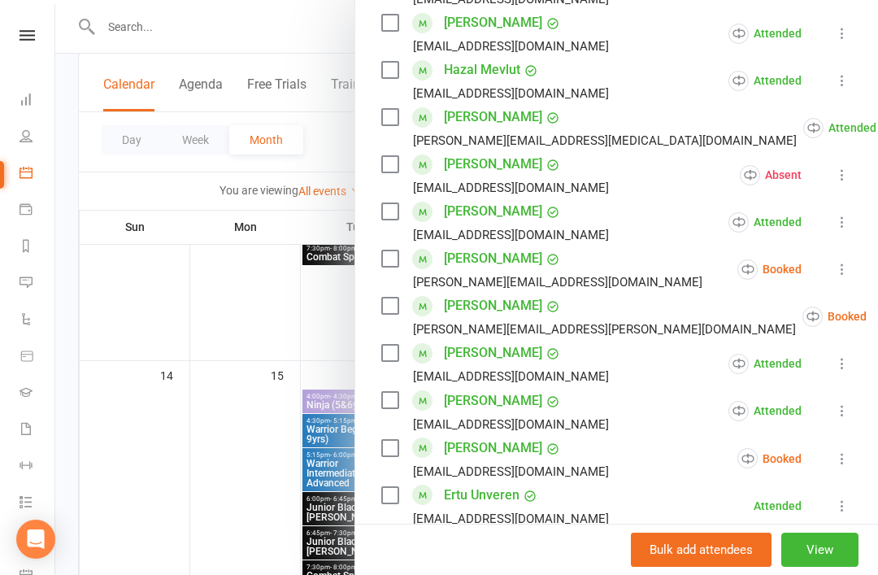
click at [842, 272] on icon at bounding box center [842, 269] width 16 height 16
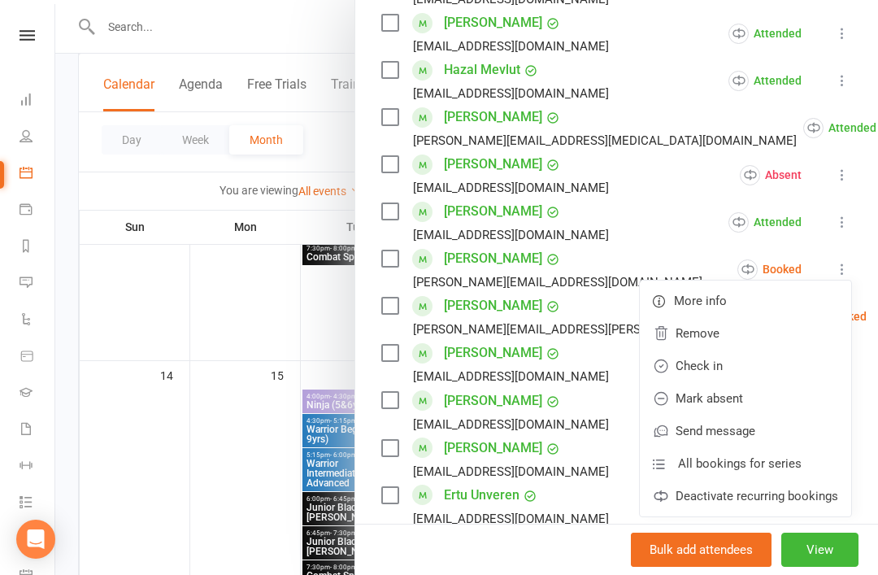
click at [776, 399] on link "Mark absent" at bounding box center [745, 398] width 211 height 33
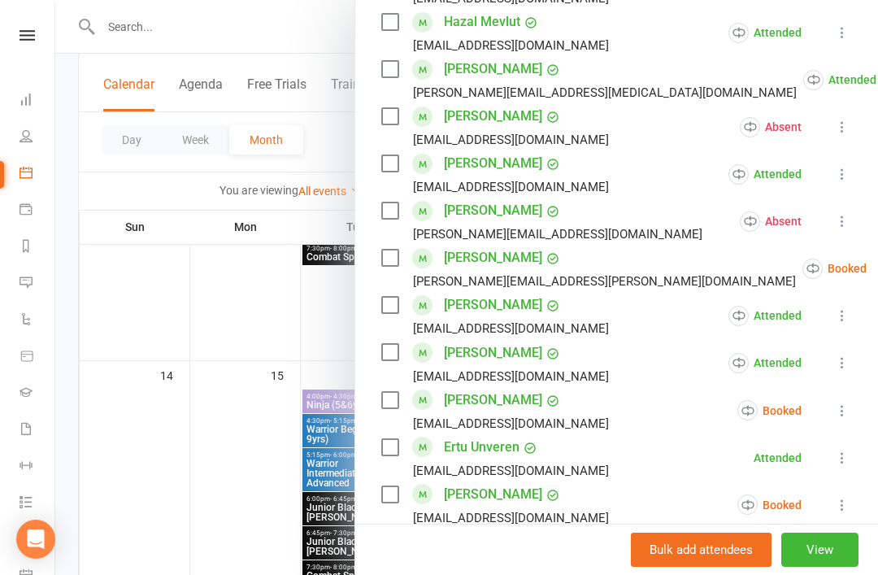
scroll to position [672, 0]
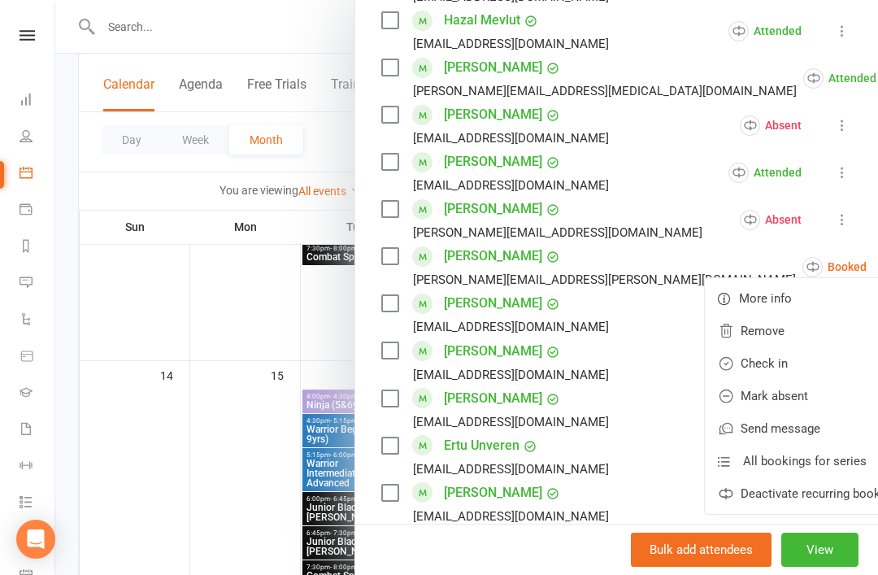
click at [777, 398] on link "Mark absent" at bounding box center [810, 396] width 211 height 33
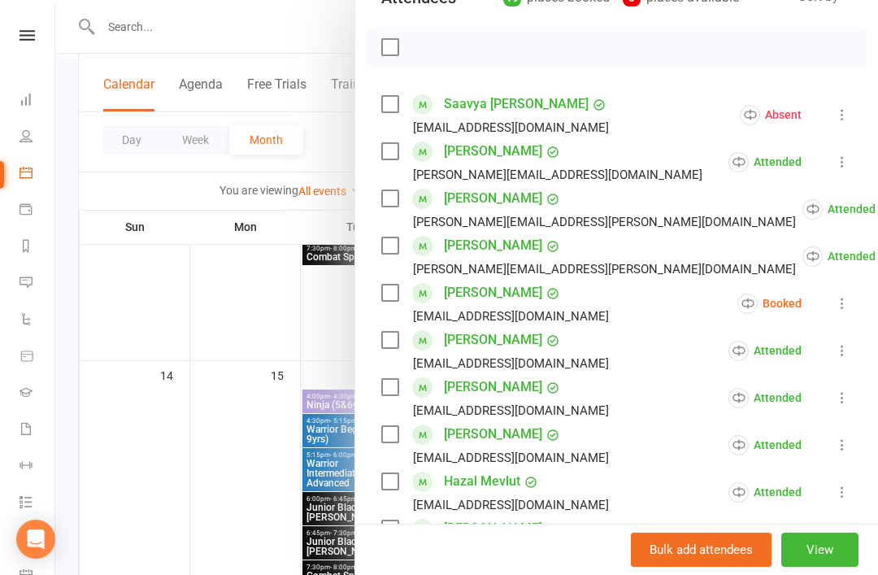
scroll to position [218, 0]
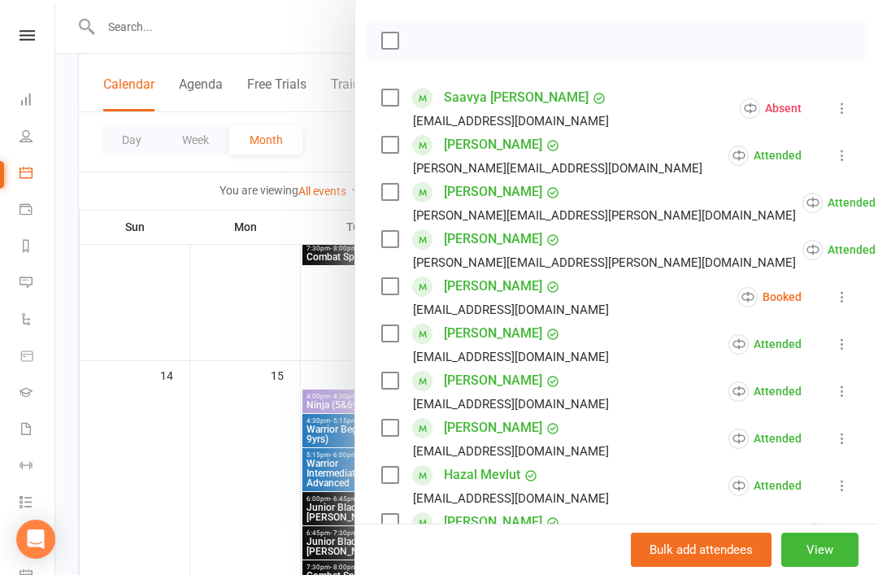
click at [848, 300] on icon at bounding box center [842, 297] width 16 height 16
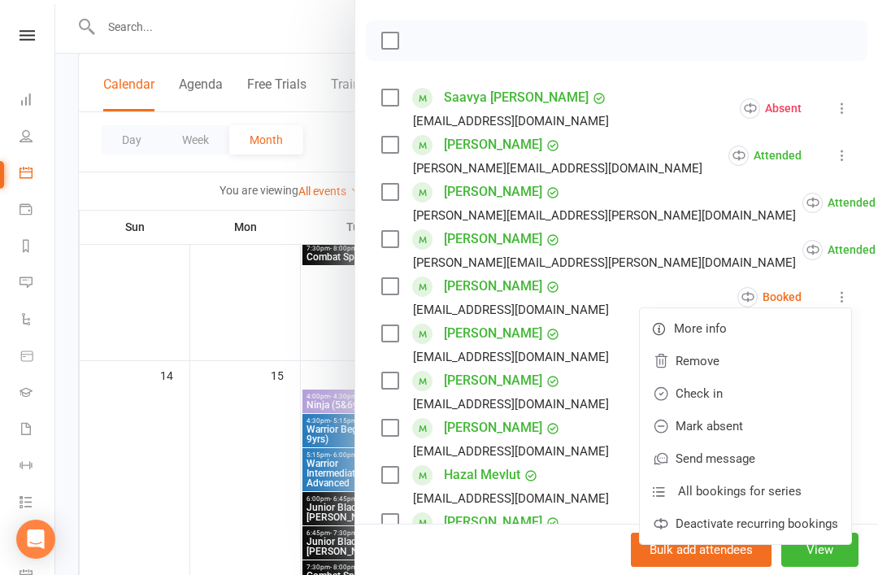
click at [770, 428] on link "Mark absent" at bounding box center [745, 426] width 211 height 33
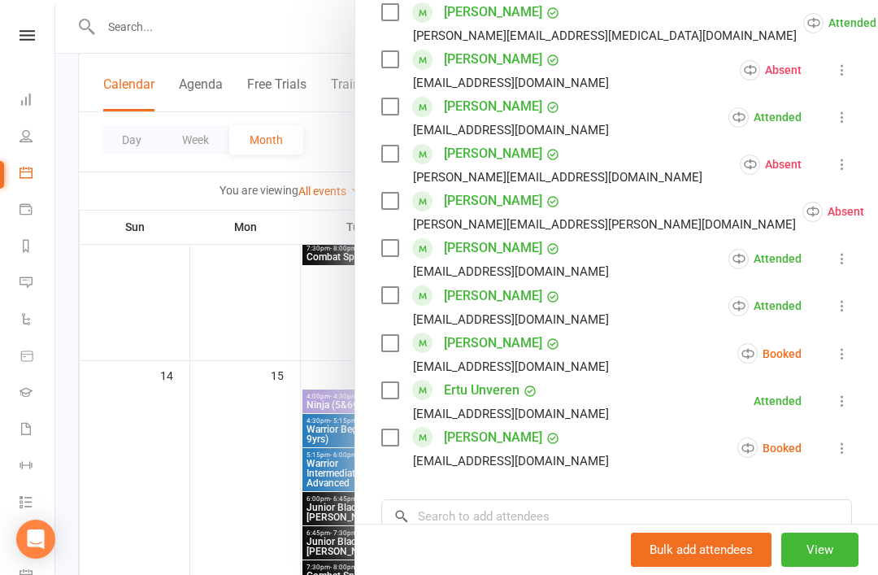
scroll to position [765, 0]
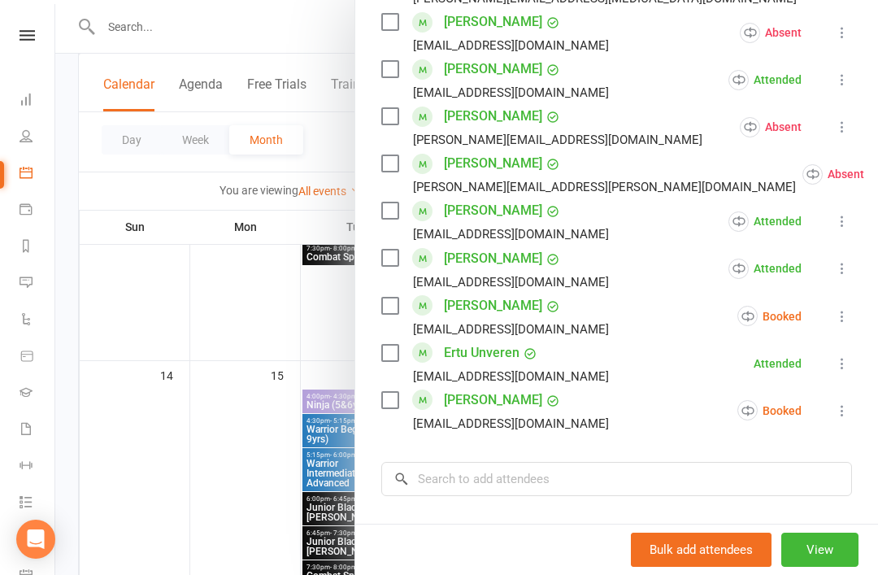
click at [845, 318] on icon at bounding box center [842, 316] width 16 height 16
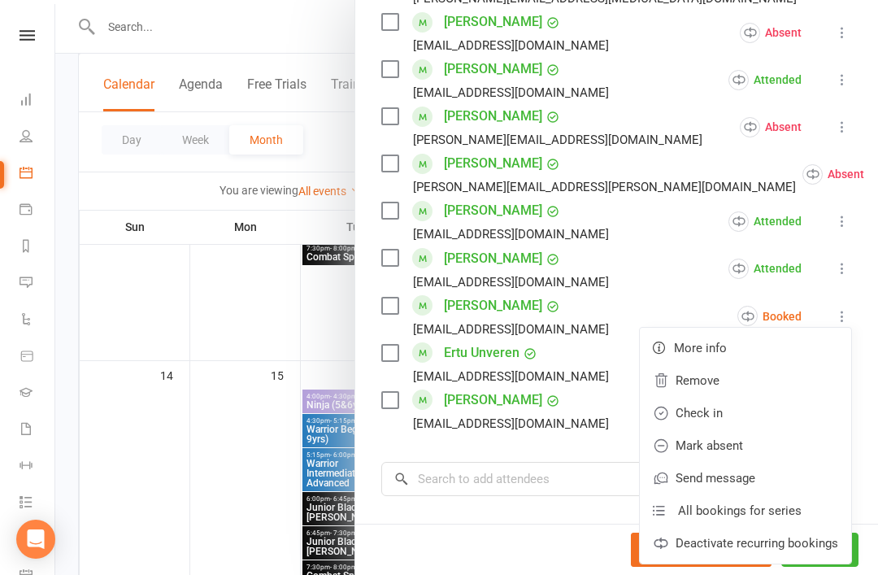
click at [775, 445] on link "Mark absent" at bounding box center [745, 445] width 211 height 33
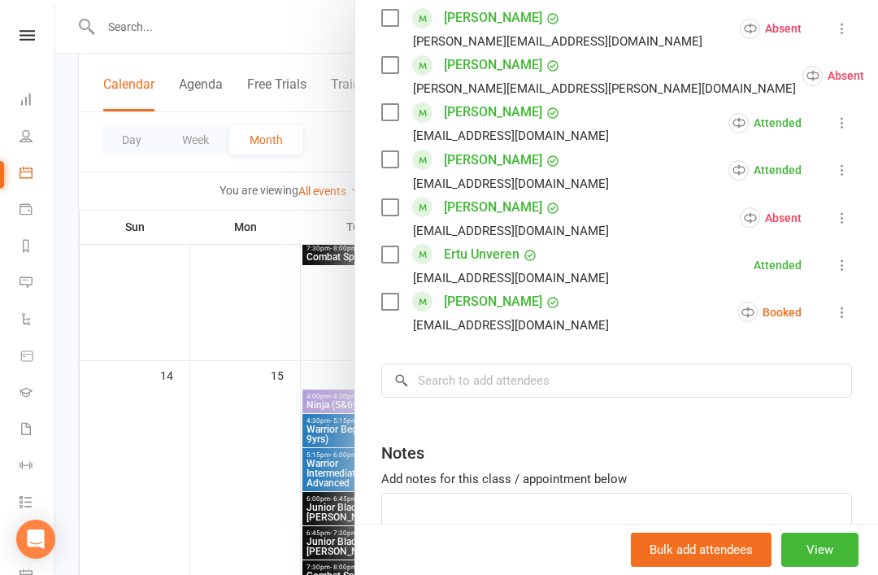
scroll to position [868, 0]
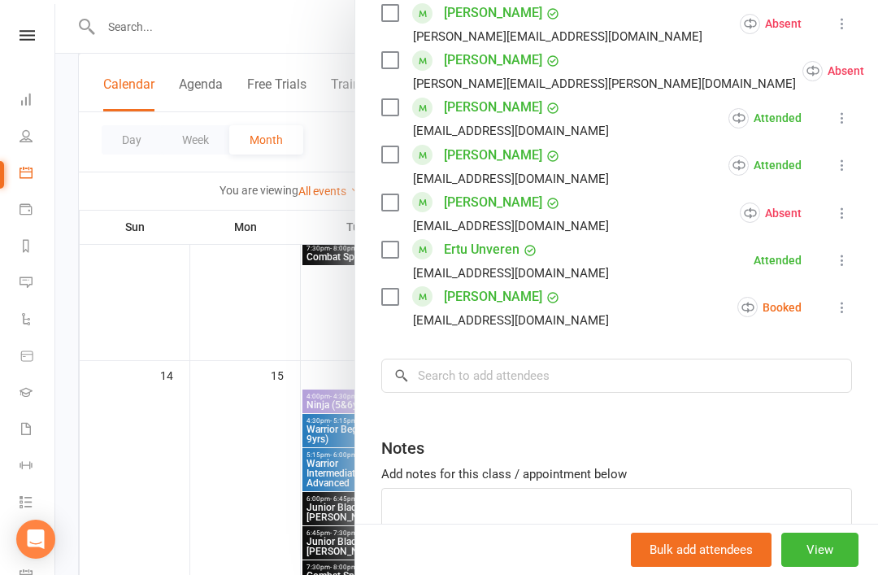
click at [847, 315] on button at bounding box center [842, 307] width 20 height 20
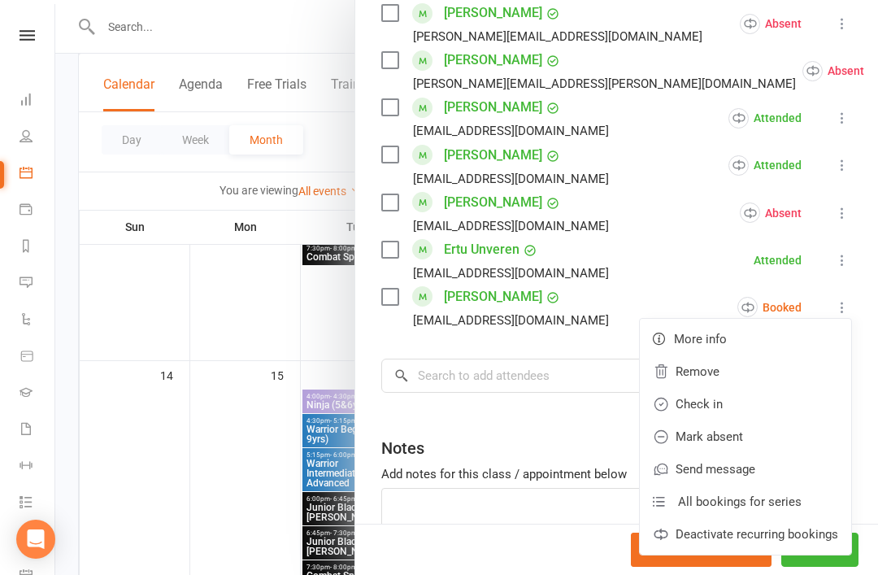
click at [770, 442] on link "Mark absent" at bounding box center [745, 436] width 211 height 33
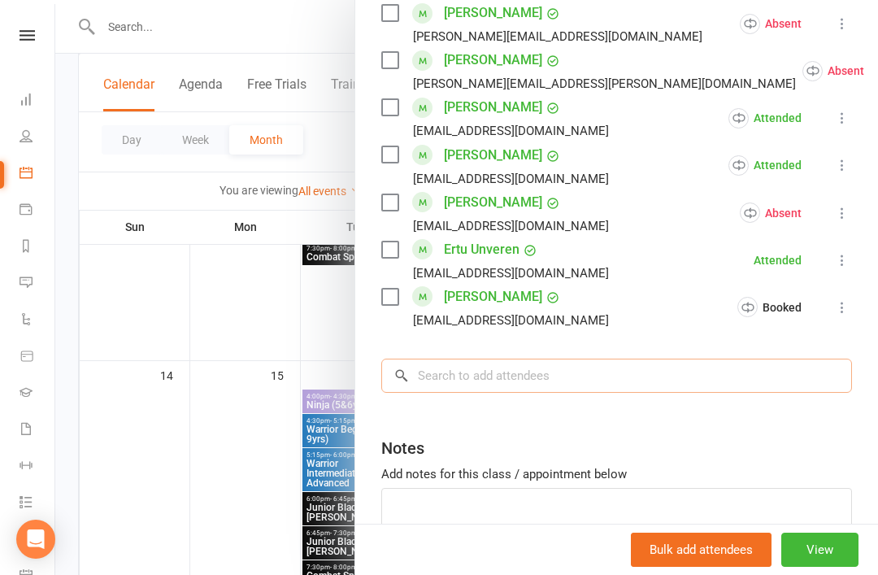
click at [578, 378] on input "search" at bounding box center [616, 375] width 471 height 34
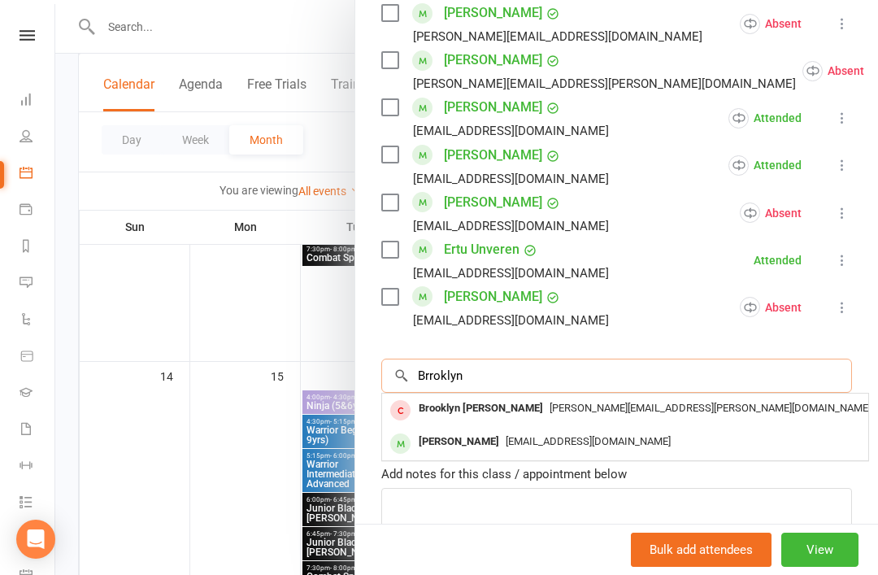
type input "Brroklyn"
click at [506, 441] on div "[PERSON_NAME]" at bounding box center [458, 442] width 93 height 24
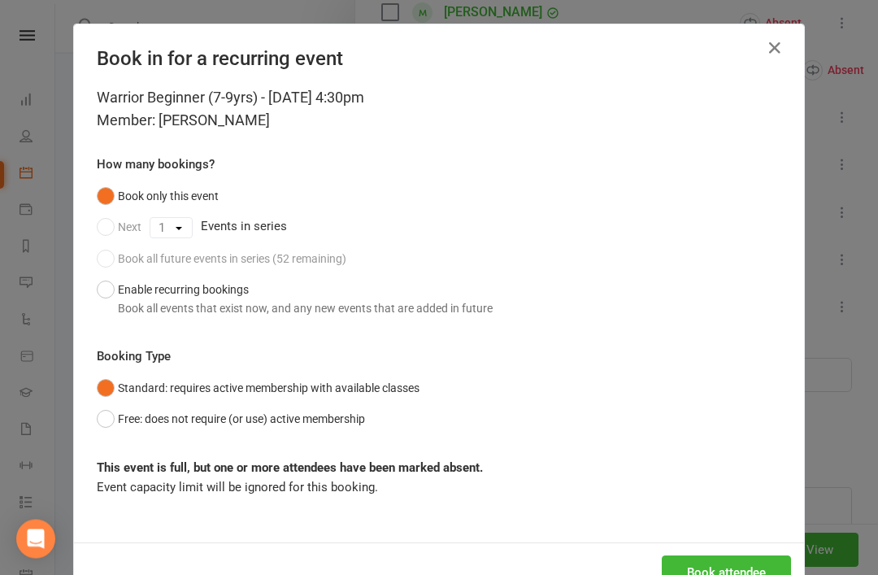
click at [778, 50] on icon "button" at bounding box center [775, 49] width 20 height 20
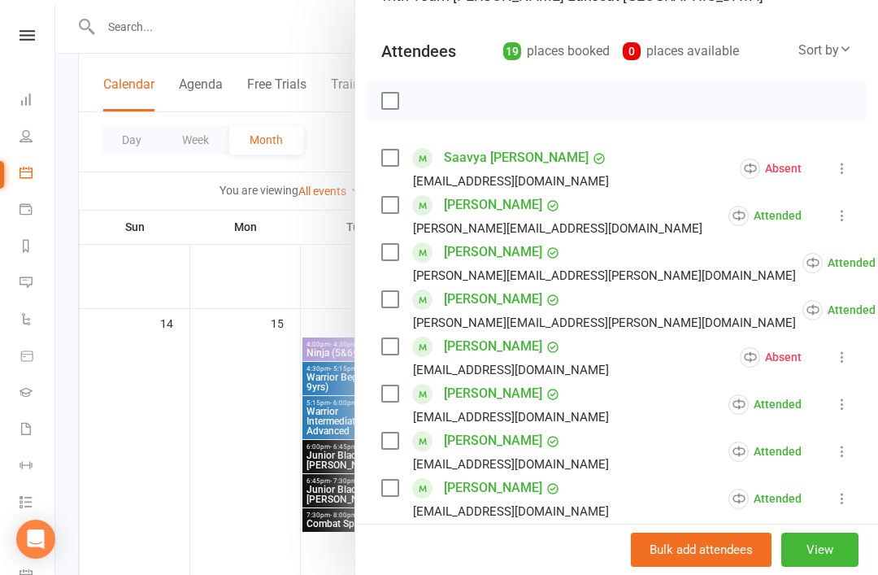
scroll to position [157, 0]
click at [259, 359] on div at bounding box center [466, 287] width 823 height 575
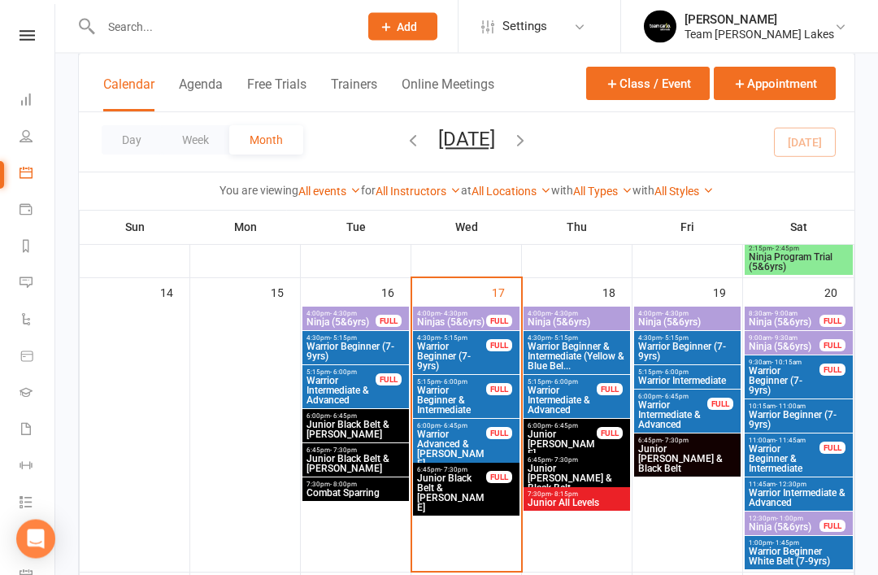
scroll to position [743, 0]
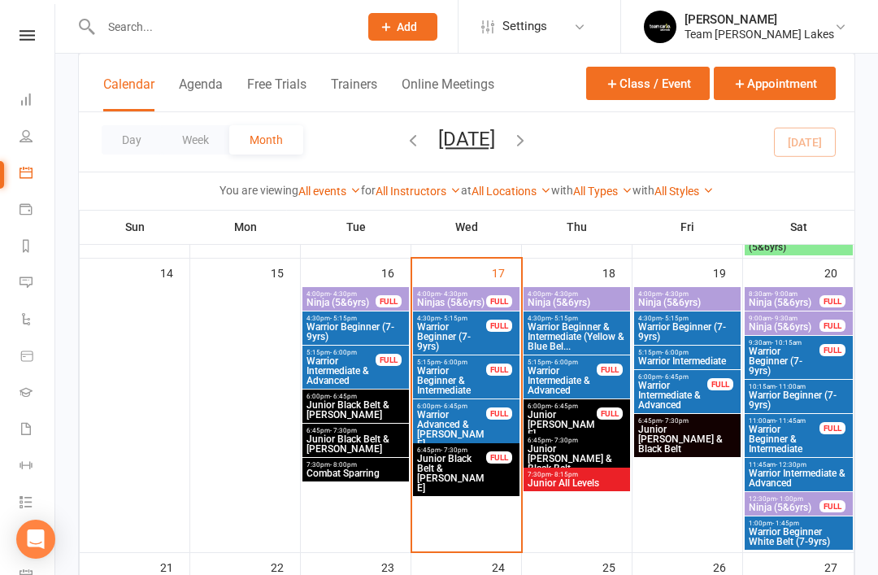
click at [454, 374] on span "Warrior Beginner & Intermediate" at bounding box center [451, 380] width 71 height 29
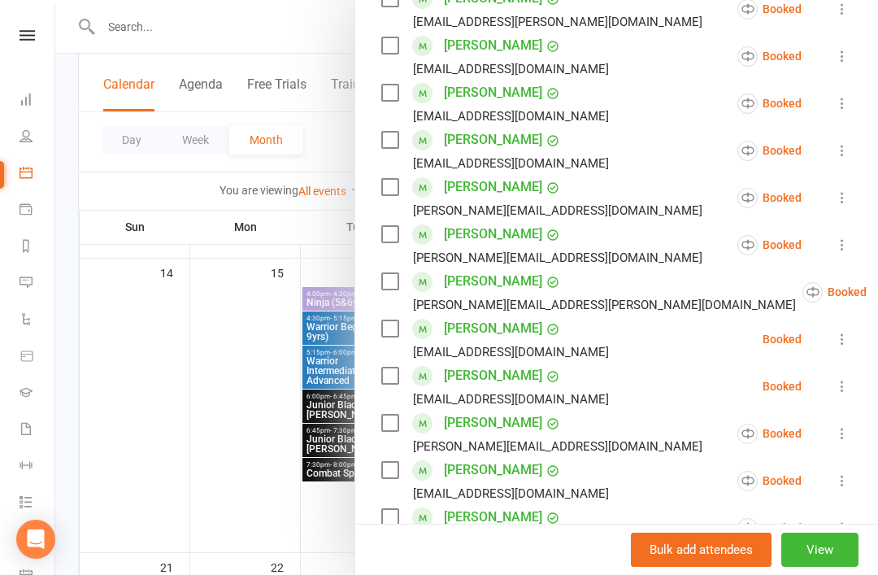
scroll to position [338, 0]
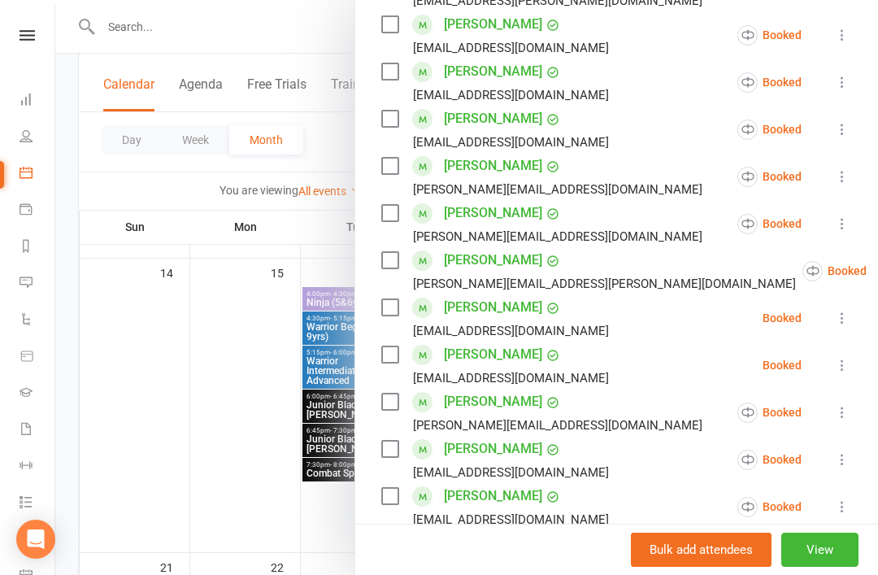
click at [842, 181] on icon at bounding box center [842, 176] width 16 height 16
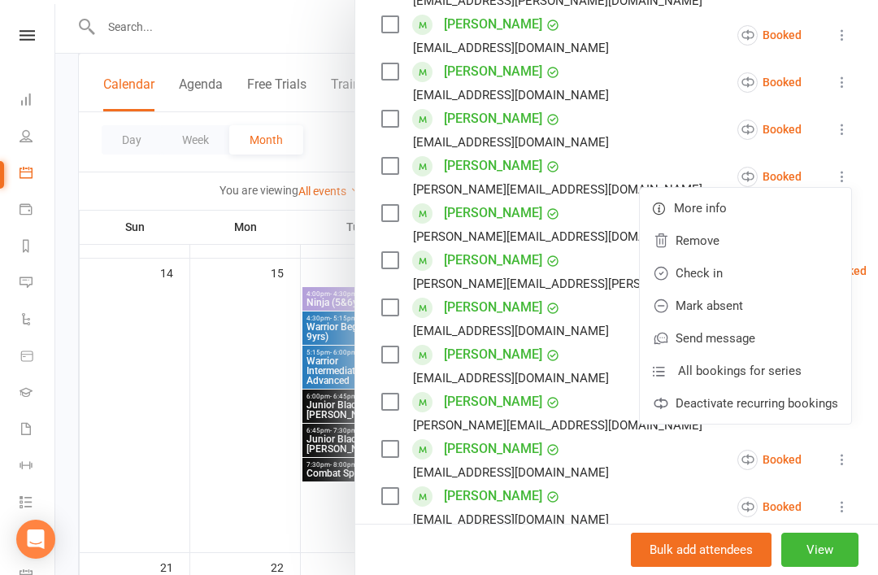
click at [728, 274] on link "Check in" at bounding box center [745, 273] width 211 height 33
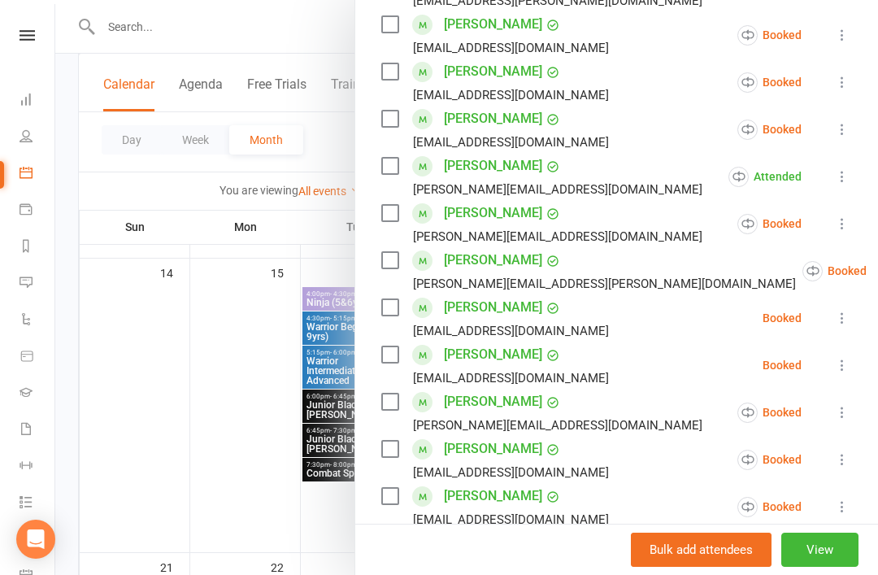
click at [846, 232] on icon at bounding box center [842, 223] width 16 height 16
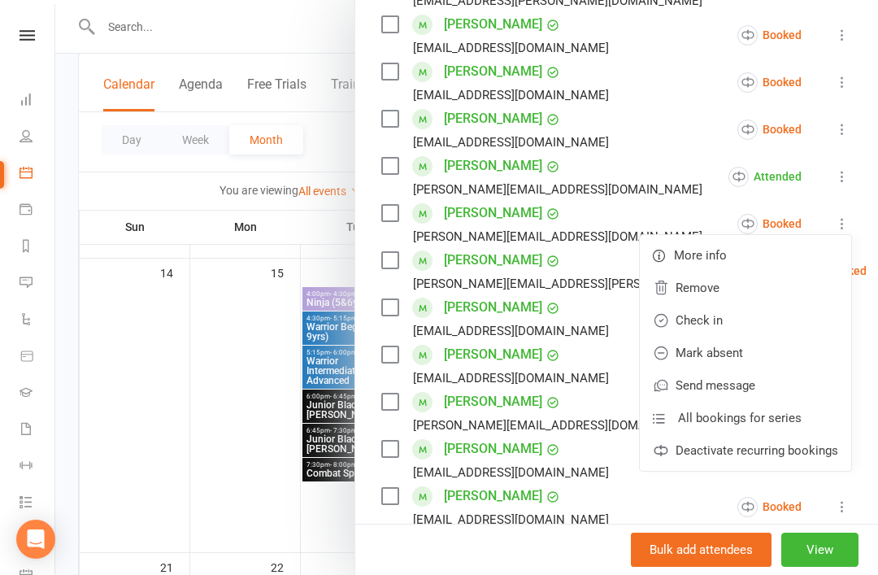
click at [736, 311] on link "Check in" at bounding box center [745, 320] width 211 height 33
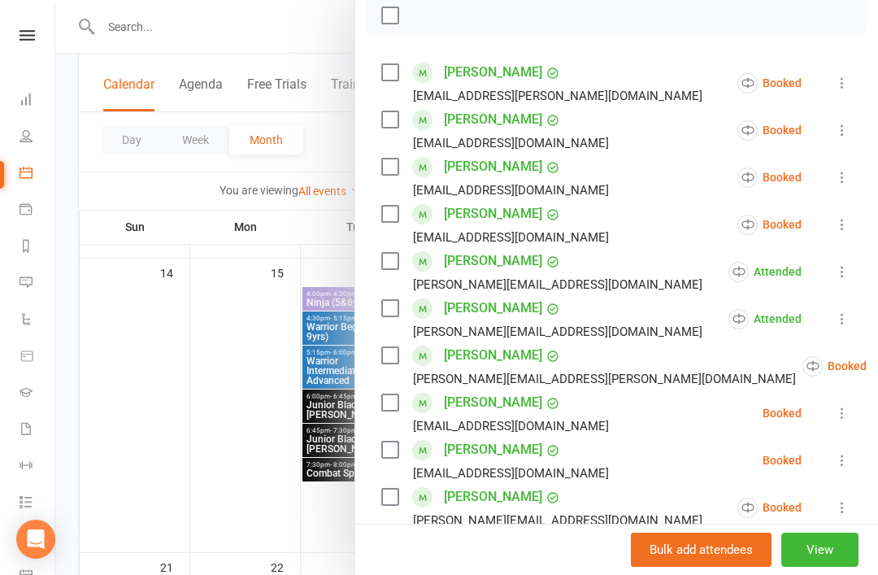
scroll to position [267, 0]
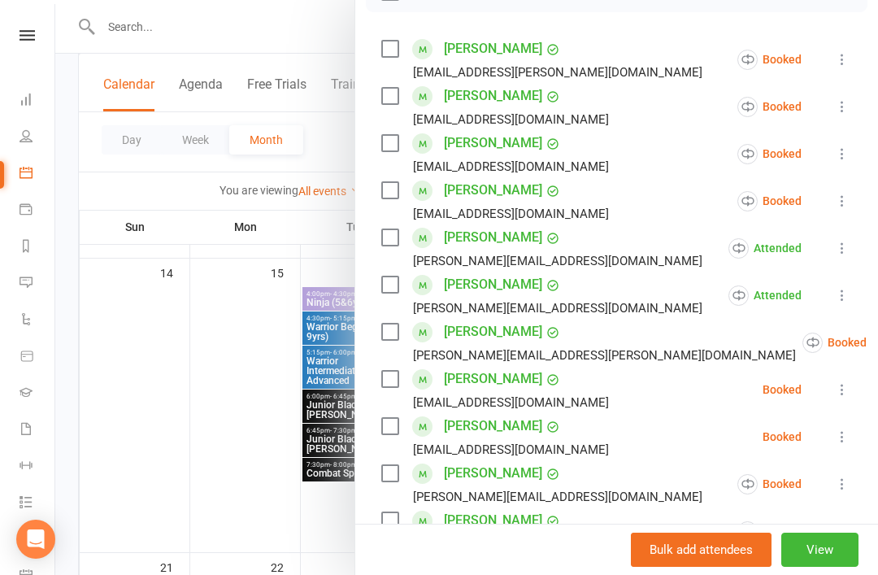
click at [177, 388] on div at bounding box center [466, 287] width 823 height 575
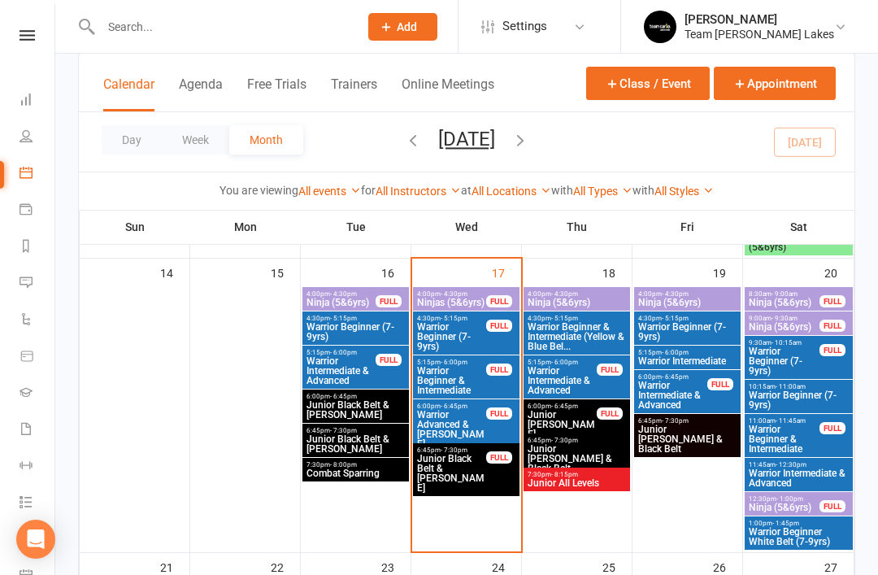
click at [479, 297] on span "Ninjas (5&6yrs)" at bounding box center [451, 302] width 71 height 10
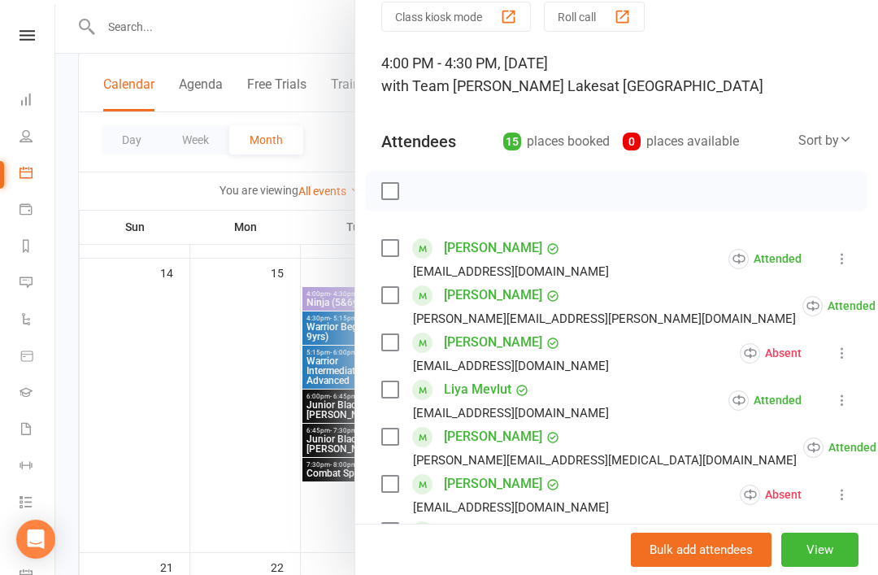
scroll to position [70, 0]
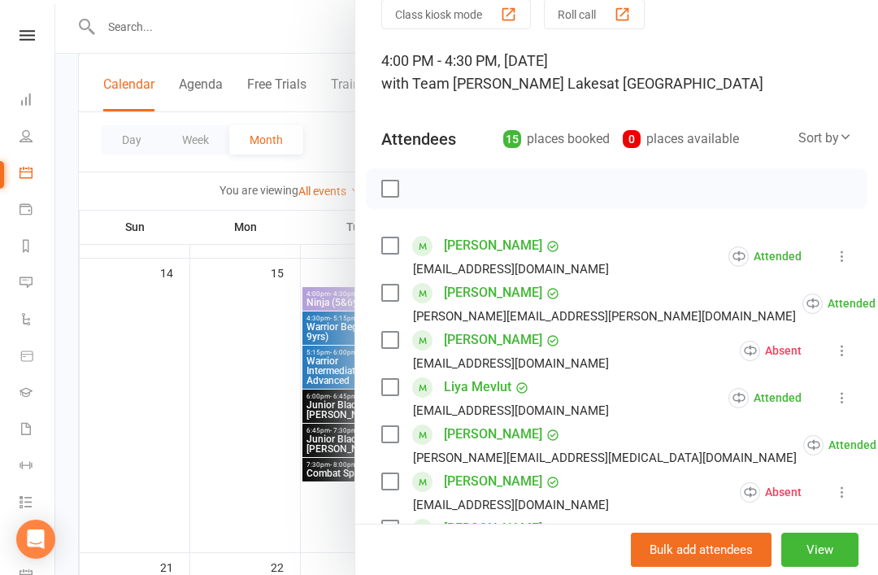
click at [514, 349] on link "[PERSON_NAME]" at bounding box center [493, 340] width 98 height 26
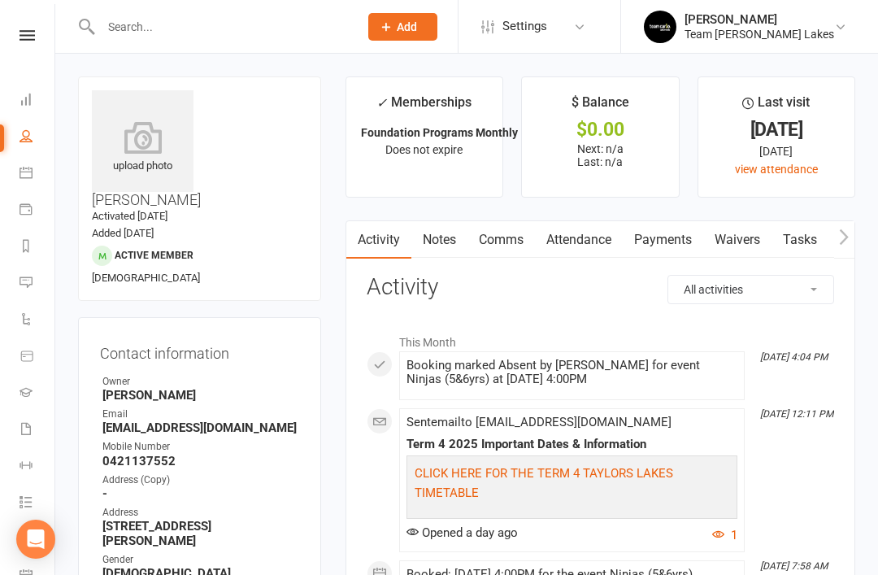
click at [30, 180] on link "Calendar" at bounding box center [38, 174] width 37 height 37
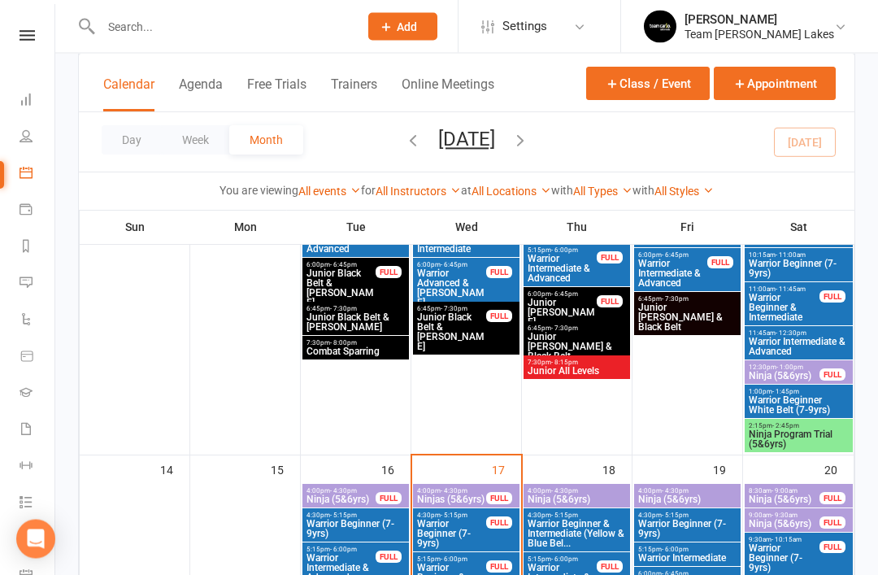
scroll to position [602, 0]
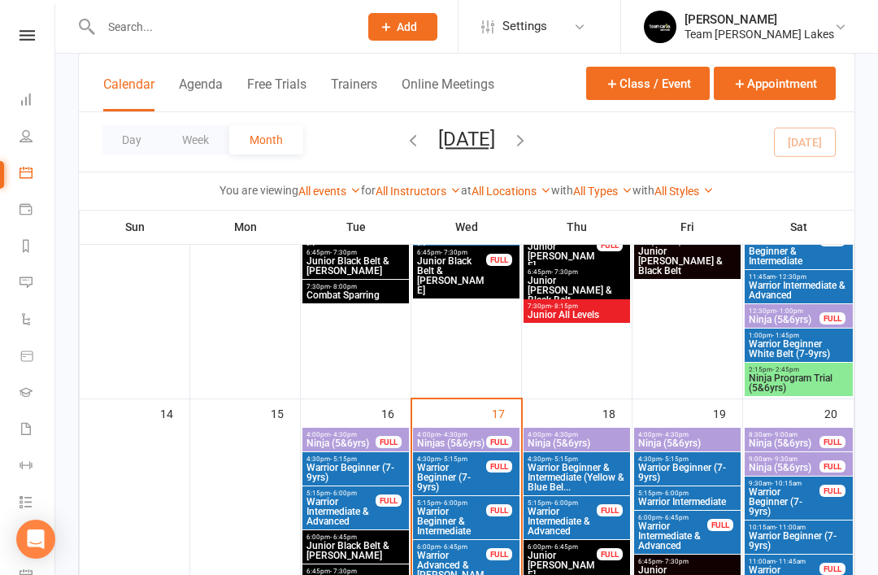
click at [442, 520] on span "Warrior Beginner & Intermediate" at bounding box center [451, 520] width 71 height 29
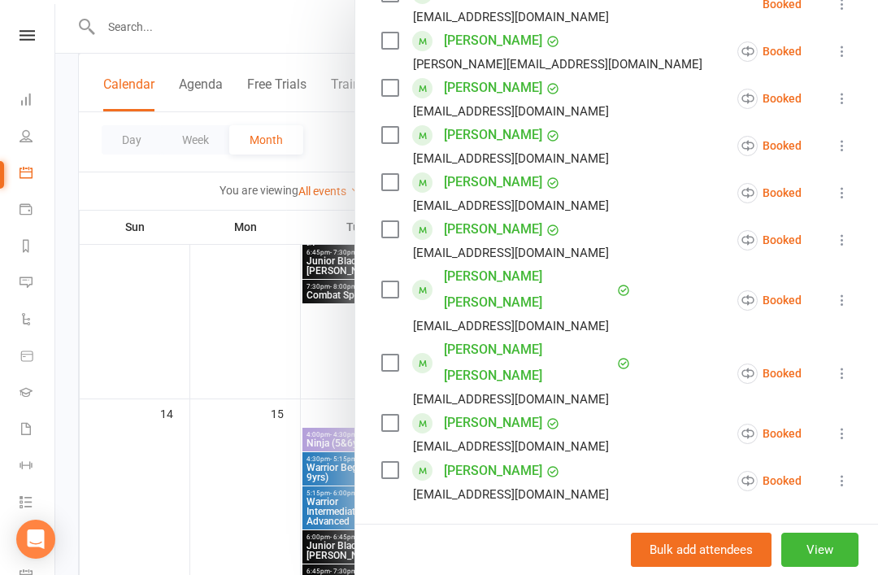
scroll to position [701, 0]
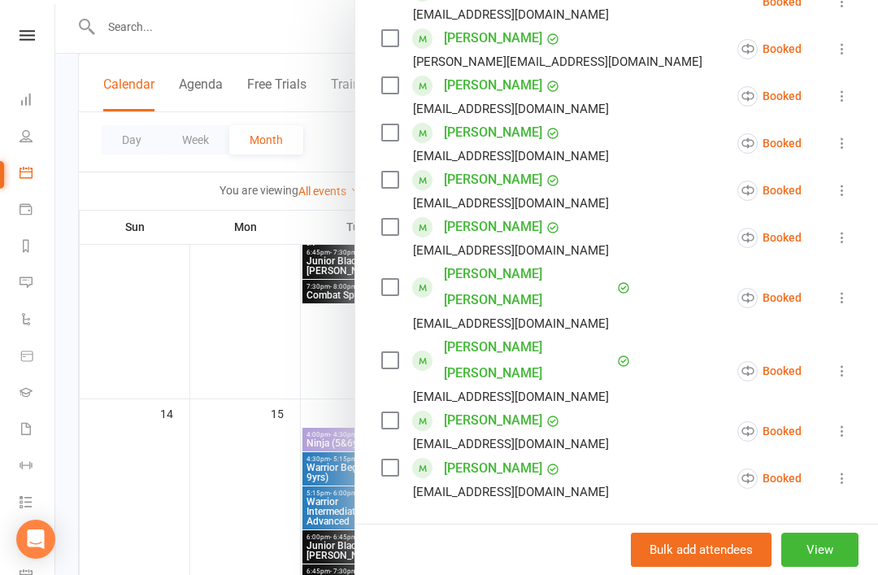
click at [840, 470] on icon at bounding box center [842, 478] width 16 height 16
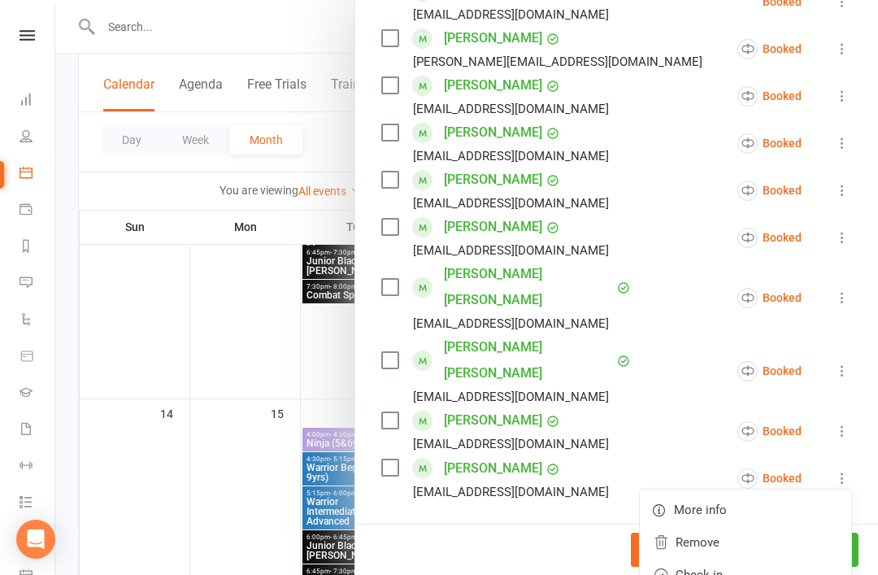
click at [740, 558] on link "Check in" at bounding box center [745, 574] width 211 height 33
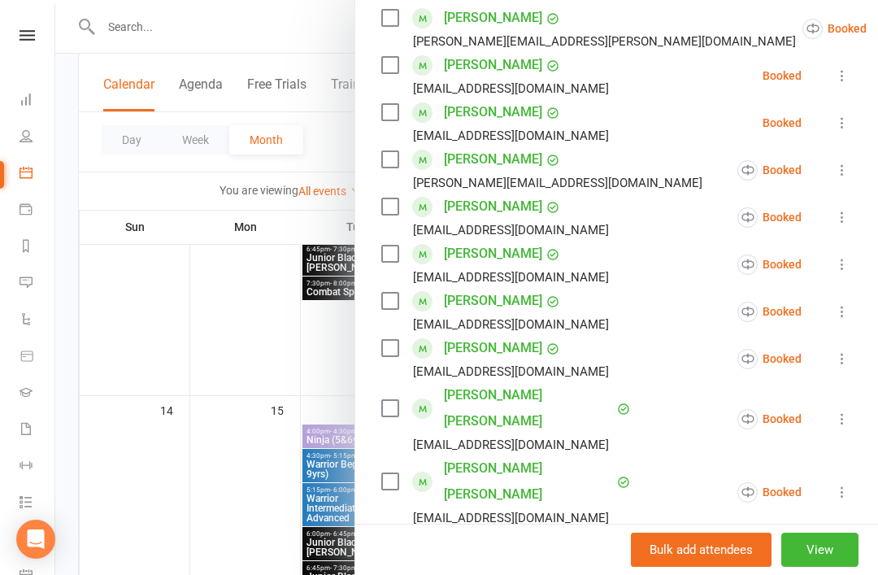
scroll to position [584, 0]
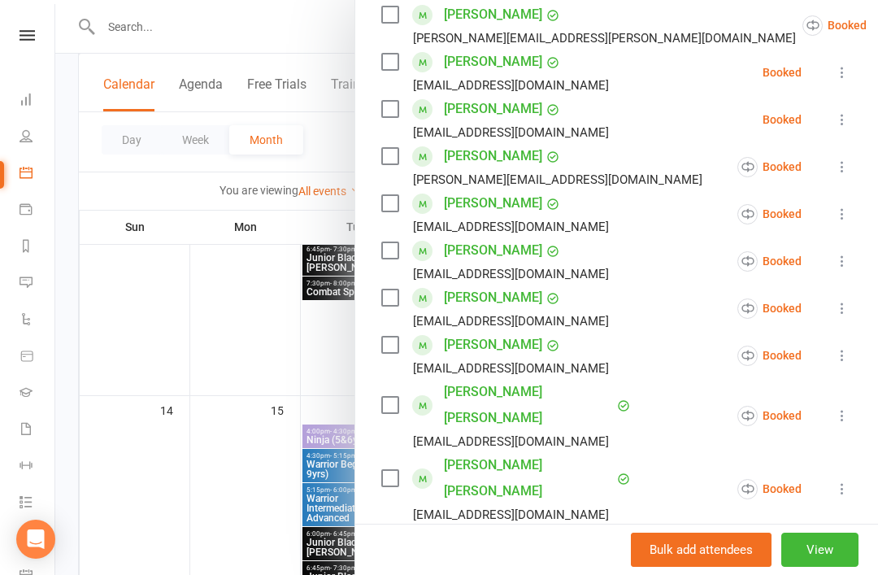
click at [849, 480] on icon at bounding box center [842, 488] width 16 height 16
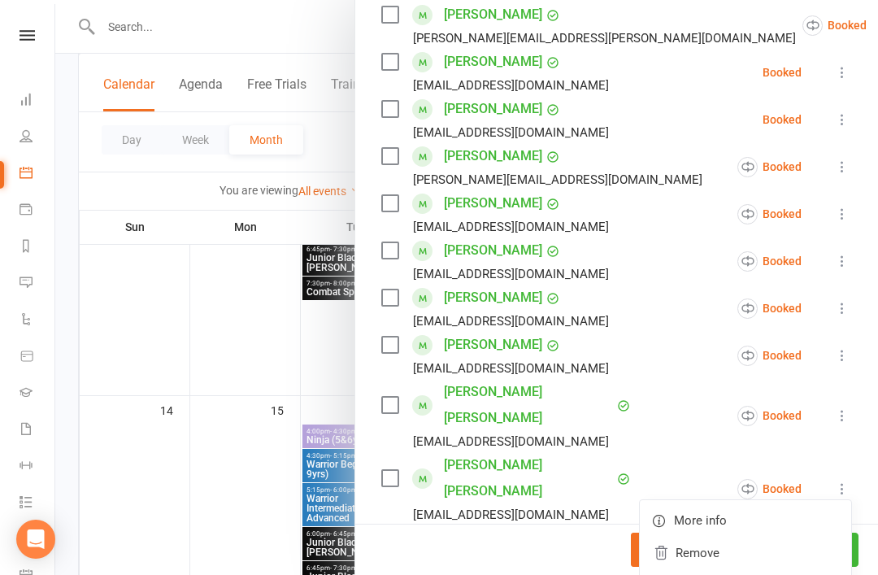
click at [735, 569] on link "Check in" at bounding box center [745, 585] width 211 height 33
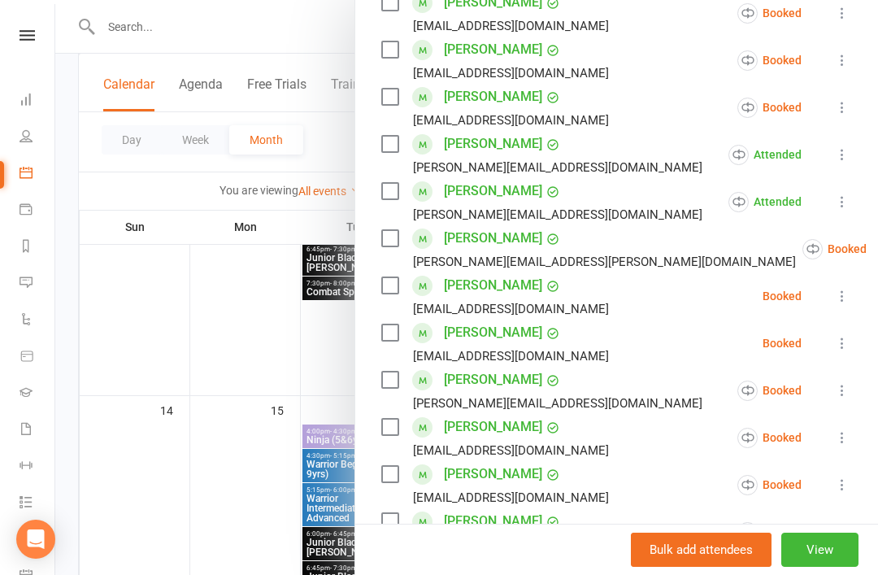
scroll to position [358, 0]
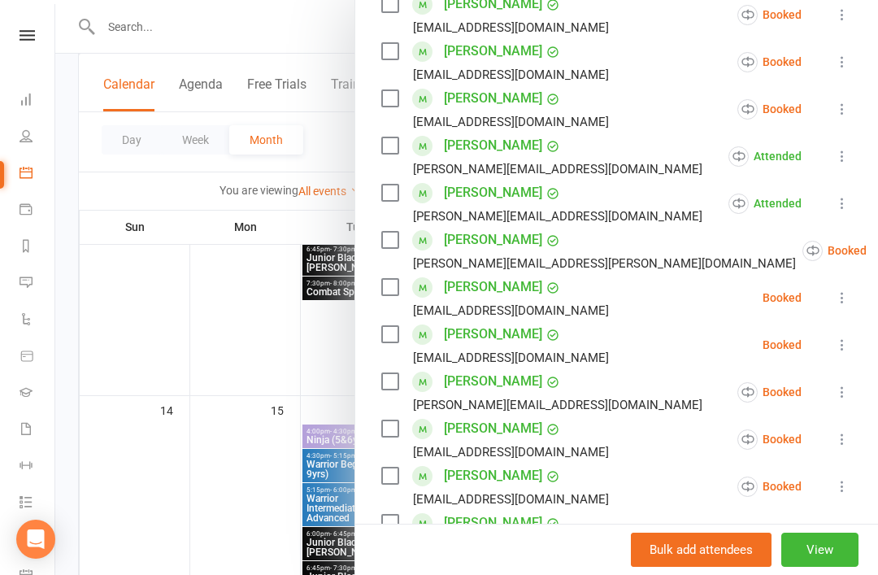
click at [844, 298] on icon at bounding box center [842, 297] width 16 height 16
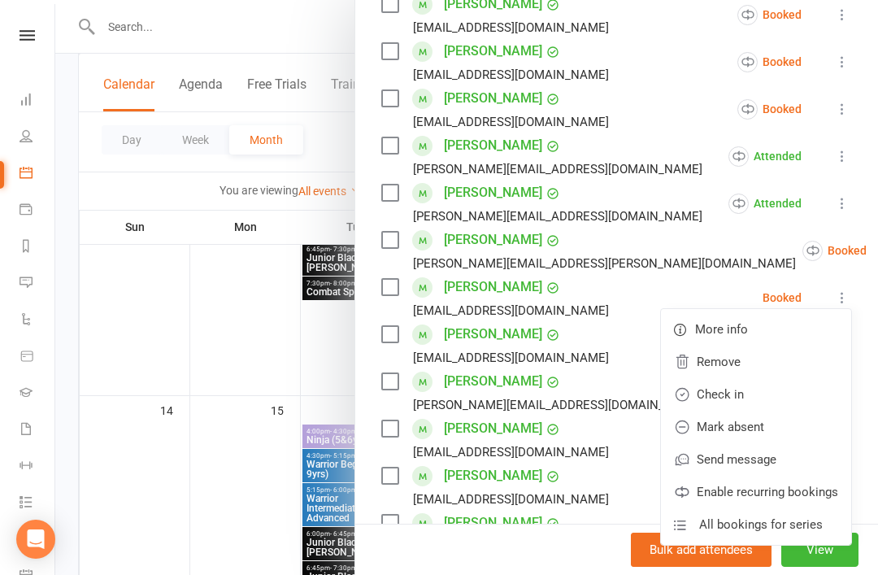
click at [757, 397] on link "Check in" at bounding box center [756, 394] width 190 height 33
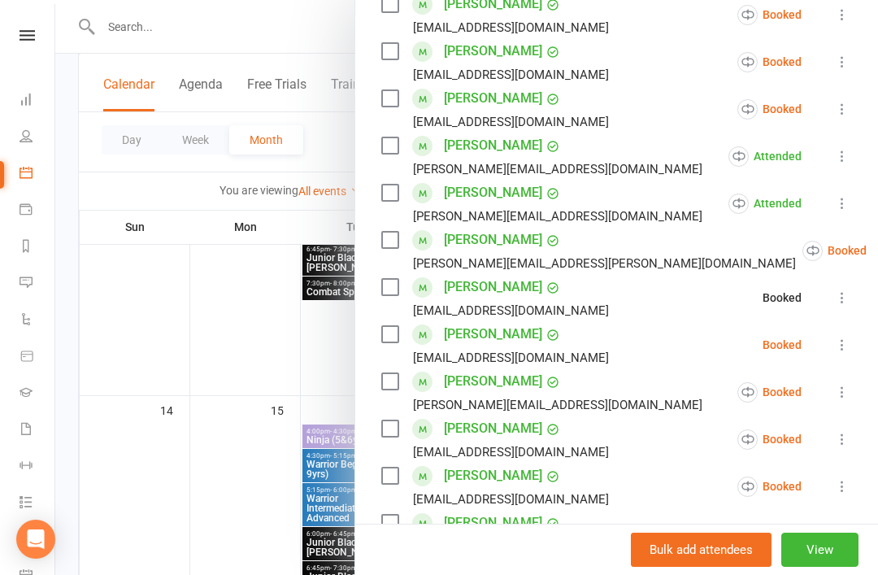
click at [846, 354] on button at bounding box center [842, 345] width 20 height 20
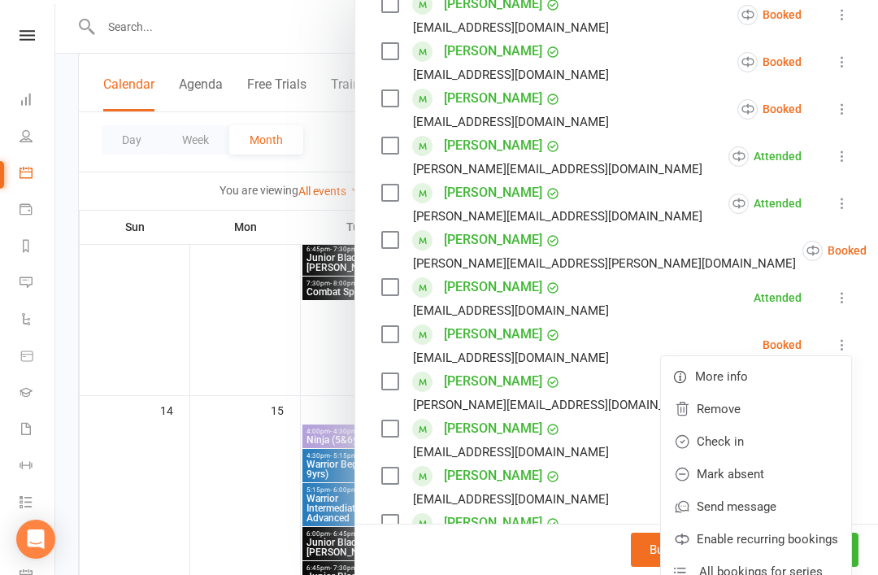
click at [766, 445] on link "Check in" at bounding box center [756, 441] width 190 height 33
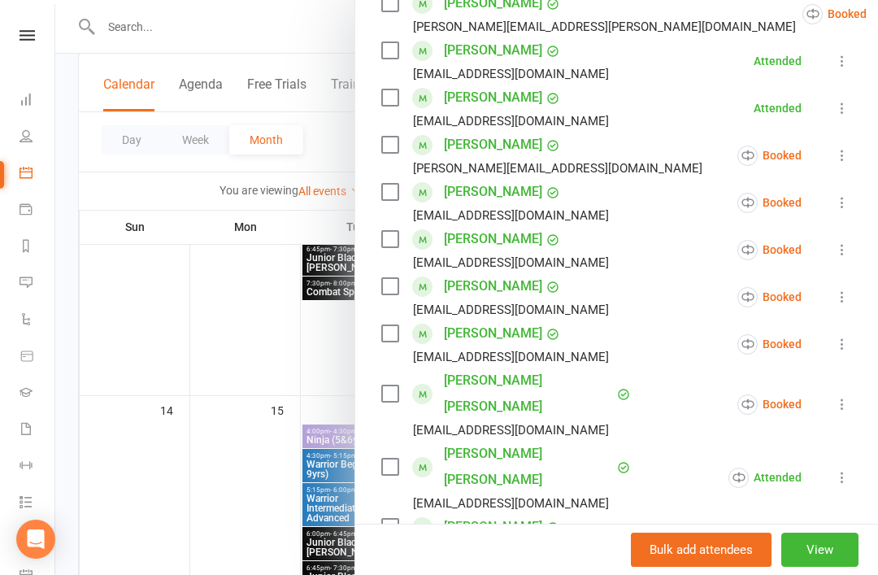
scroll to position [598, 0]
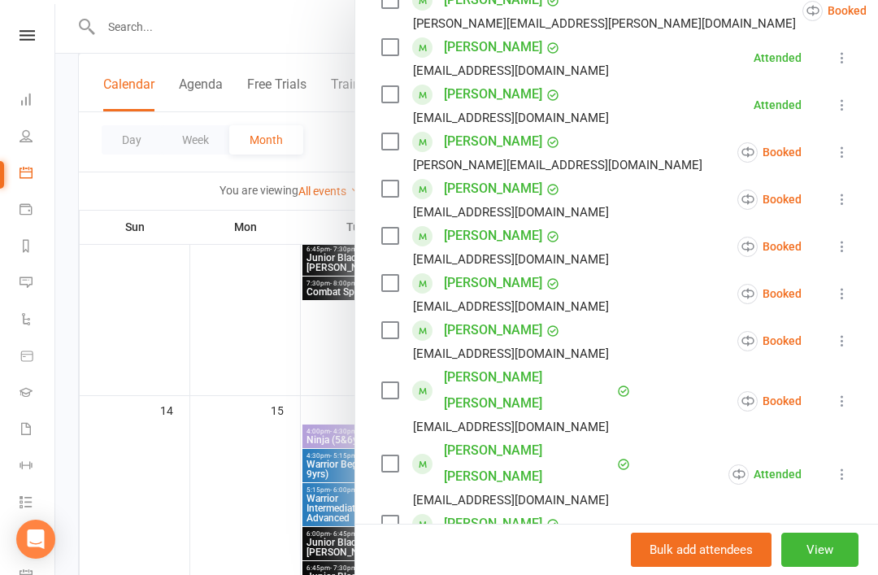
click at [848, 251] on icon at bounding box center [842, 246] width 16 height 16
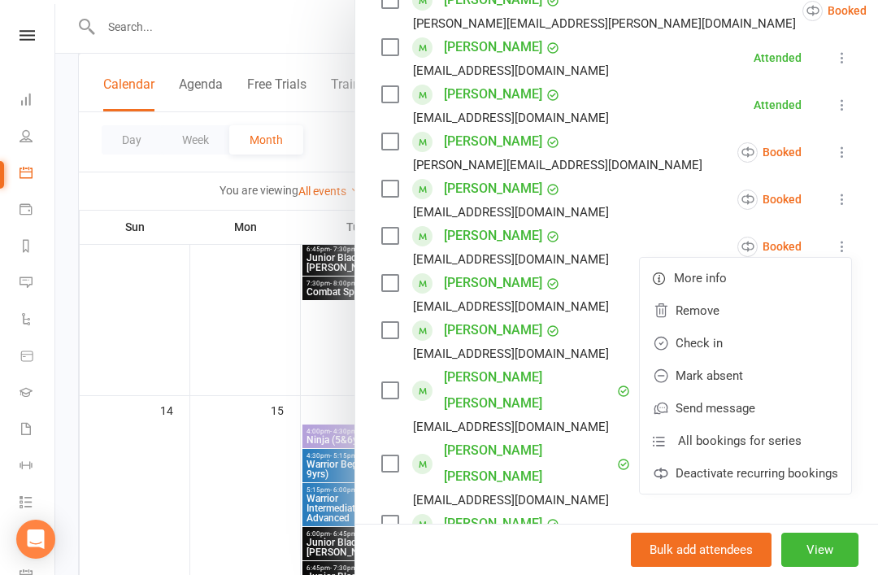
click at [734, 351] on link "Check in" at bounding box center [745, 343] width 211 height 33
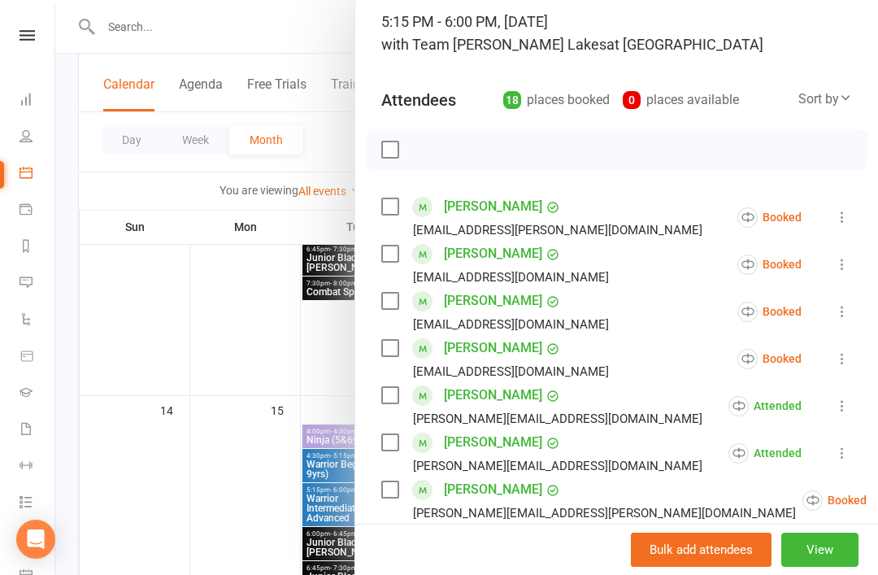
scroll to position [106, 0]
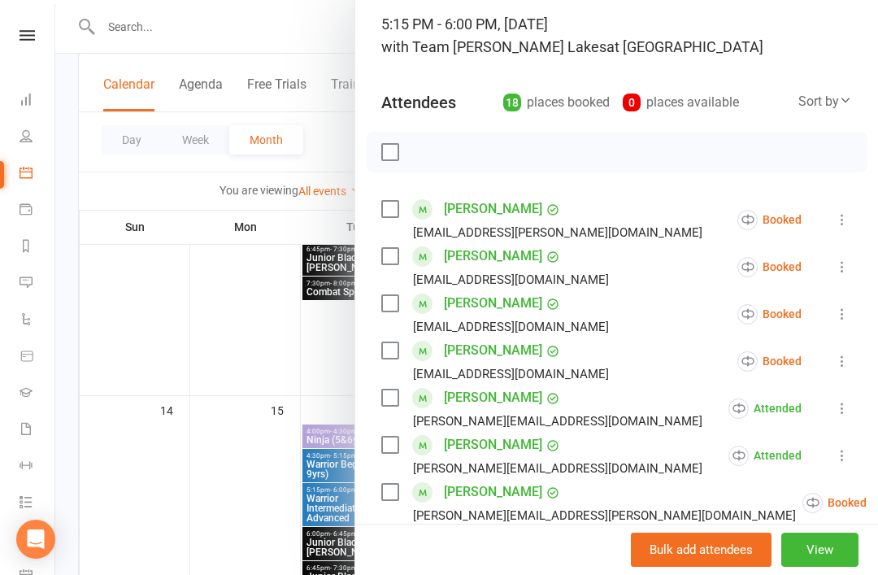
click at [849, 225] on icon at bounding box center [842, 219] width 16 height 16
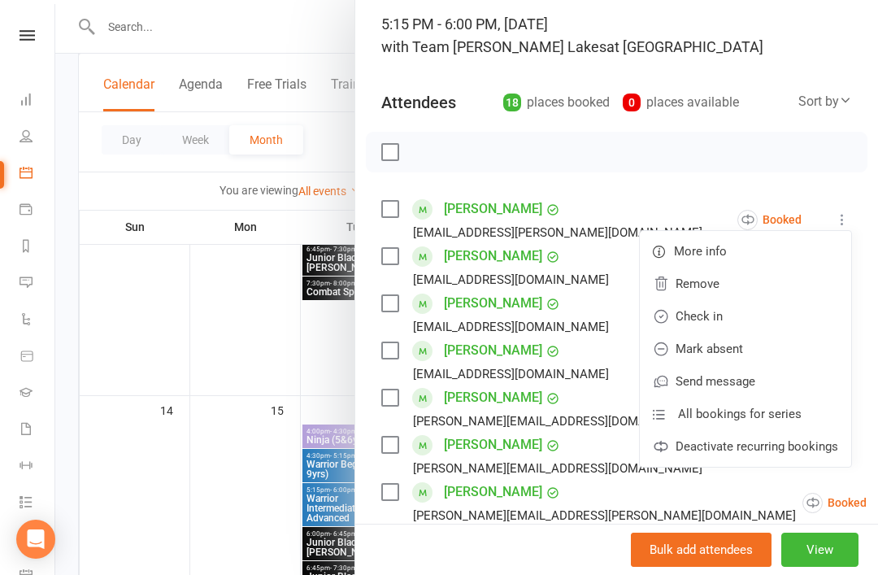
click at [742, 319] on link "Check in" at bounding box center [745, 316] width 211 height 33
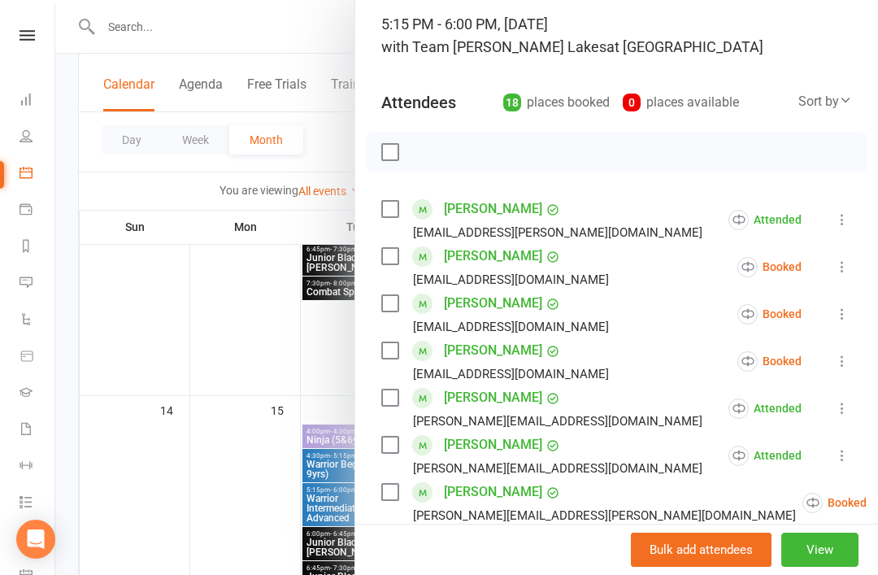
click at [849, 271] on icon at bounding box center [842, 266] width 16 height 16
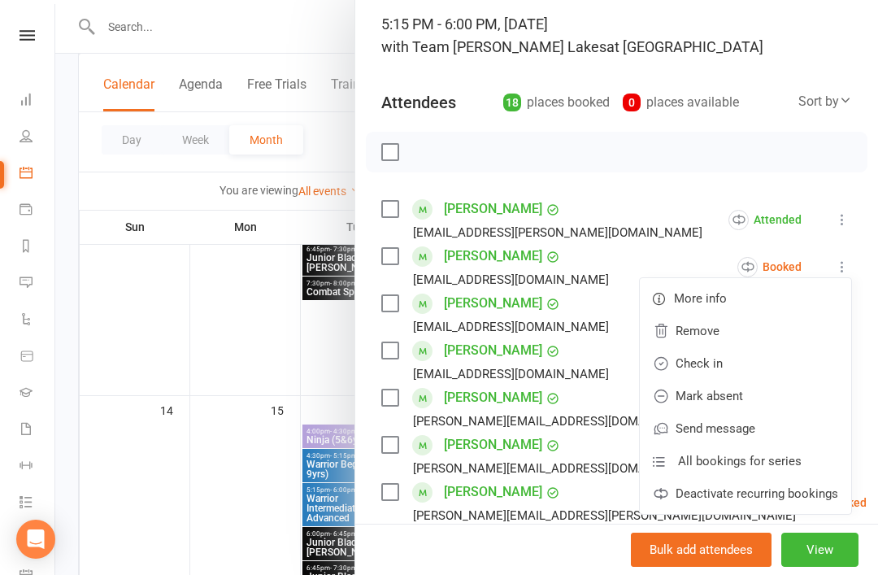
click at [775, 370] on link "Check in" at bounding box center [745, 363] width 211 height 33
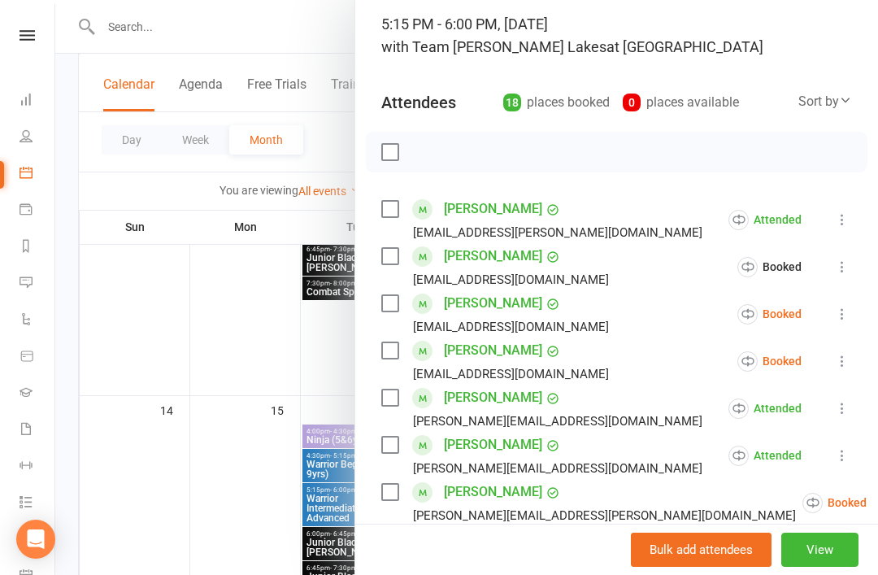
click at [850, 312] on icon at bounding box center [842, 314] width 16 height 16
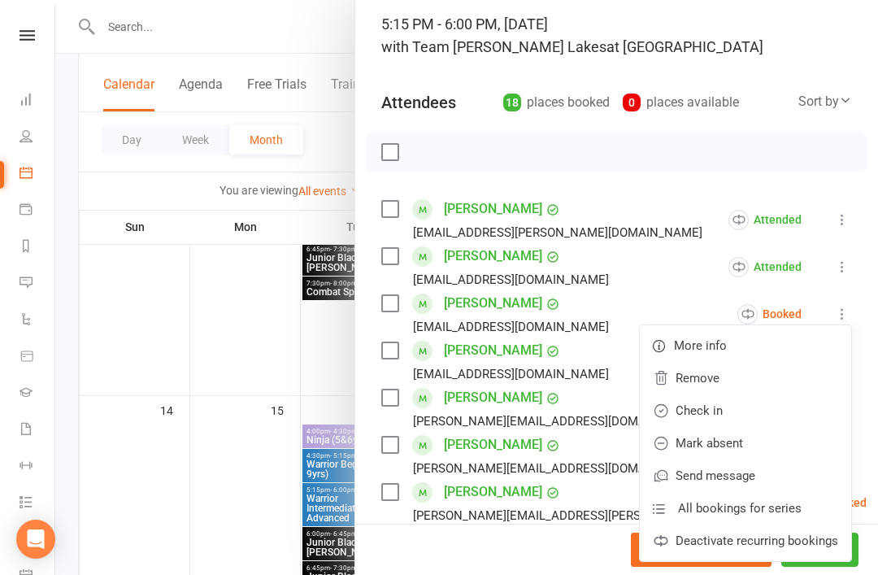
click at [773, 415] on link "Check in" at bounding box center [745, 410] width 211 height 33
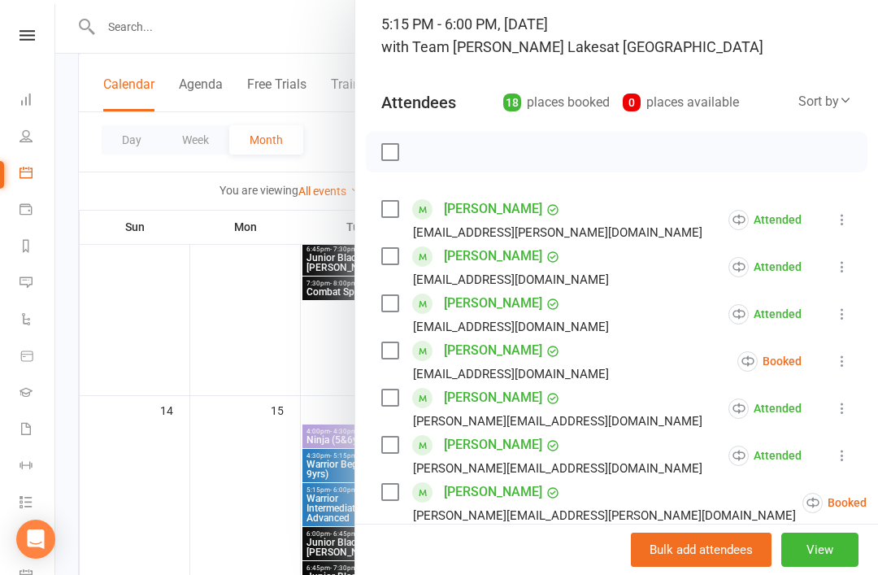
click at [849, 359] on icon at bounding box center [842, 361] width 16 height 16
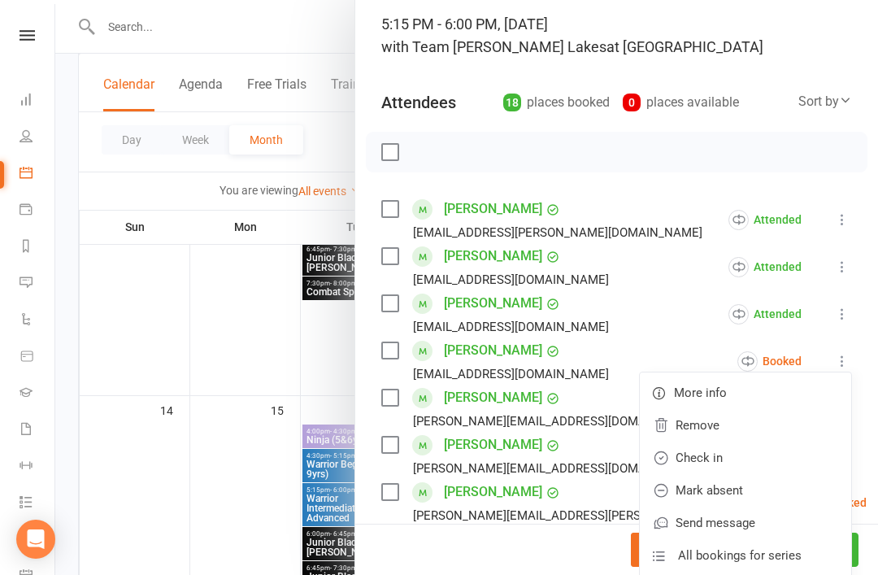
click at [765, 465] on link "Check in" at bounding box center [745, 457] width 211 height 33
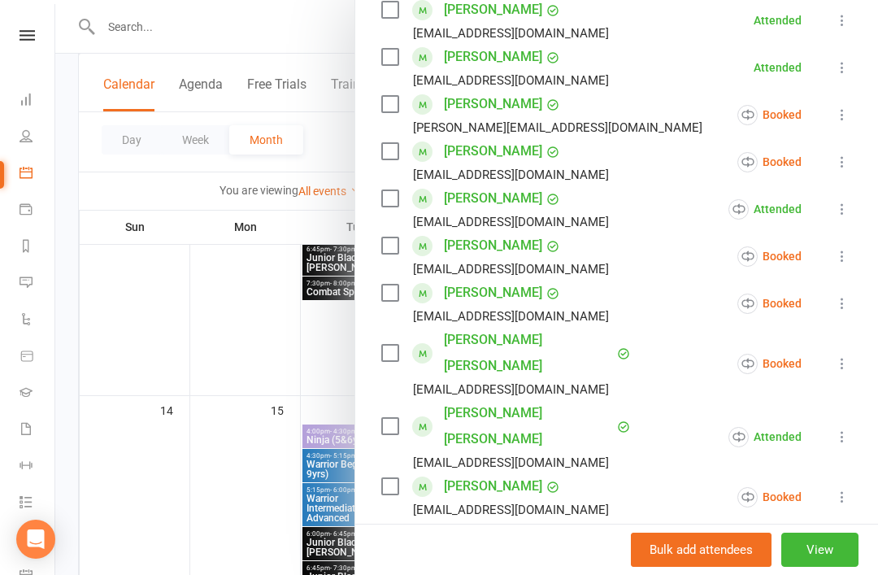
scroll to position [604, 0]
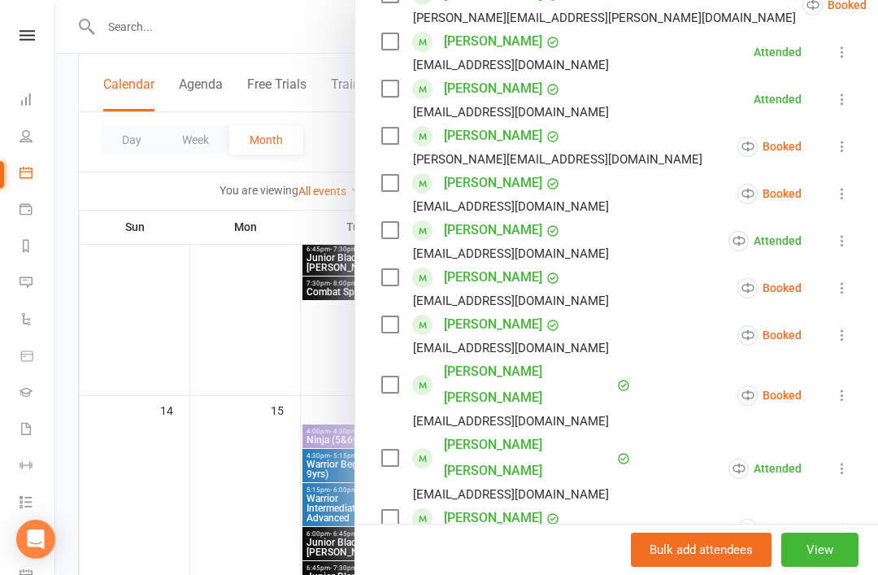
click at [850, 192] on icon at bounding box center [842, 193] width 16 height 16
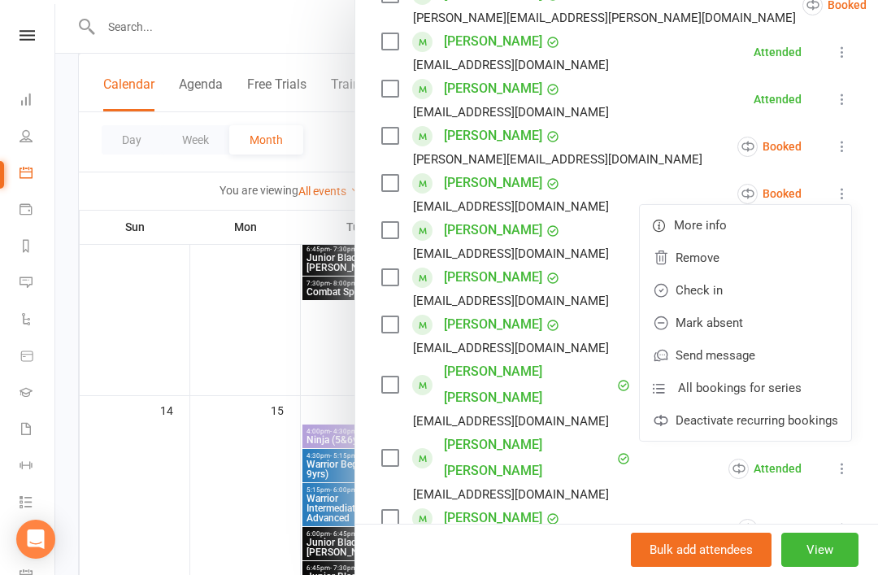
click at [760, 297] on link "Check in" at bounding box center [745, 290] width 211 height 33
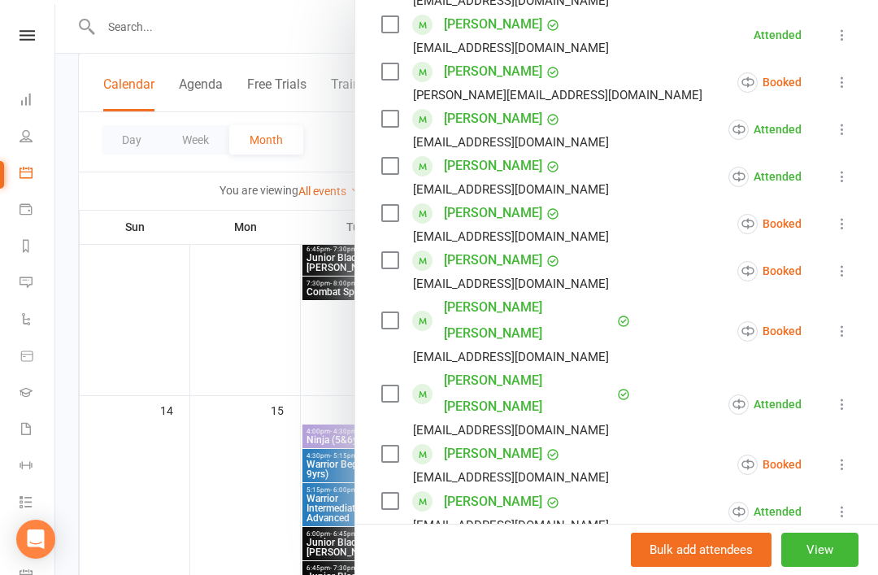
scroll to position [672, 0]
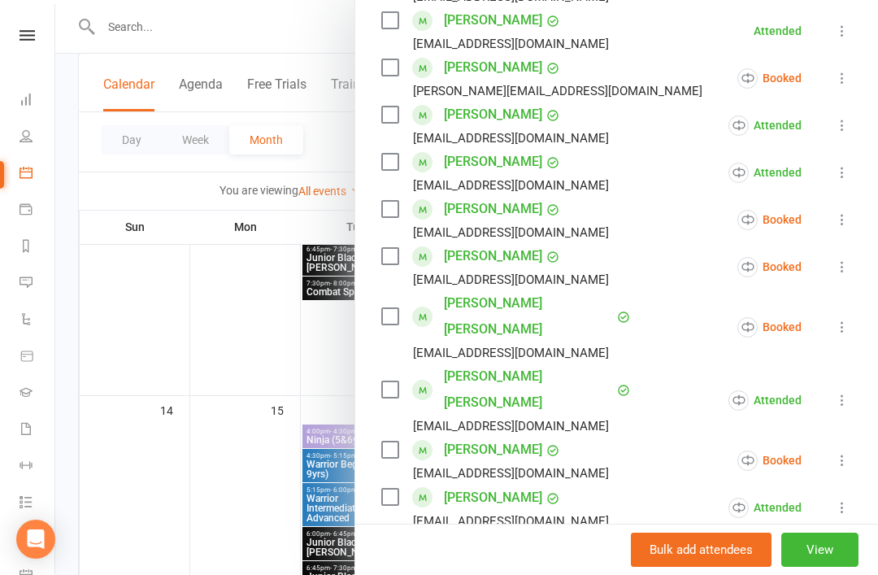
click at [846, 271] on icon at bounding box center [842, 266] width 16 height 16
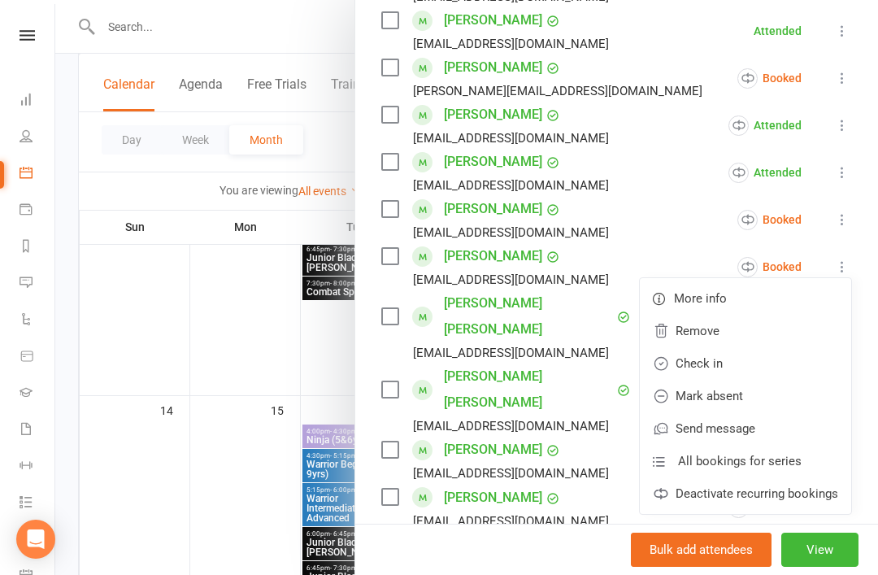
click at [750, 369] on link "Check in" at bounding box center [745, 363] width 211 height 33
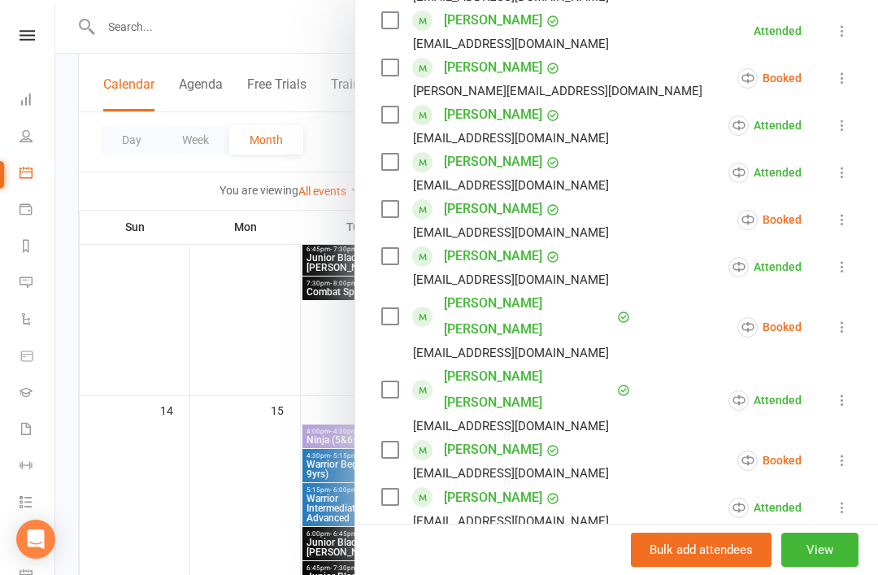
click at [510, 256] on link "[PERSON_NAME]" at bounding box center [493, 256] width 98 height 26
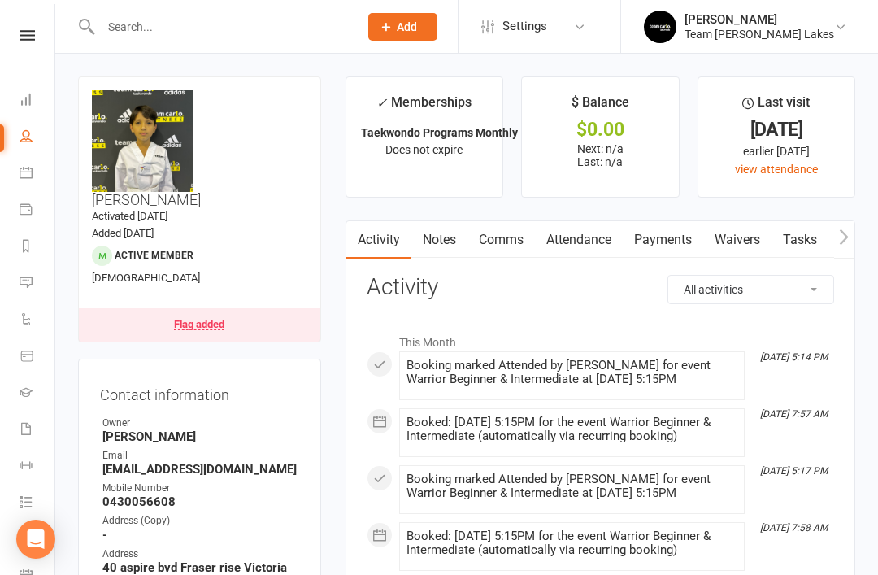
click at [36, 171] on link "Calendar" at bounding box center [38, 174] width 37 height 37
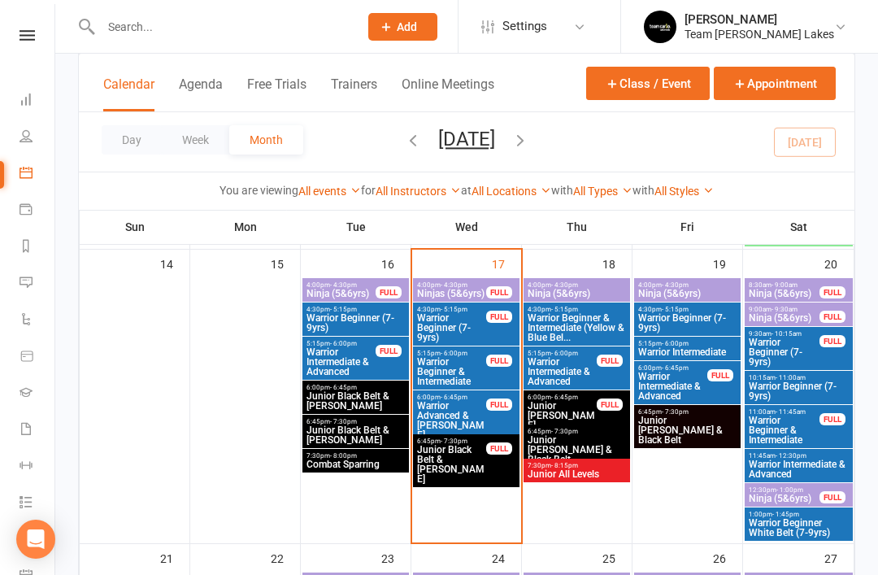
scroll to position [753, 0]
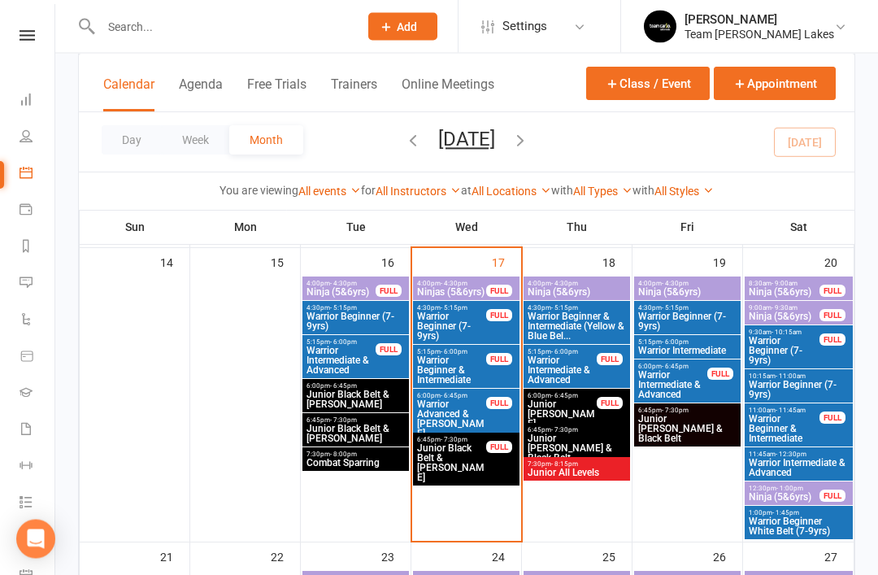
click at [457, 369] on span "Warrior Beginner & Intermediate" at bounding box center [451, 370] width 71 height 29
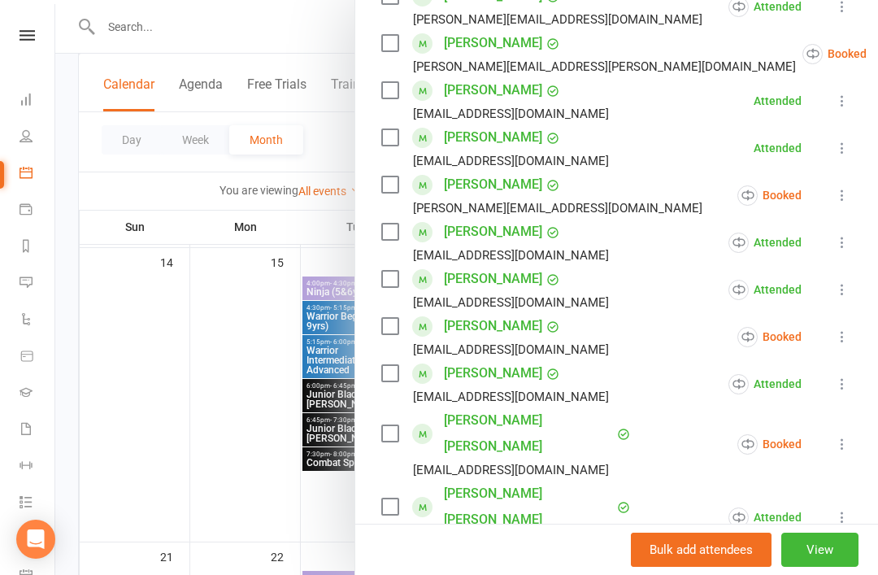
scroll to position [557, 0]
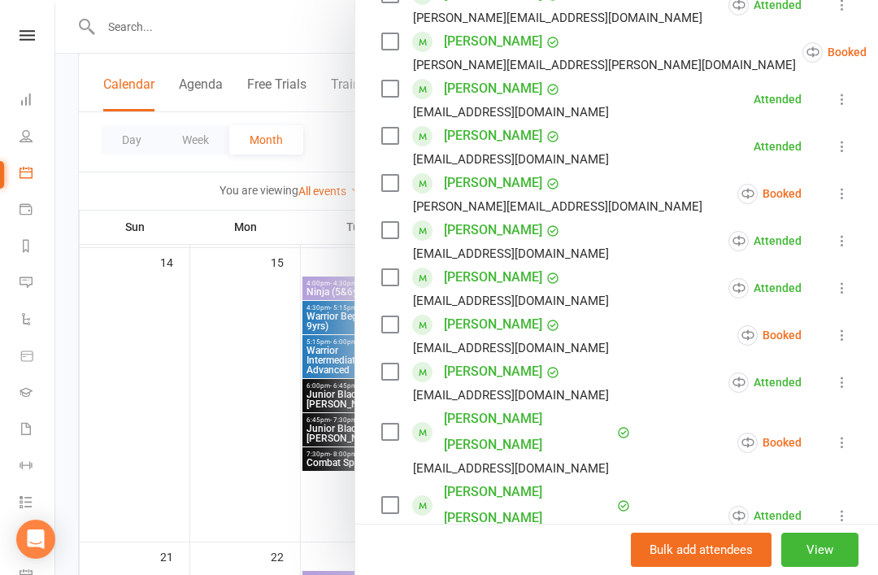
click at [850, 434] on icon at bounding box center [842, 442] width 16 height 16
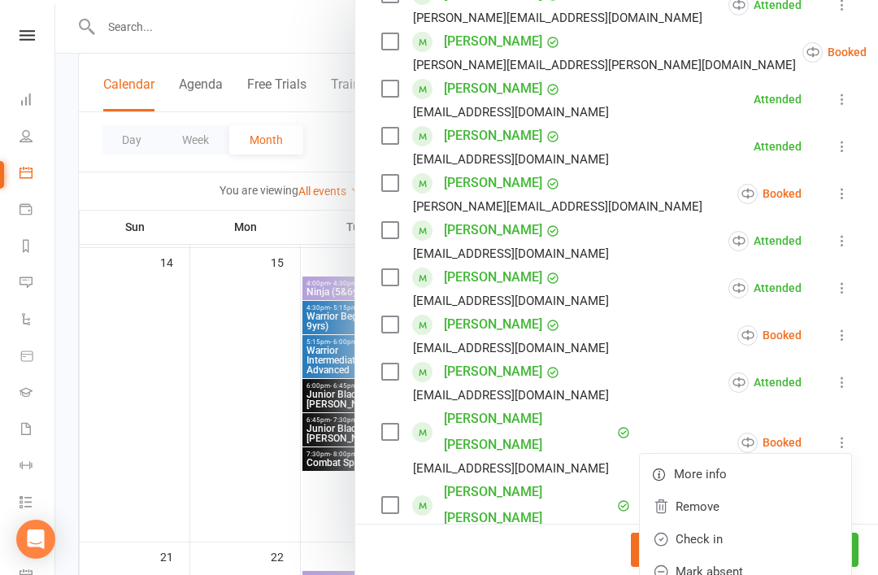
click at [756, 532] on link "Check in" at bounding box center [745, 539] width 211 height 33
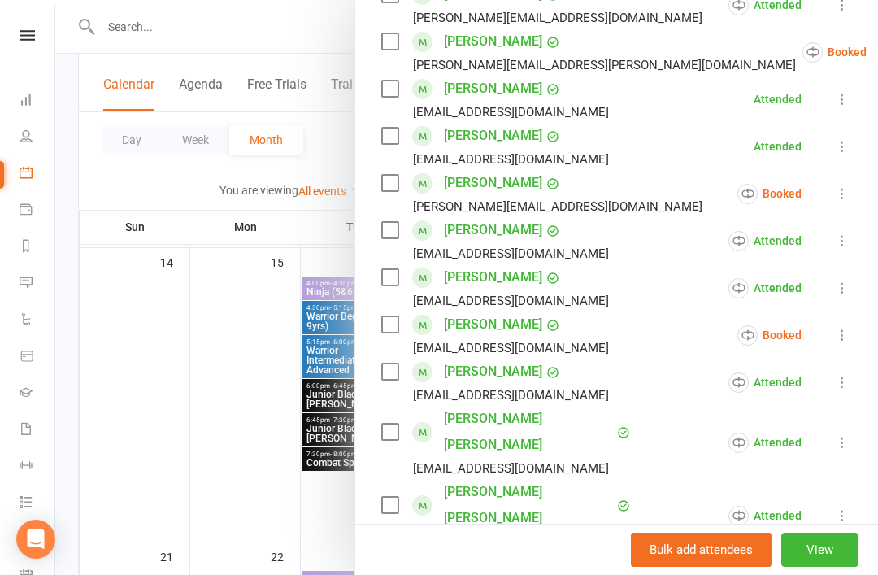
click at [850, 340] on icon at bounding box center [842, 335] width 16 height 16
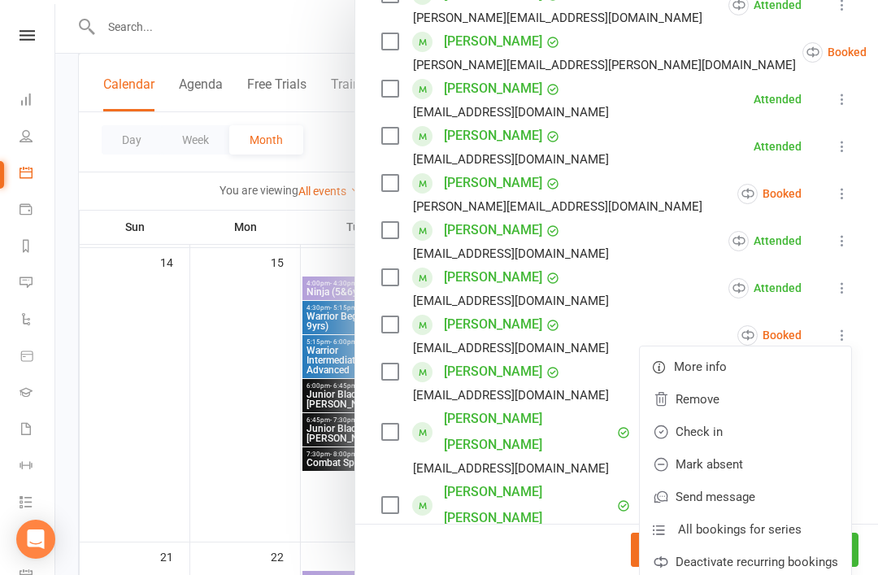
click at [752, 439] on link "Check in" at bounding box center [745, 431] width 211 height 33
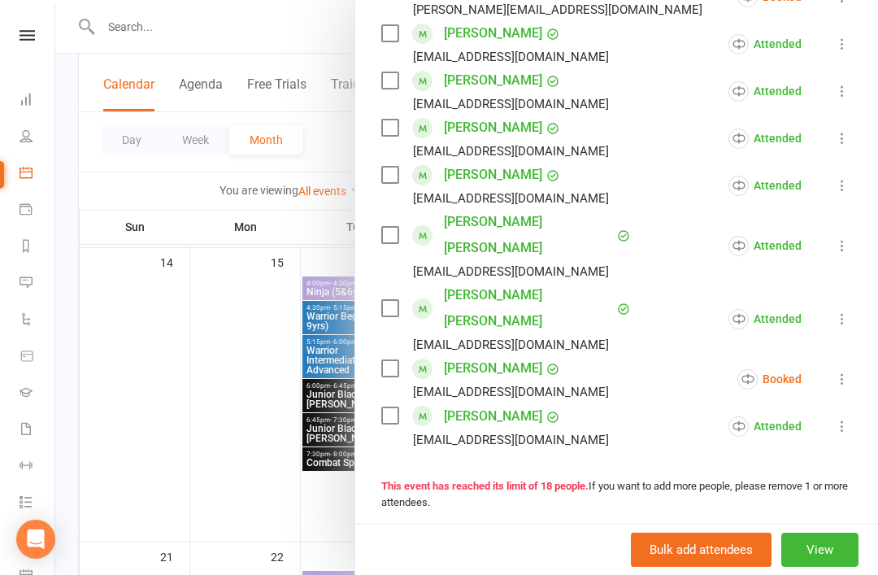
scroll to position [730, 0]
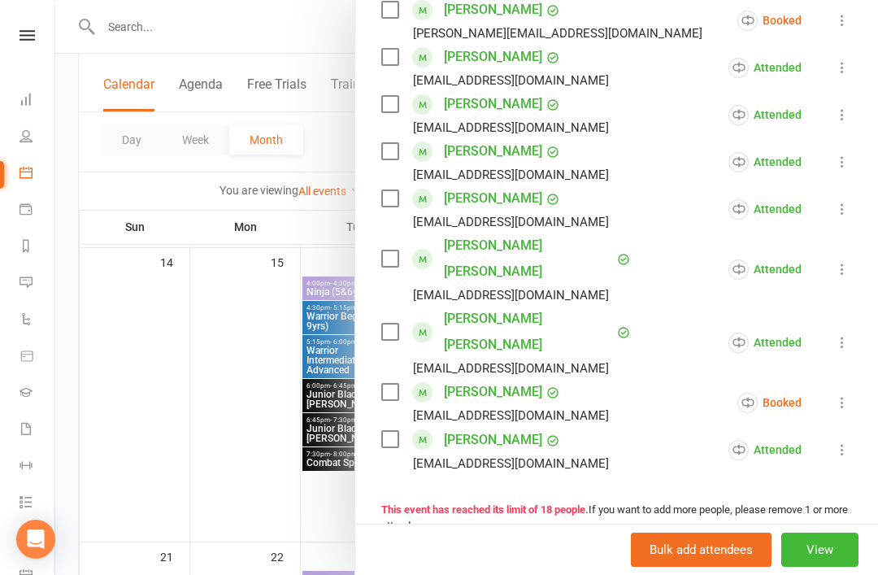
click at [862, 354] on div "Class kiosk mode Roll call 5:15 PM - 6:00 PM, [DATE] with Team [PERSON_NAME] La…" at bounding box center [616, 52] width 523 height 1426
click at [849, 394] on icon at bounding box center [842, 402] width 16 height 16
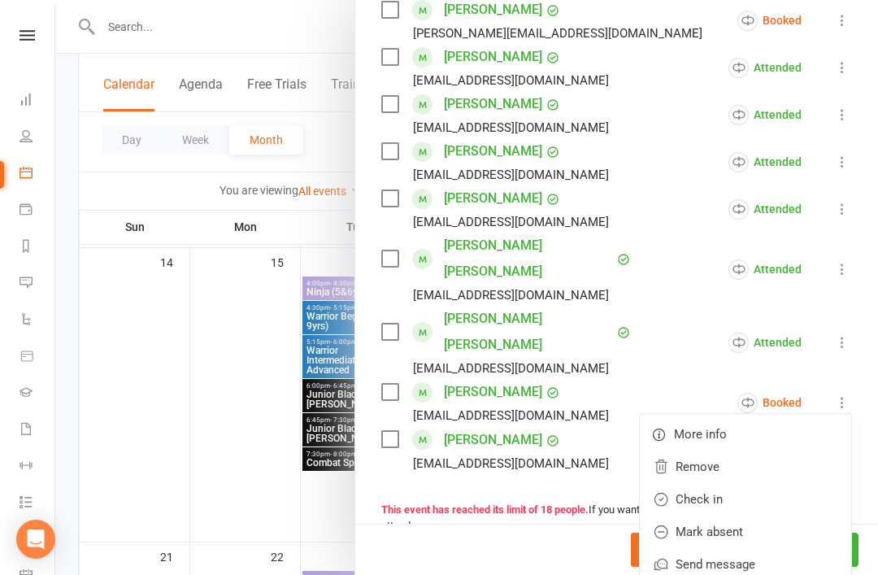
click at [766, 515] on link "Mark absent" at bounding box center [745, 531] width 211 height 33
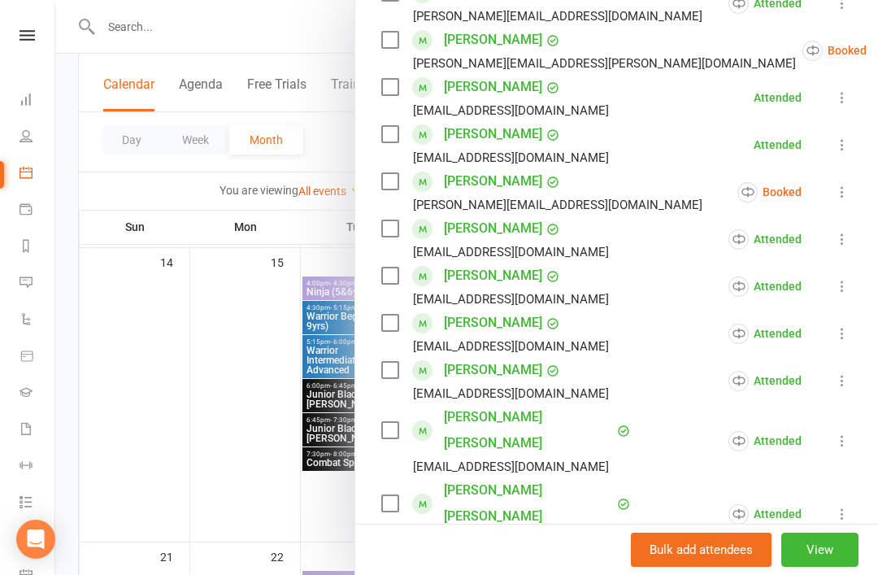
scroll to position [542, 0]
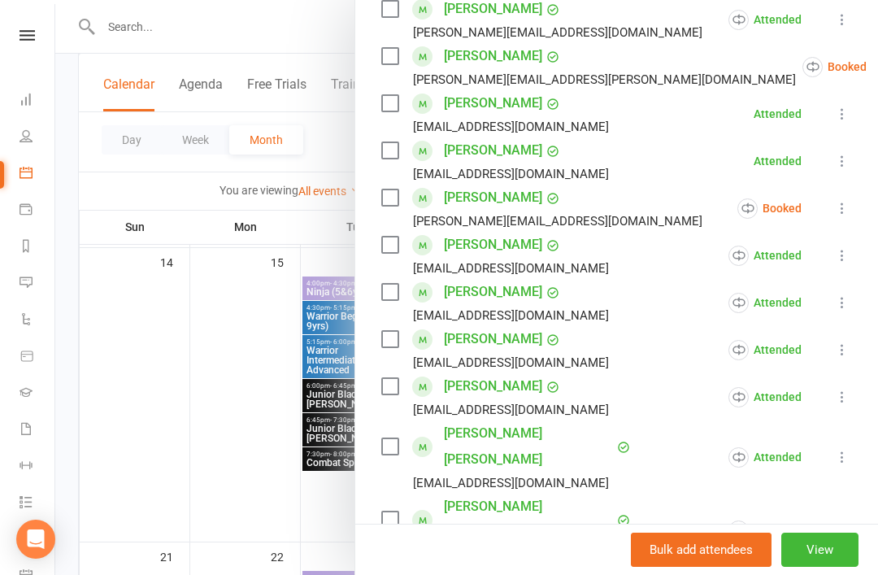
click at [850, 213] on icon at bounding box center [842, 208] width 16 height 16
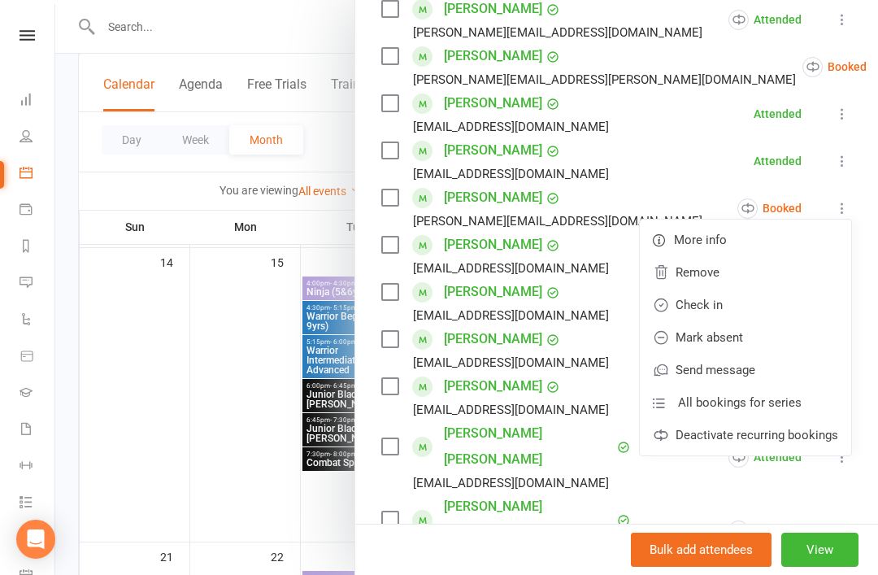
click at [762, 306] on link "Check in" at bounding box center [745, 305] width 211 height 33
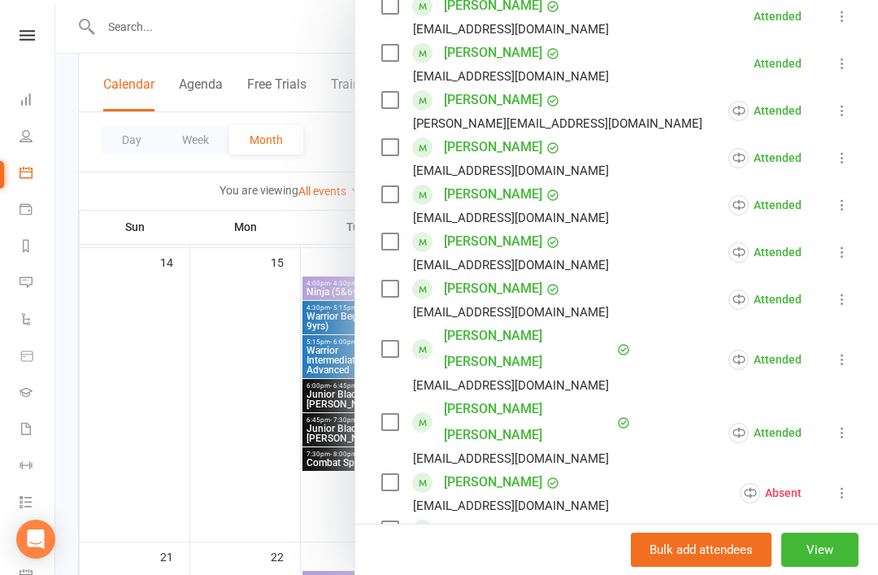
scroll to position [648, 0]
